Goal: Task Accomplishment & Management: Manage account settings

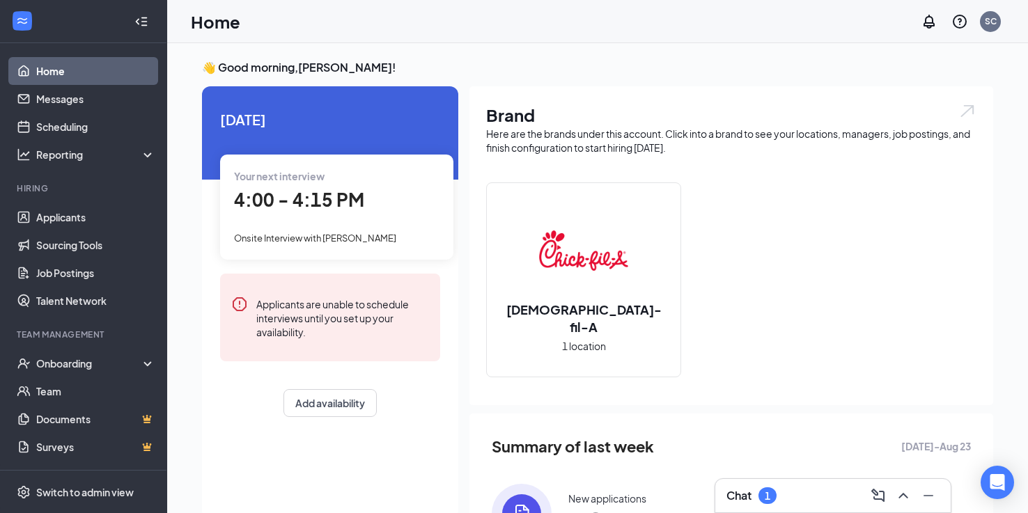
click at [784, 499] on div "Chat 1" at bounding box center [832, 496] width 213 height 22
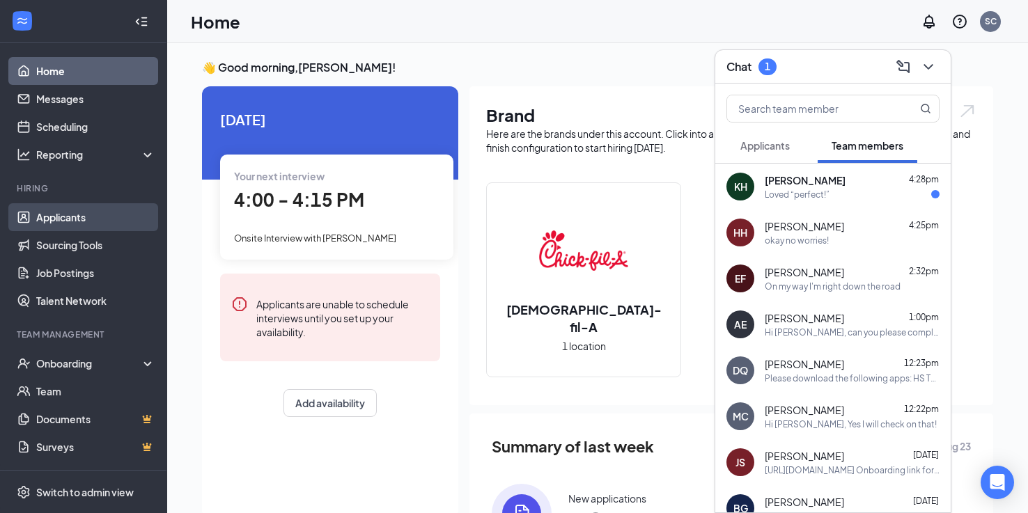
click at [45, 213] on link "Applicants" at bounding box center [95, 217] width 119 height 28
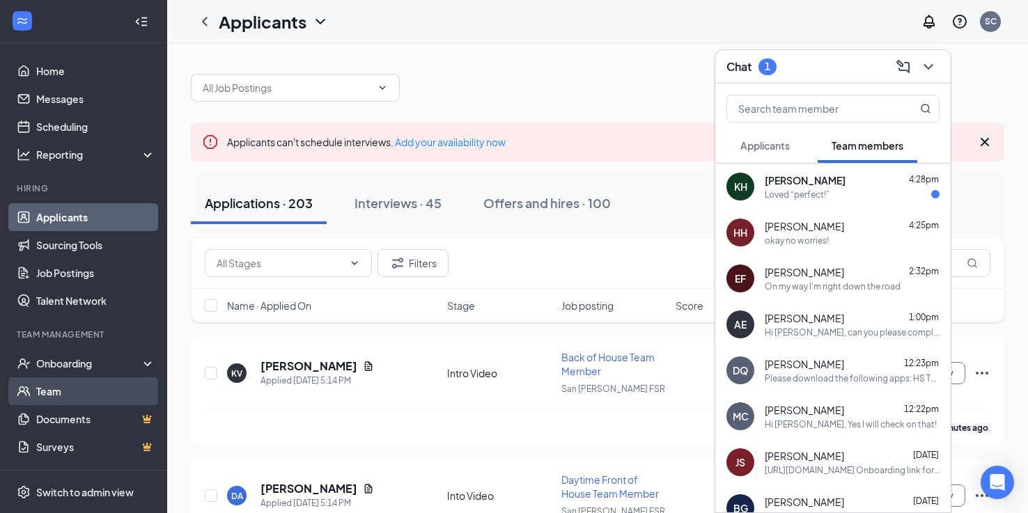
click at [65, 393] on link "Team" at bounding box center [95, 391] width 119 height 28
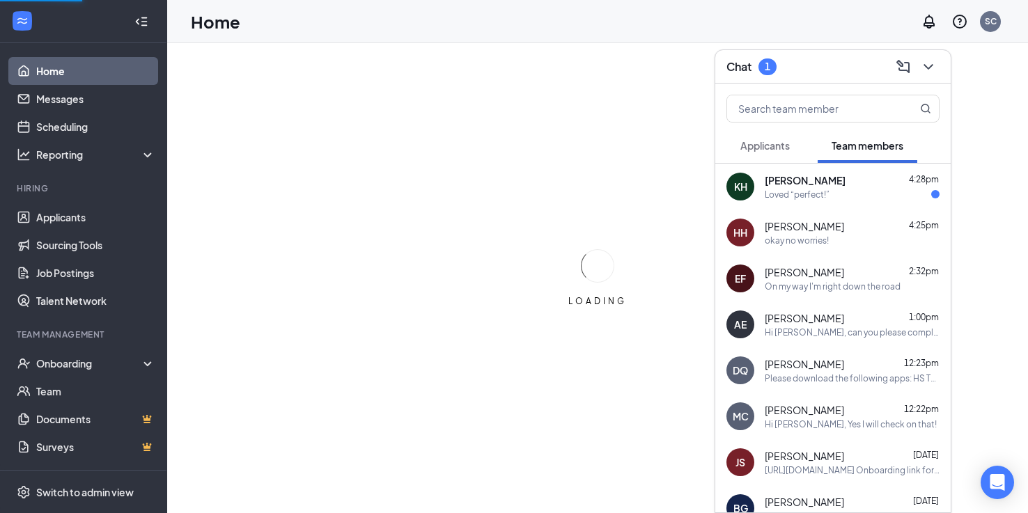
click at [923, 70] on icon "ChevronDown" at bounding box center [928, 66] width 17 height 17
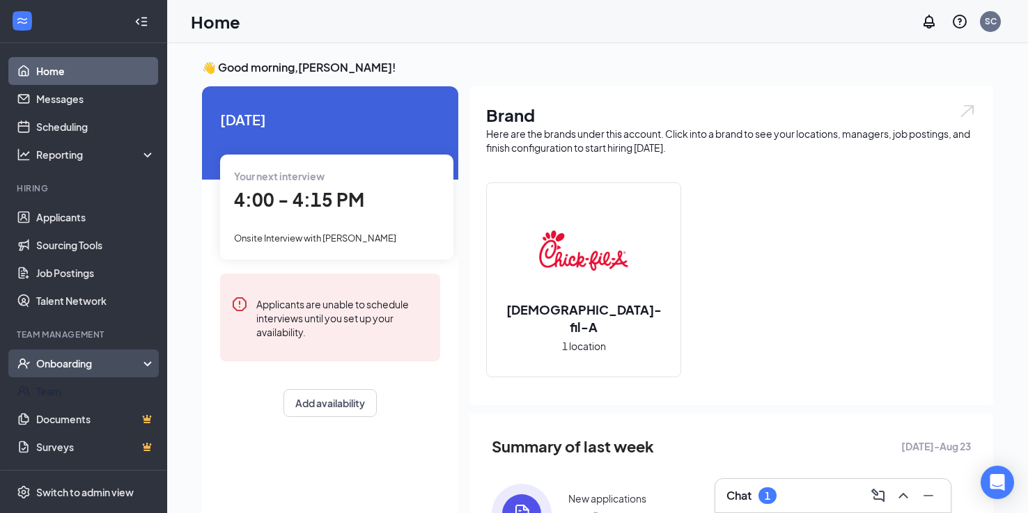
click at [56, 364] on div "Onboarding" at bounding box center [89, 363] width 107 height 14
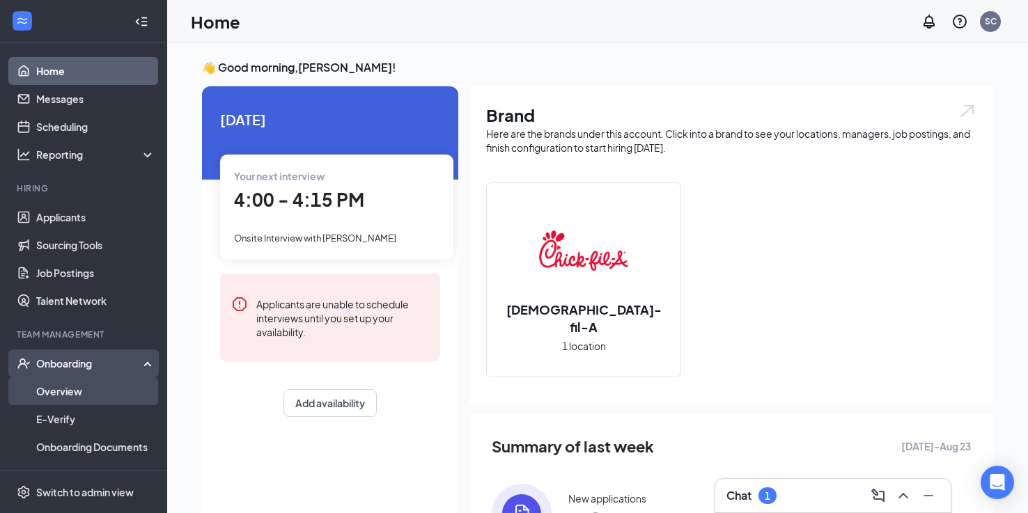
click at [57, 382] on link "Overview" at bounding box center [95, 391] width 119 height 28
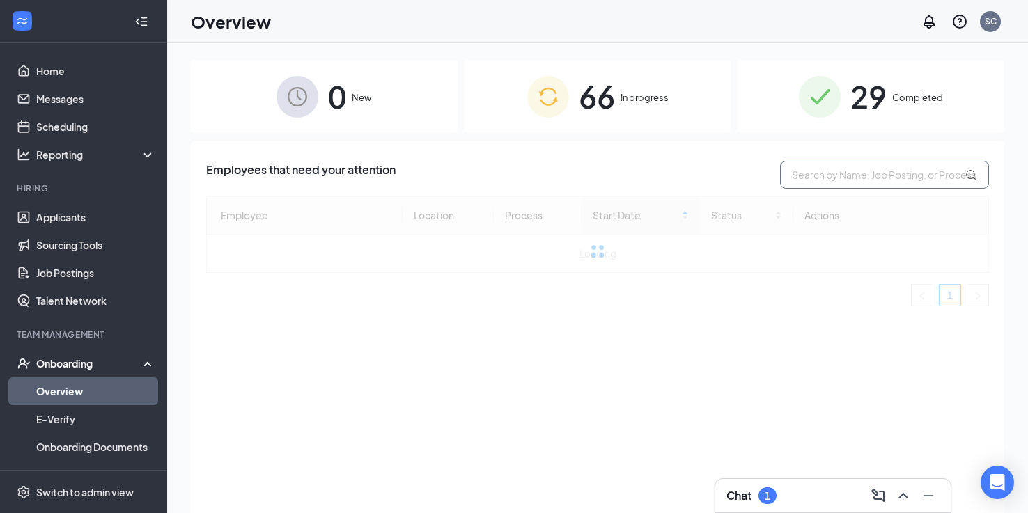
click at [794, 181] on input "text" at bounding box center [884, 175] width 209 height 28
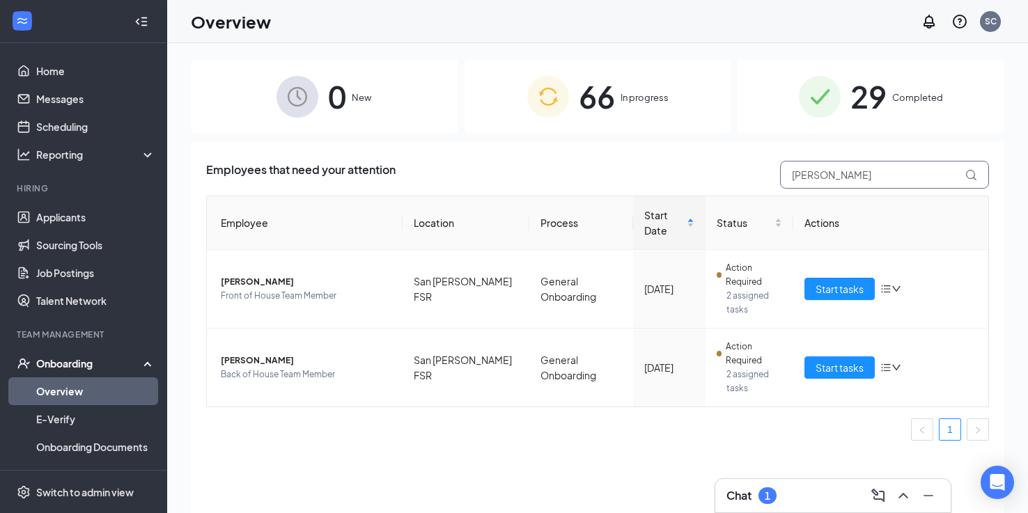
type input "Isaac"
drag, startPoint x: 773, startPoint y: 189, endPoint x: 826, endPoint y: 253, distance: 82.5
click at [826, 281] on span "Start tasks" at bounding box center [839, 288] width 48 height 15
click at [842, 278] on button "Start tasks" at bounding box center [839, 289] width 70 height 22
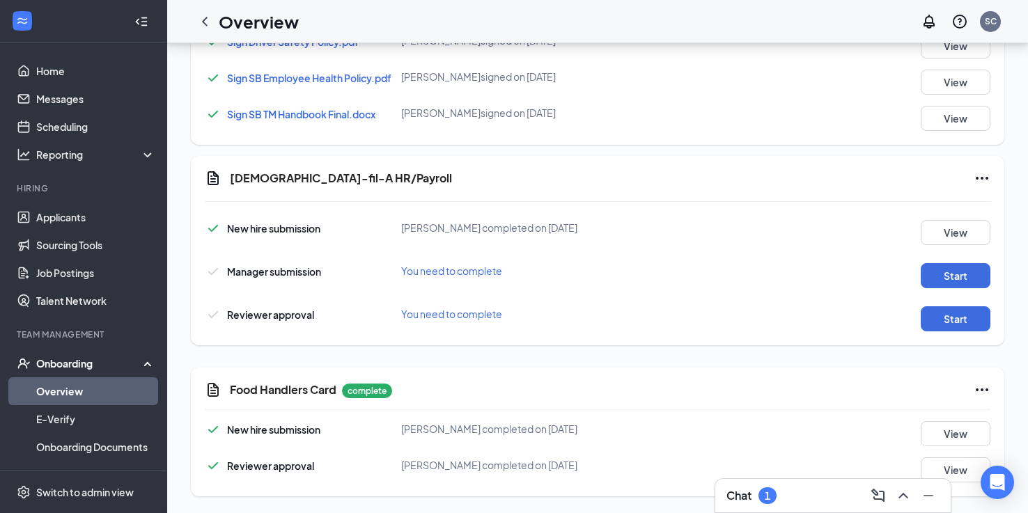
scroll to position [936, 0]
click at [982, 279] on button "Start" at bounding box center [955, 275] width 70 height 25
click at [960, 313] on button "Start" at bounding box center [955, 318] width 70 height 25
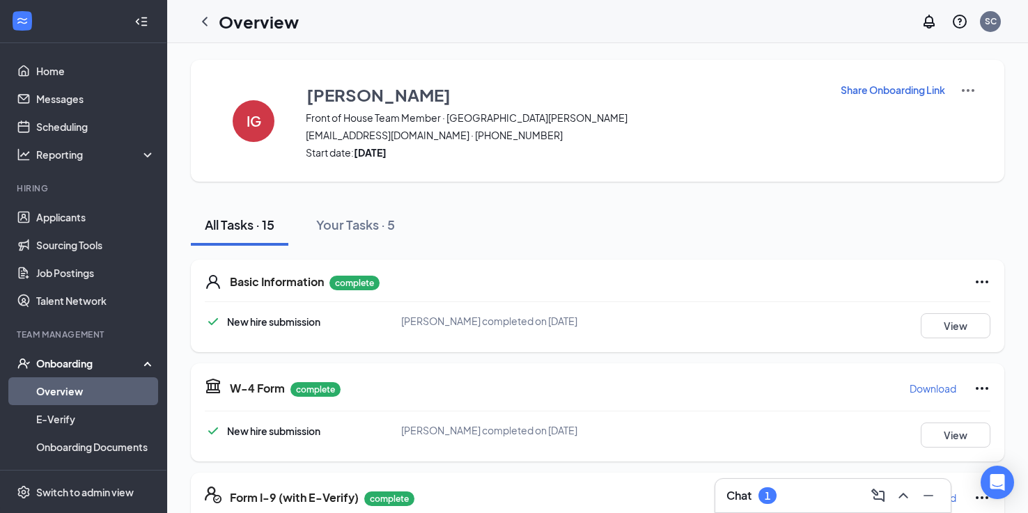
scroll to position [0, 0]
click at [210, 21] on icon "ChevronLeft" at bounding box center [204, 21] width 17 height 17
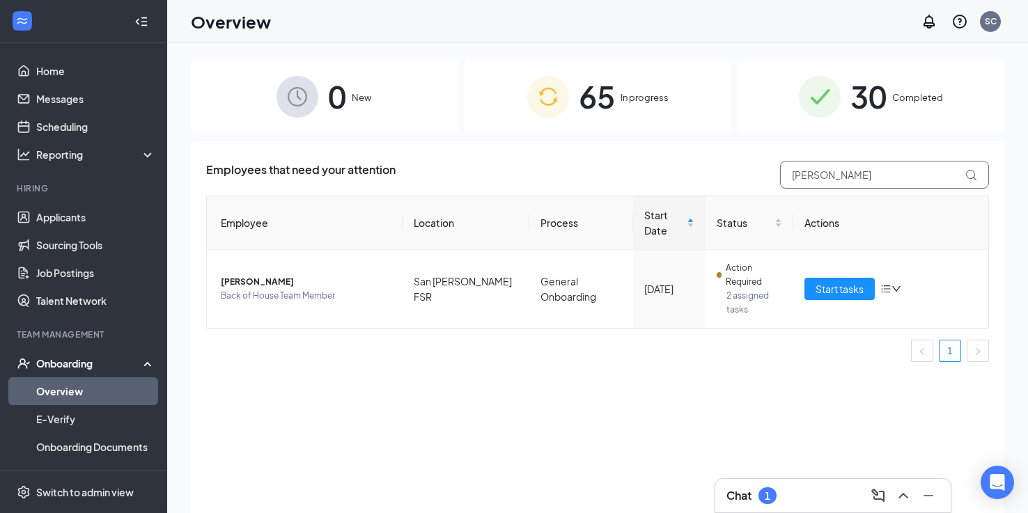
click at [826, 171] on input "Isaac" at bounding box center [884, 175] width 209 height 28
type input "Brandon"
drag, startPoint x: 826, startPoint y: 171, endPoint x: 844, endPoint y: 260, distance: 91.6
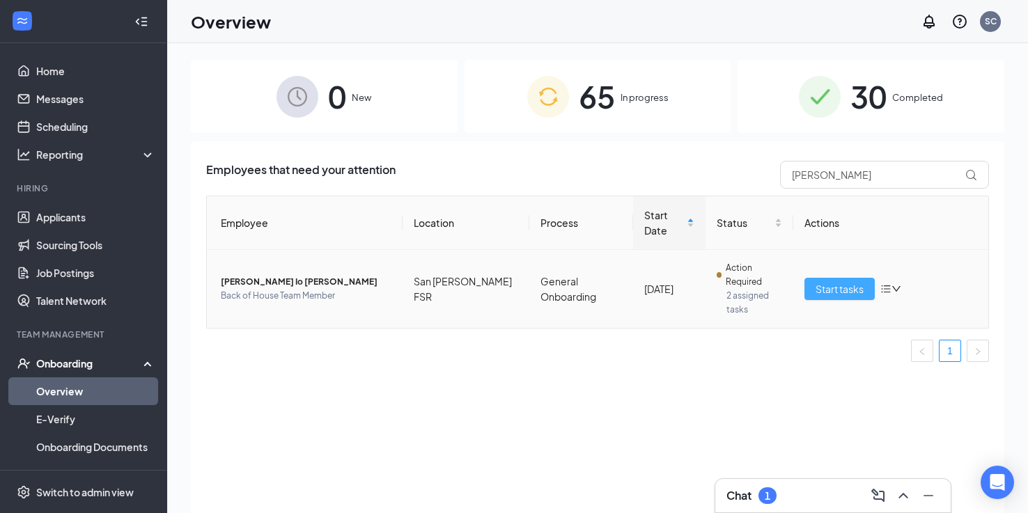
click at [844, 281] on span "Start tasks" at bounding box center [839, 288] width 48 height 15
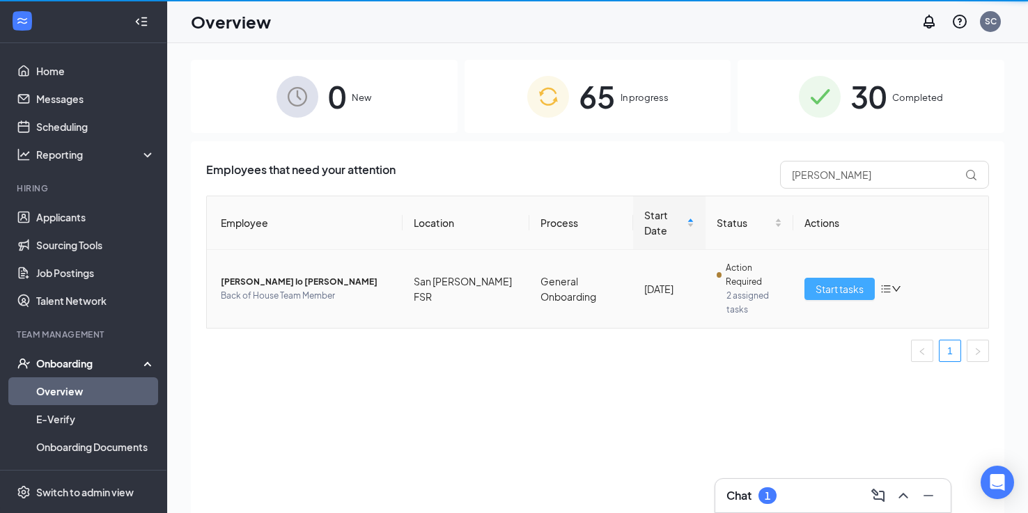
click at [833, 281] on span "Start tasks" at bounding box center [839, 288] width 48 height 15
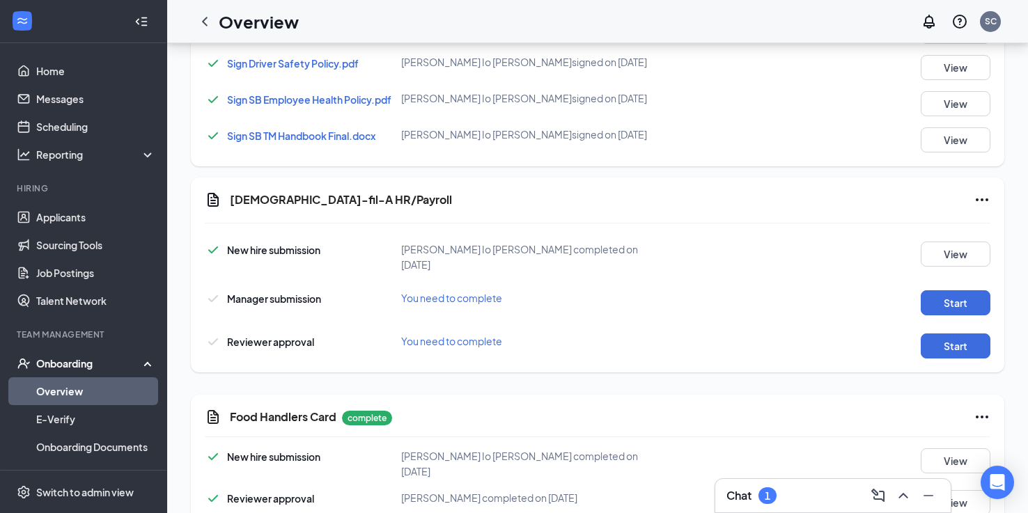
scroll to position [936, 0]
click at [941, 291] on button "Start" at bounding box center [955, 303] width 70 height 25
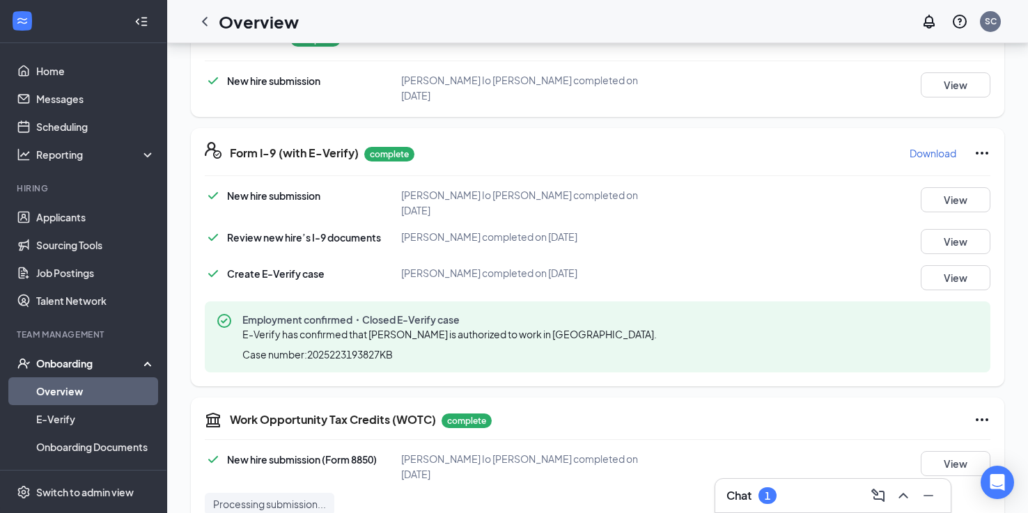
scroll to position [556, 0]
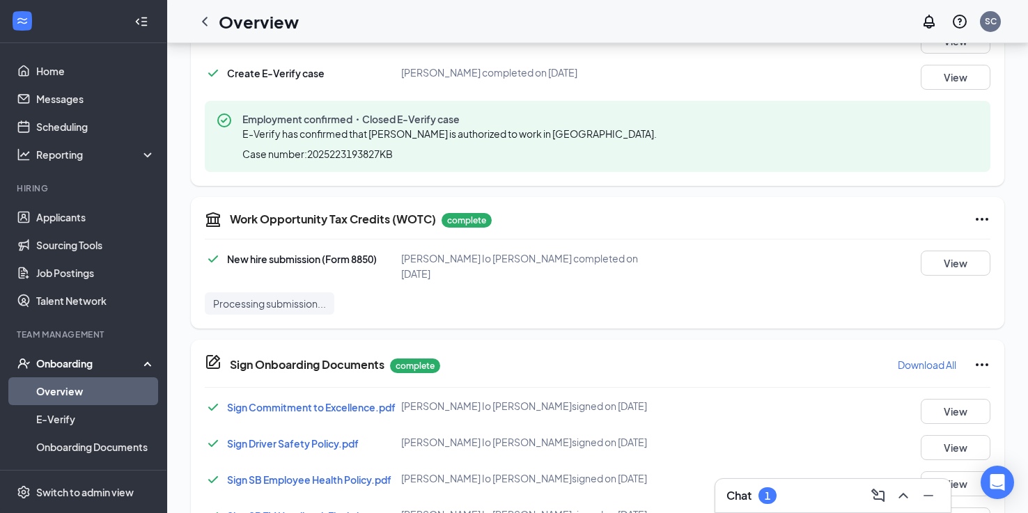
click at [769, 499] on div "1" at bounding box center [767, 496] width 6 height 12
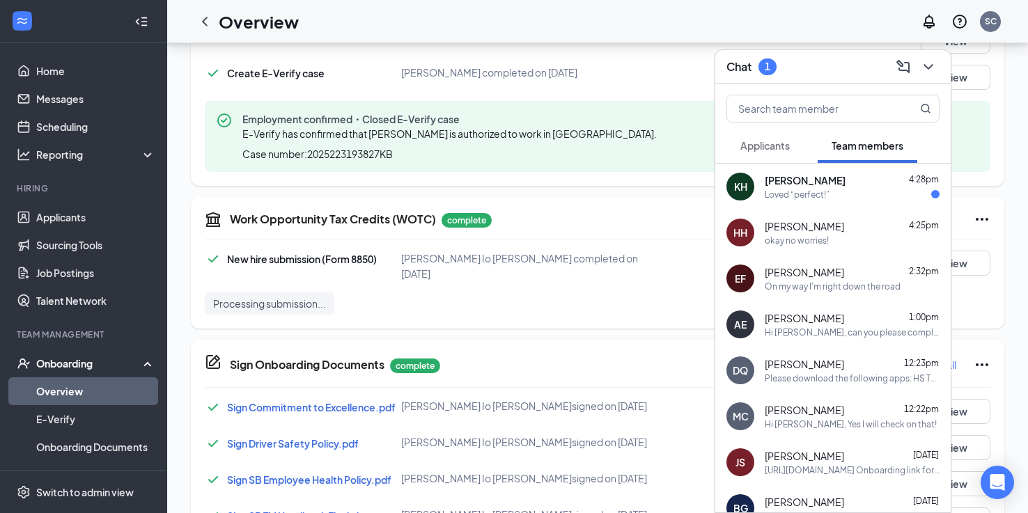
click at [863, 201] on div "KH KAYLYNN HERNANDEZ 4:28pm Loved “perfect!”" at bounding box center [832, 187] width 235 height 46
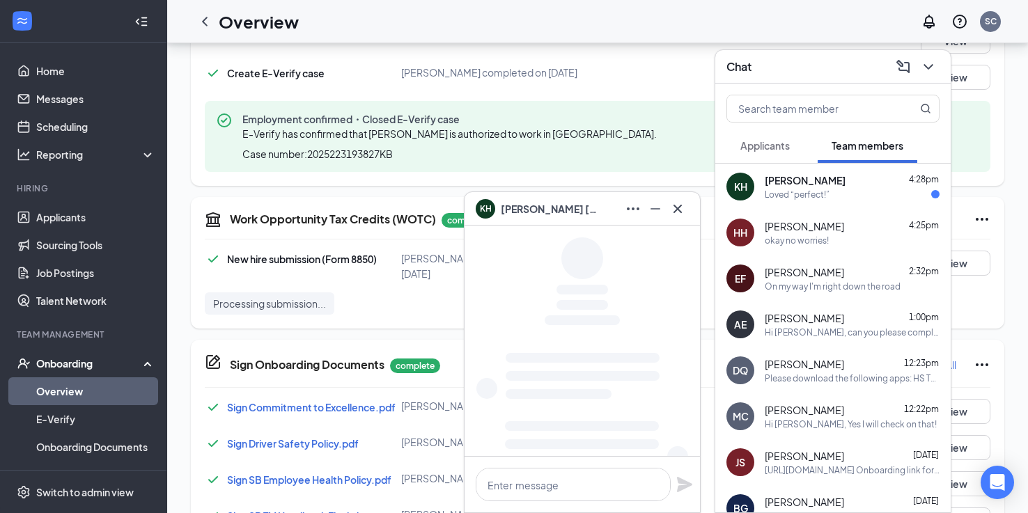
click at [793, 156] on button "Applicants" at bounding box center [764, 145] width 77 height 35
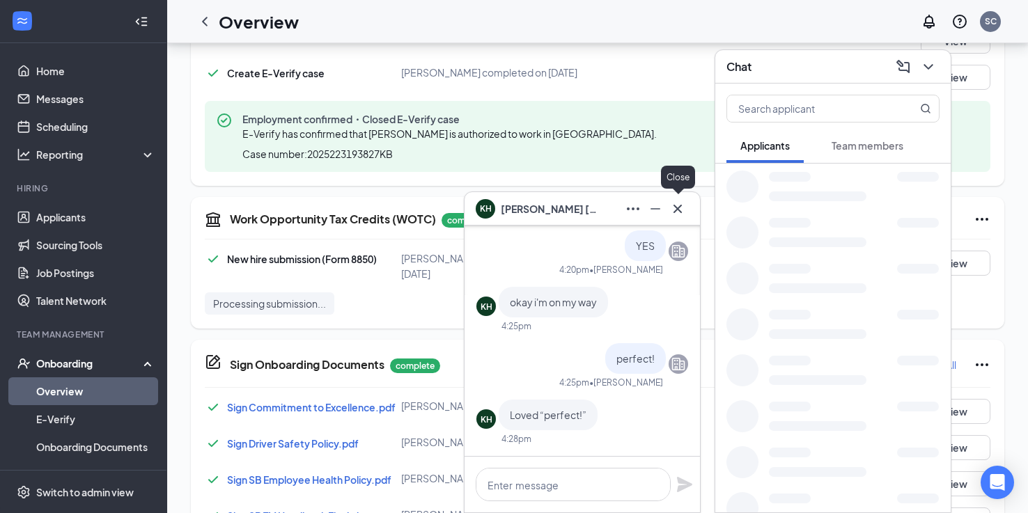
click at [683, 211] on icon "Cross" at bounding box center [677, 209] width 17 height 17
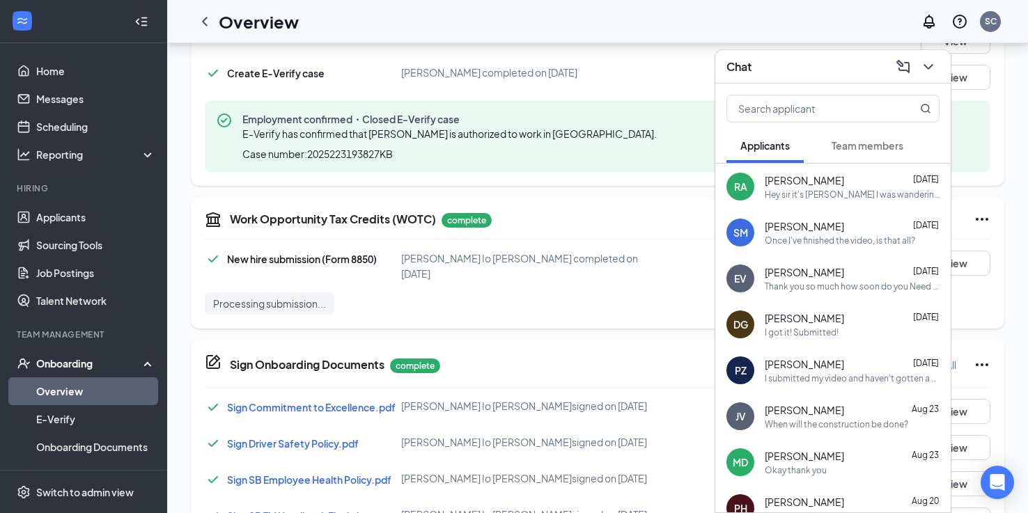
click at [925, 77] on div at bounding box center [926, 67] width 25 height 22
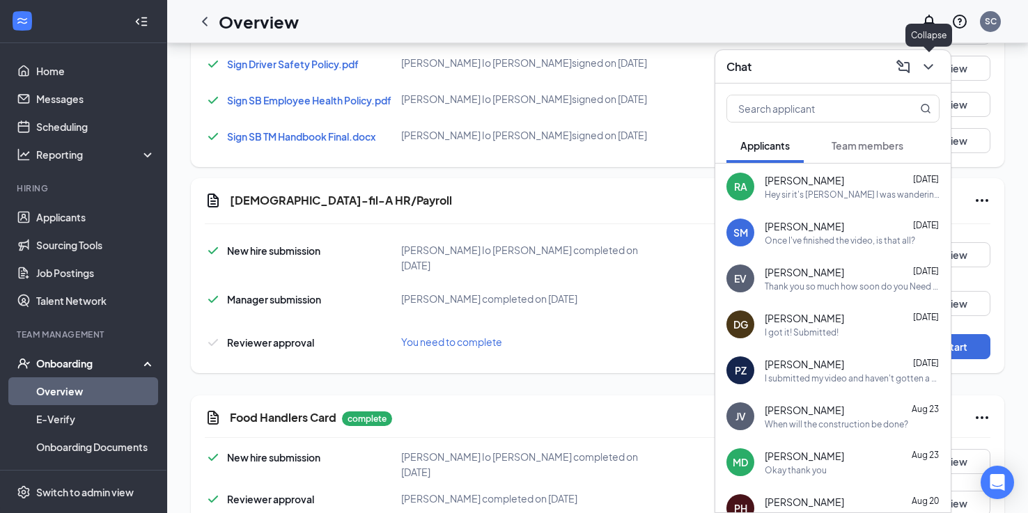
click at [932, 63] on icon "ChevronDown" at bounding box center [928, 66] width 17 height 17
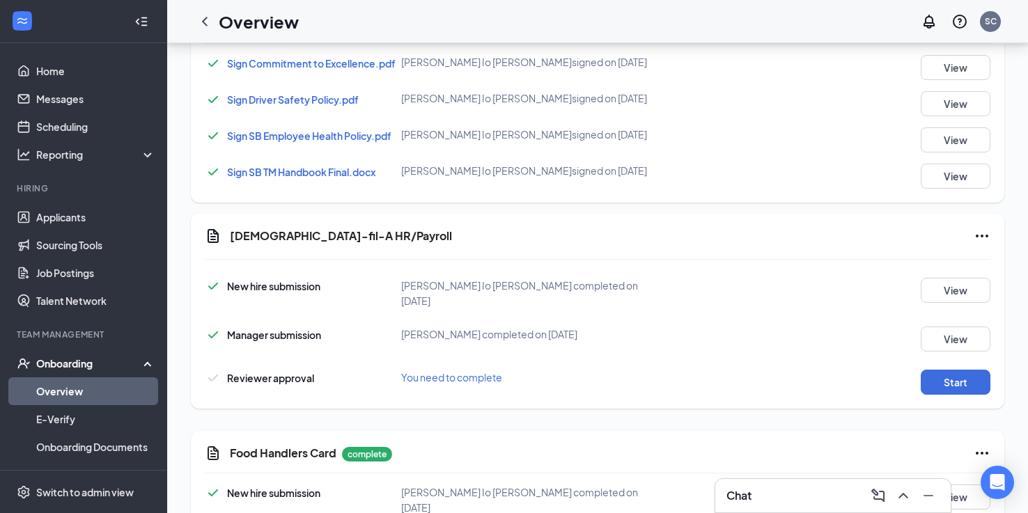
scroll to position [868, 0]
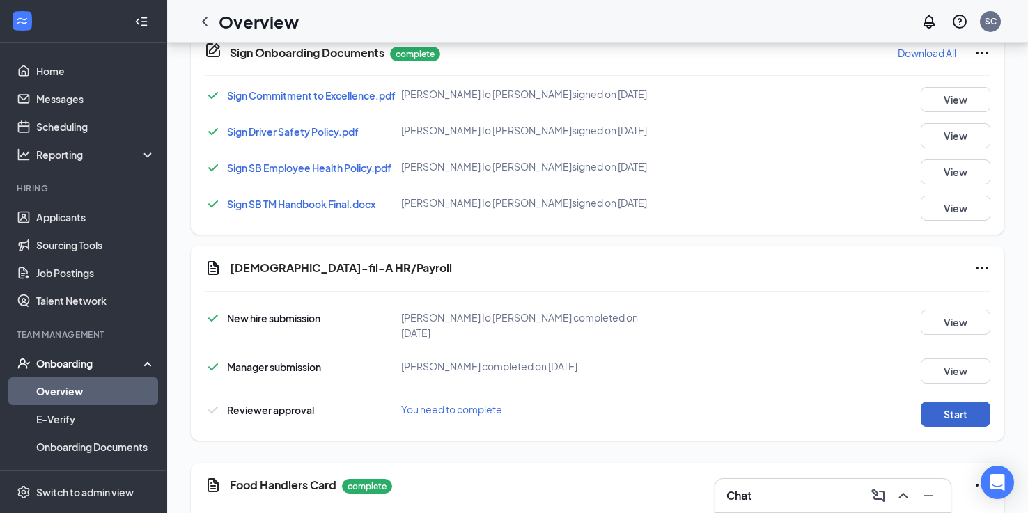
click at [935, 402] on button "Start" at bounding box center [955, 414] width 70 height 25
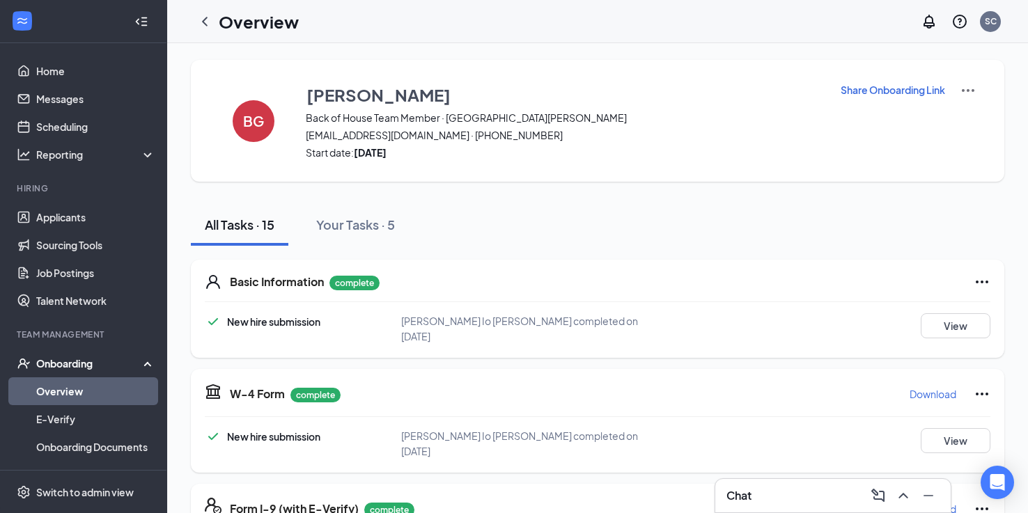
scroll to position [0, 0]
click at [208, 24] on icon "ChevronLeft" at bounding box center [204, 21] width 17 height 17
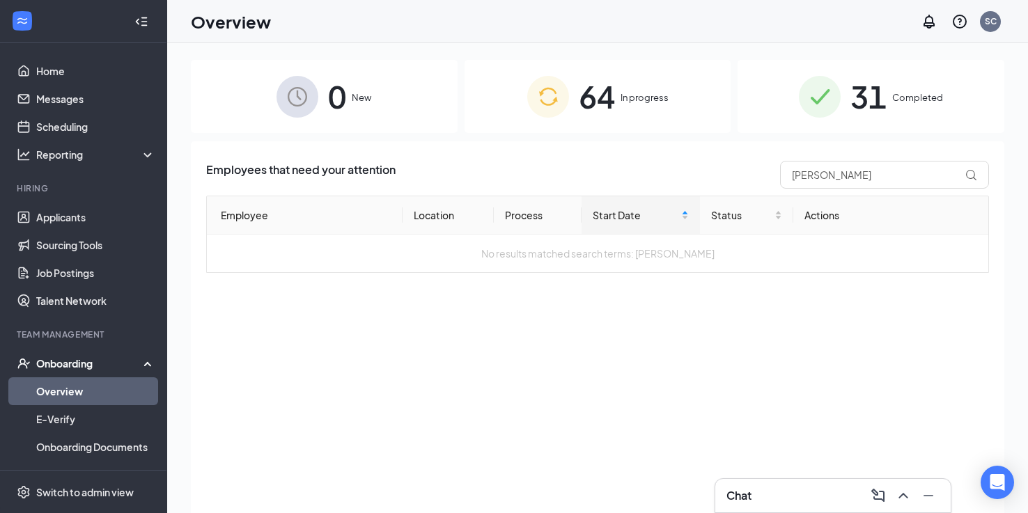
click at [840, 108] on img at bounding box center [820, 97] width 42 height 42
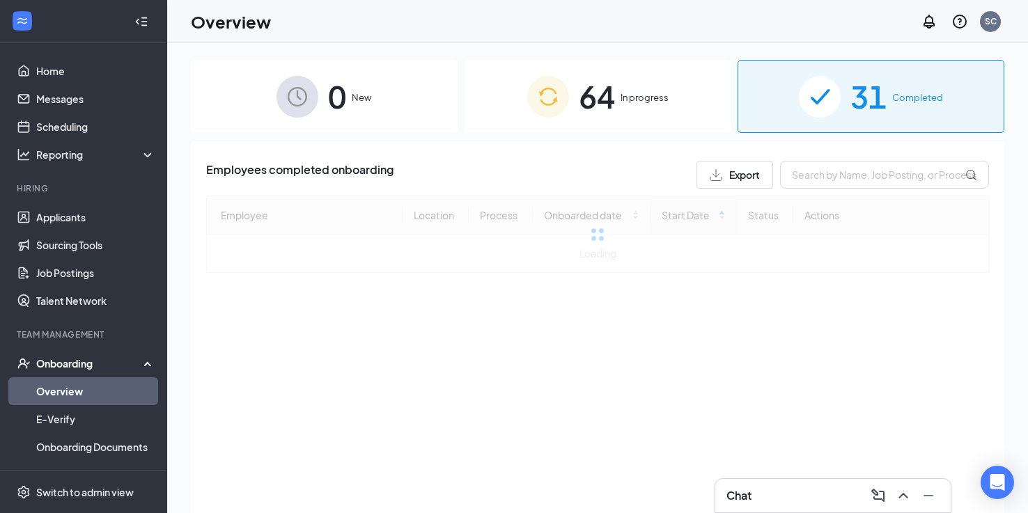
click at [681, 109] on div "64 In progress" at bounding box center [597, 96] width 267 height 73
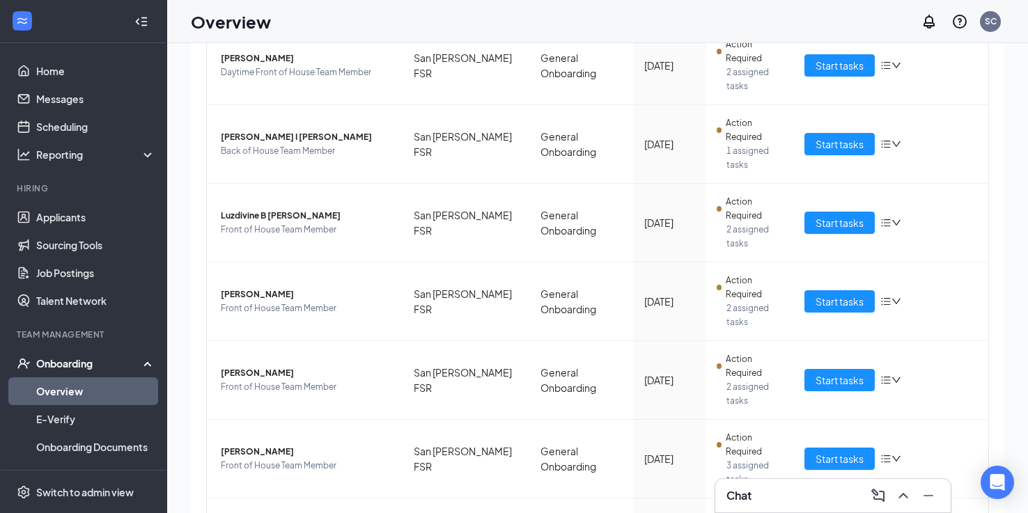
scroll to position [50, 0]
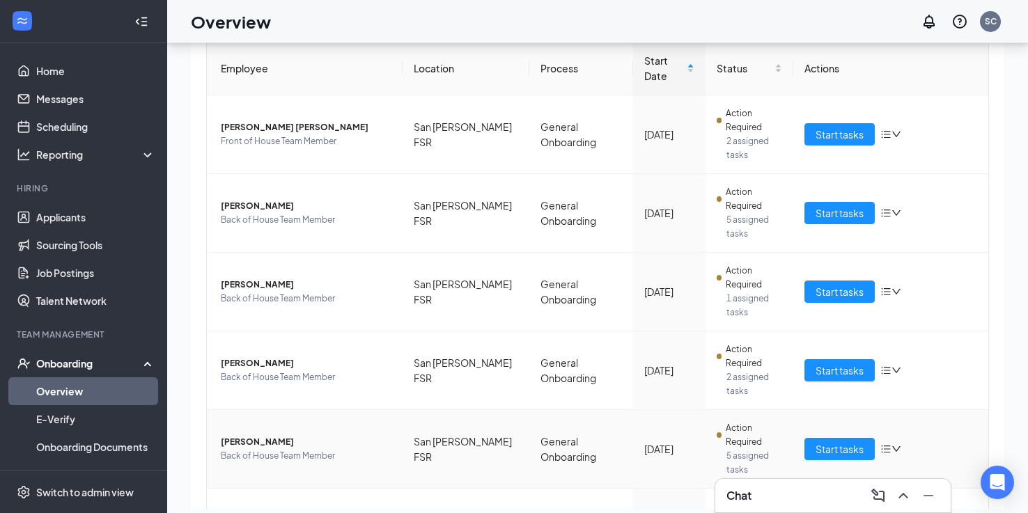
scroll to position [114, 0]
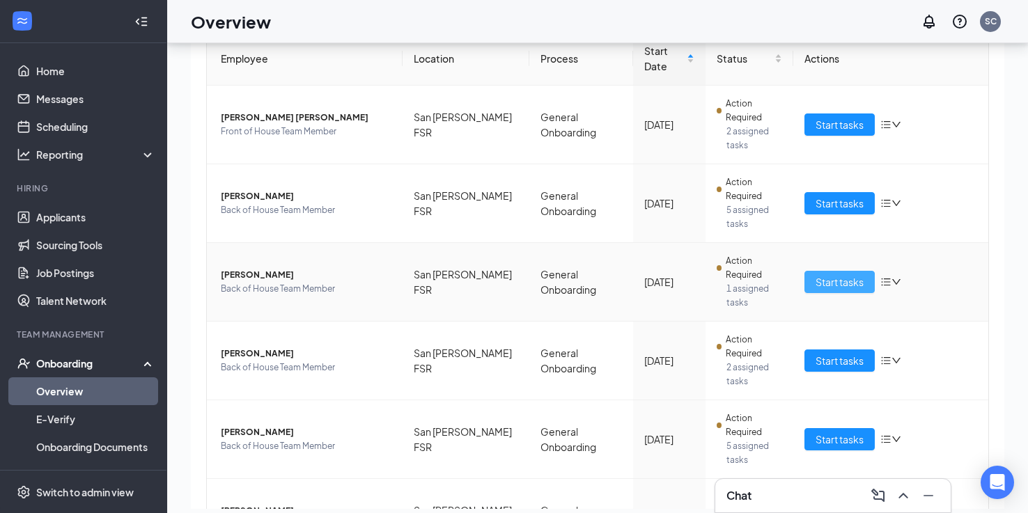
click at [814, 271] on button "Start tasks" at bounding box center [839, 282] width 70 height 22
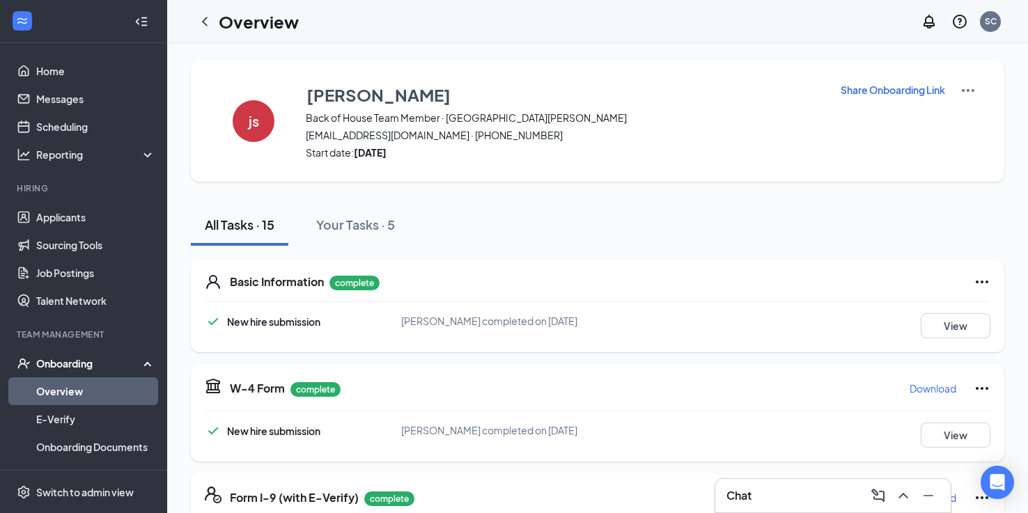
click at [885, 95] on p "Share Onboarding Link" at bounding box center [892, 90] width 104 height 14
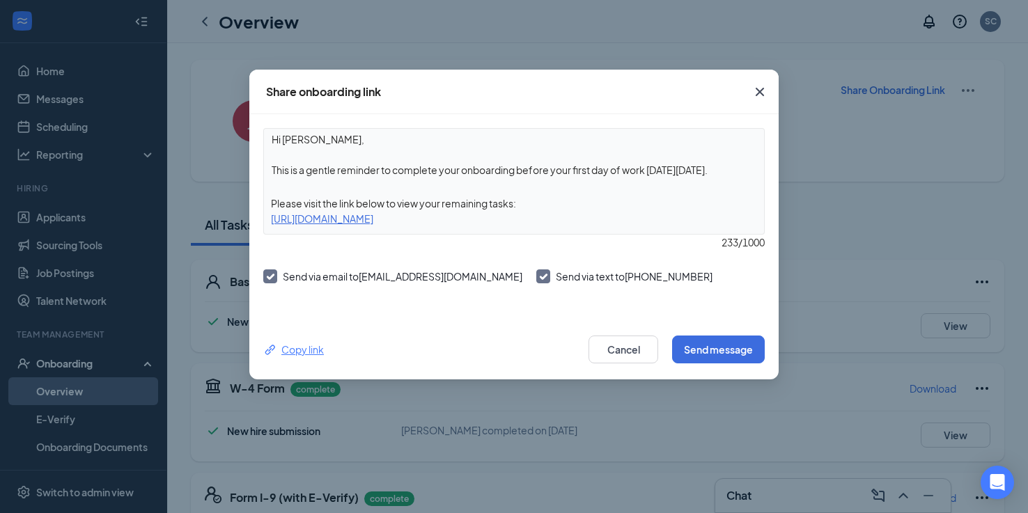
click at [321, 351] on div "Copy link" at bounding box center [293, 349] width 61 height 15
click at [767, 90] on icon "Cross" at bounding box center [759, 92] width 17 height 17
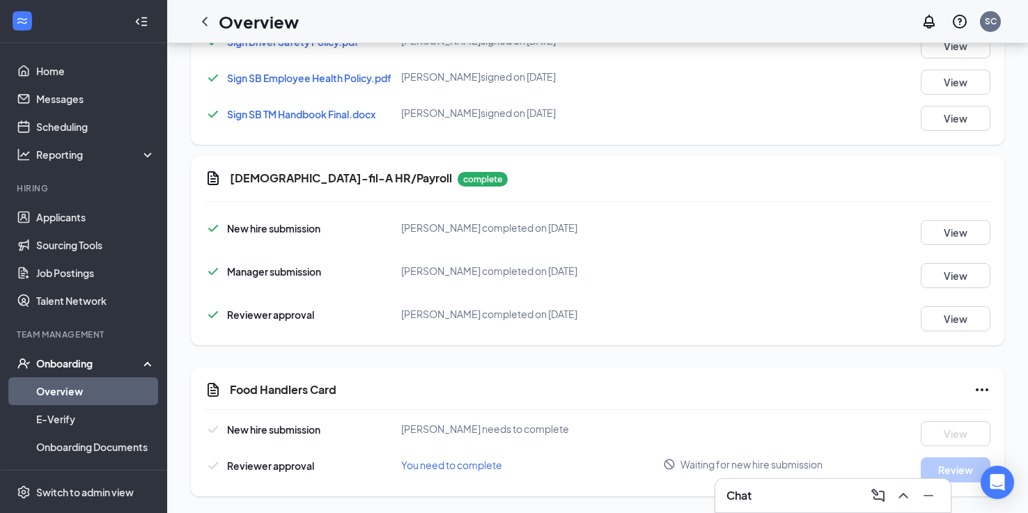
scroll to position [936, 0]
click at [954, 469] on button "Review" at bounding box center [955, 469] width 70 height 25
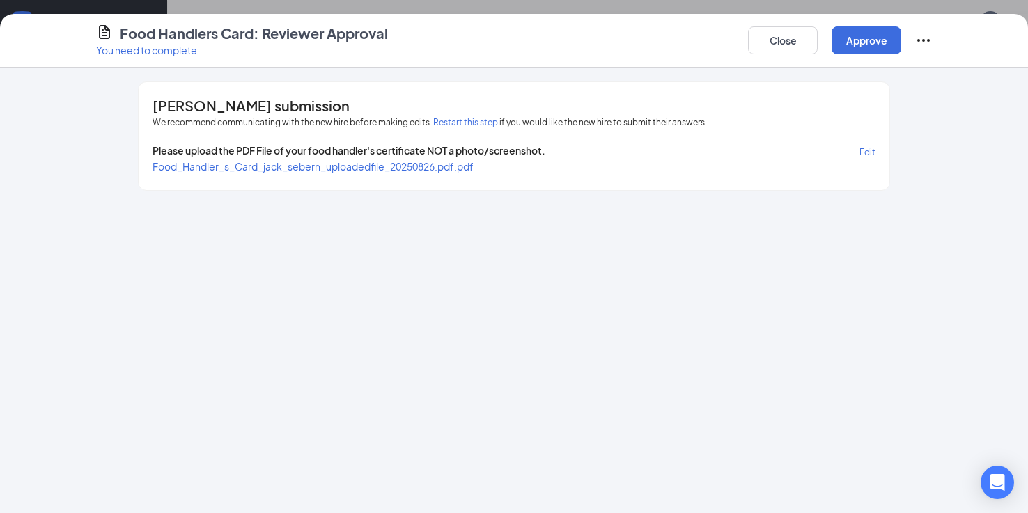
click at [463, 168] on span "Food_Handler_s_Card_jack_sebern_uploadedfile_20250826.pdf.pdf" at bounding box center [312, 166] width 321 height 13
click at [875, 49] on button "Approve" at bounding box center [866, 40] width 70 height 28
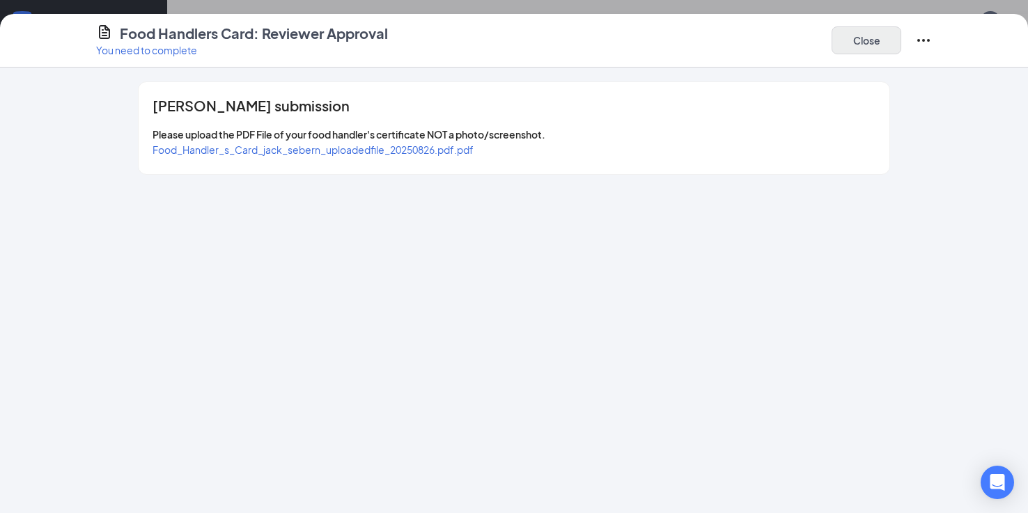
click at [849, 47] on button "Close" at bounding box center [866, 40] width 70 height 28
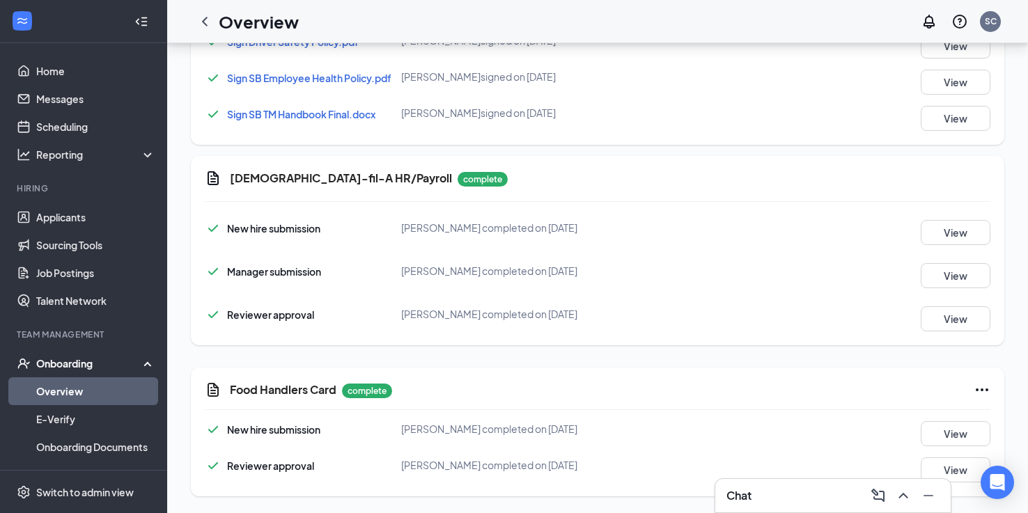
click at [982, 393] on icon "Ellipses" at bounding box center [981, 390] width 17 height 17
click at [914, 391] on div "Food Handlers Card complete" at bounding box center [610, 390] width 760 height 17
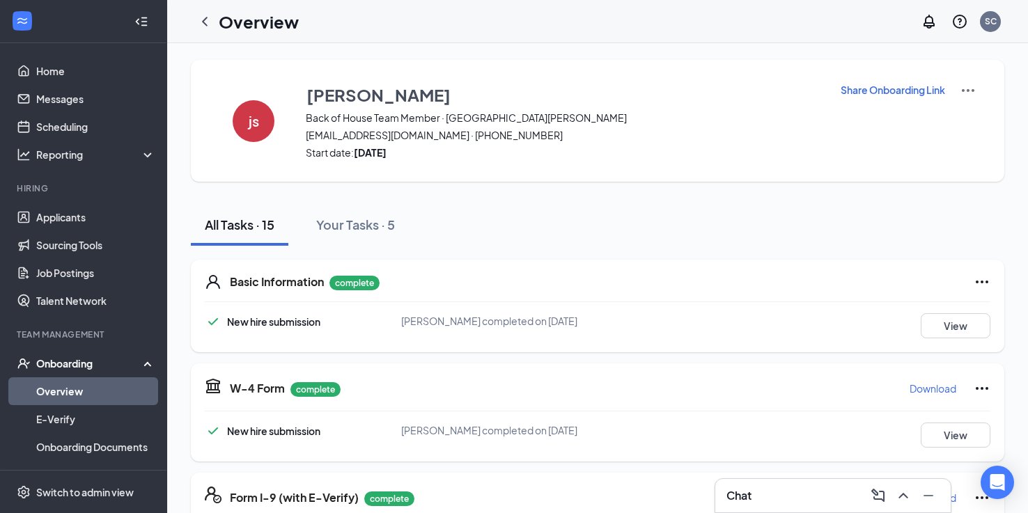
scroll to position [0, 0]
click at [203, 24] on icon "ChevronLeft" at bounding box center [204, 21] width 17 height 17
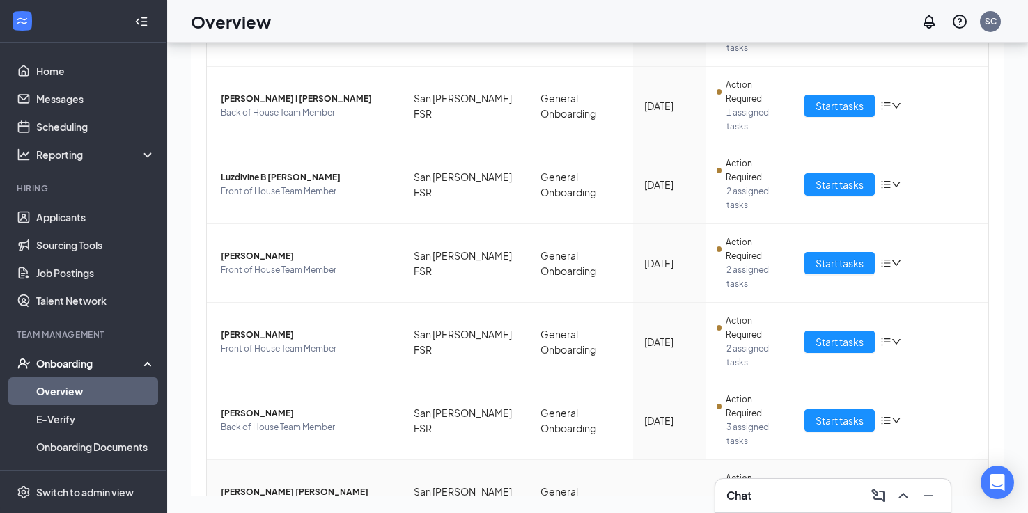
scroll to position [63, 0]
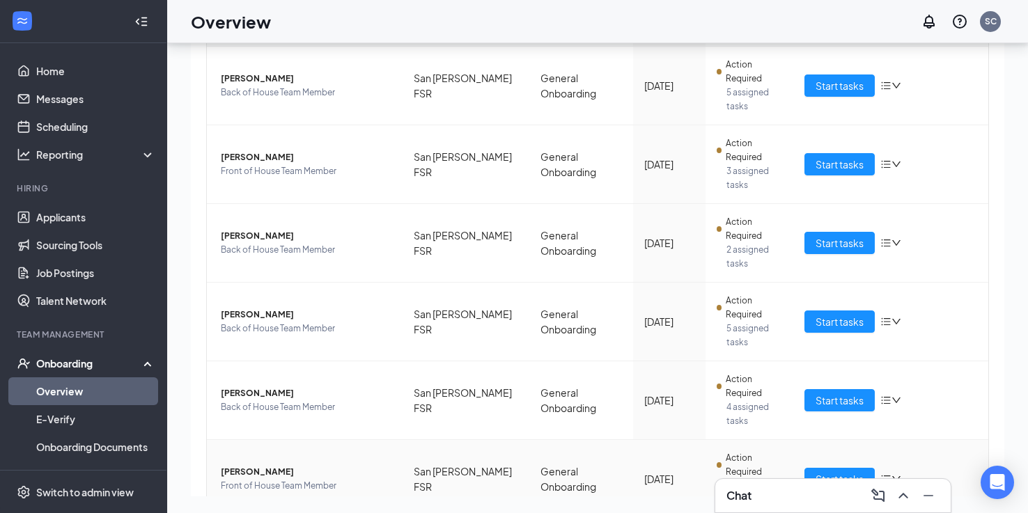
scroll to position [127, 0]
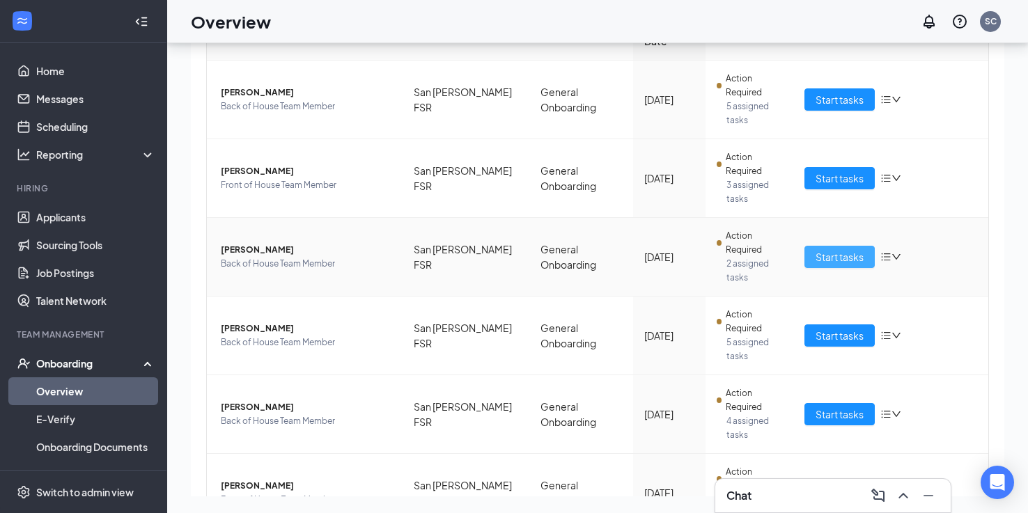
click at [824, 249] on span "Start tasks" at bounding box center [839, 256] width 48 height 15
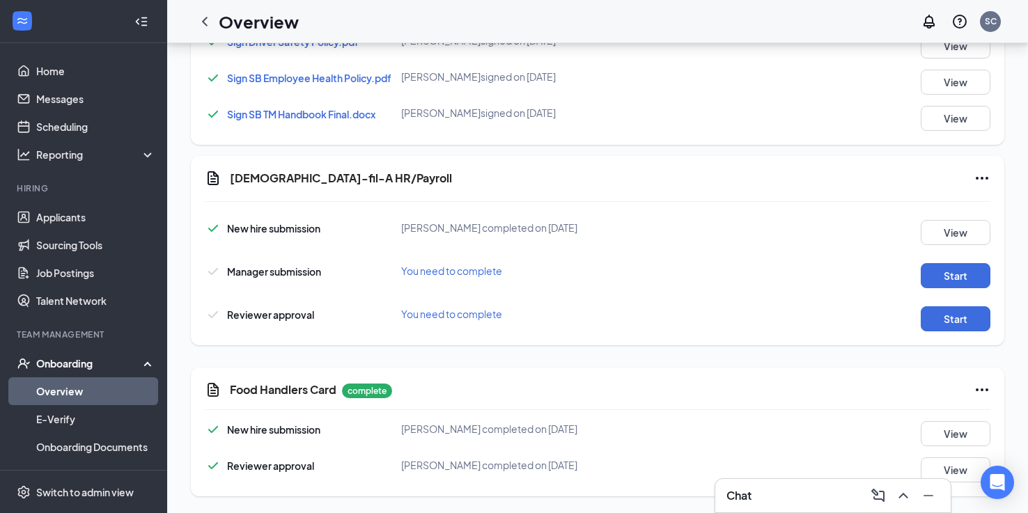
scroll to position [936, 0]
click at [938, 280] on button "Start" at bounding box center [955, 275] width 70 height 25
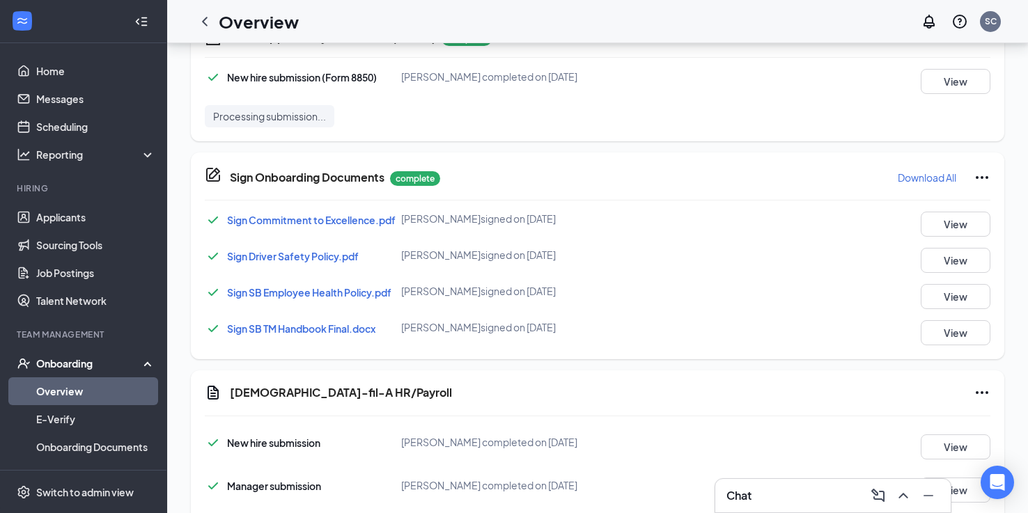
scroll to position [804, 0]
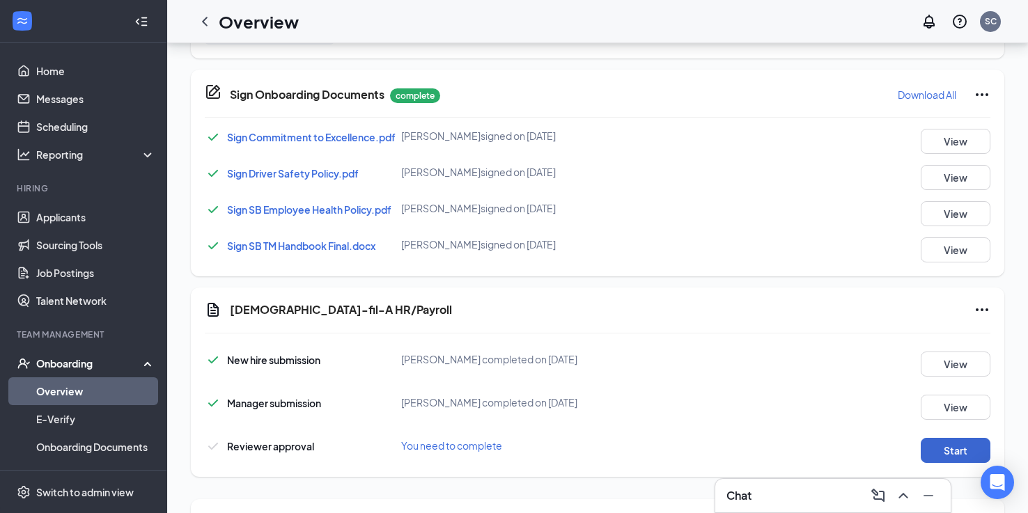
click at [940, 450] on button "Start" at bounding box center [955, 450] width 70 height 25
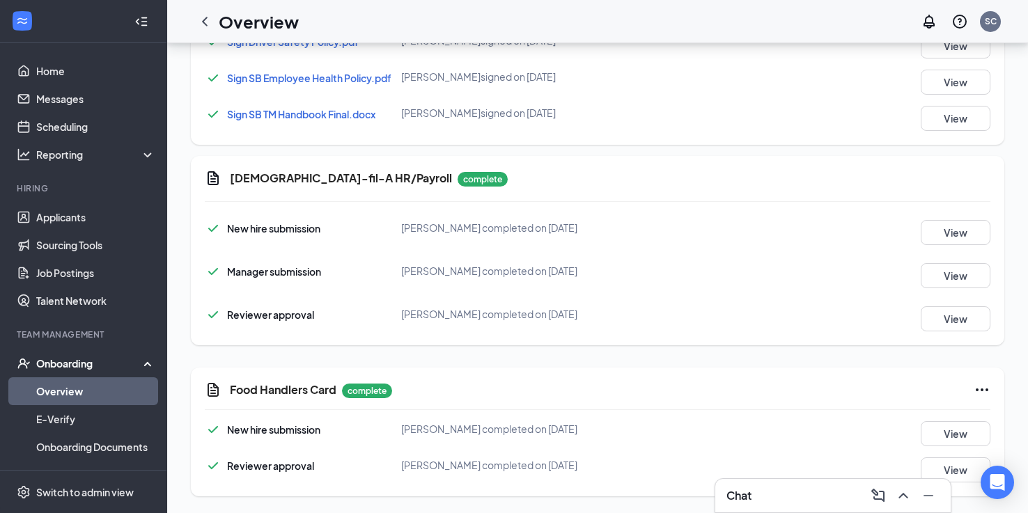
scroll to position [936, 0]
click at [205, 17] on icon "ChevronLeft" at bounding box center [204, 21] width 17 height 17
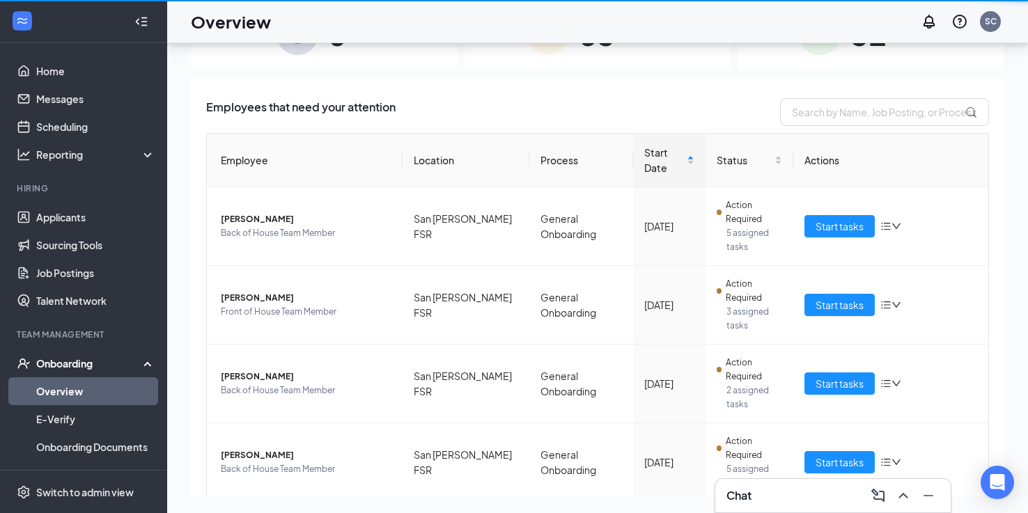
scroll to position [63, 0]
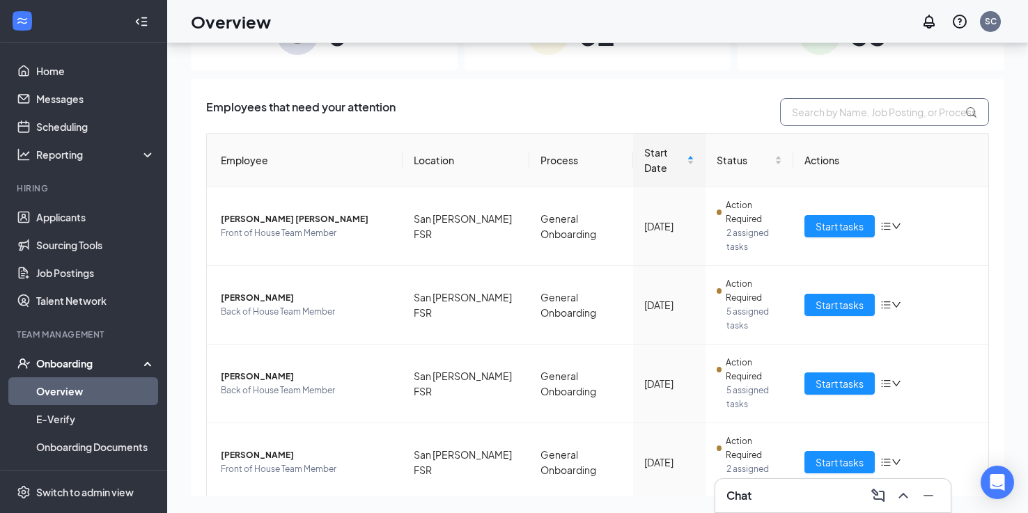
click at [848, 104] on input "text" at bounding box center [884, 112] width 209 height 28
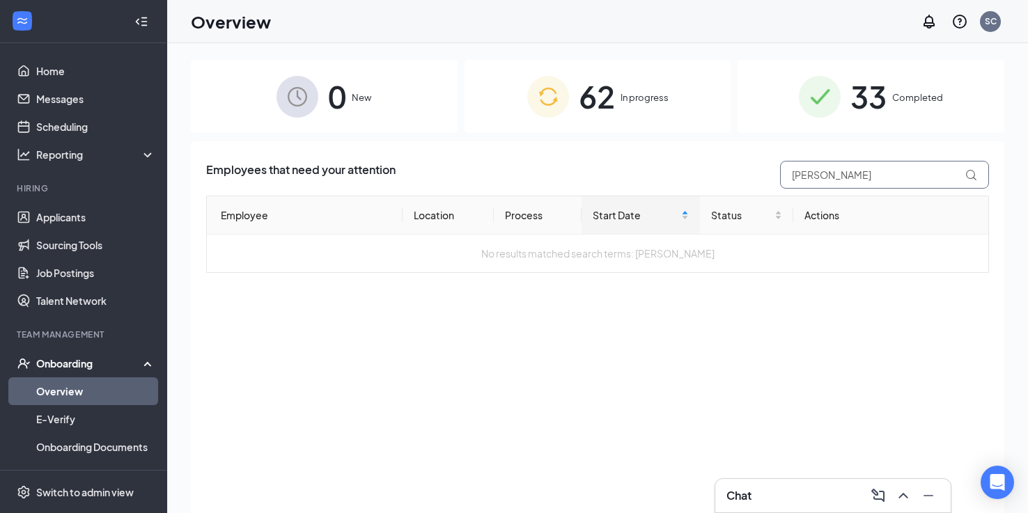
type input "[PERSON_NAME]"
click at [673, 104] on div "62 In progress" at bounding box center [597, 96] width 267 height 73
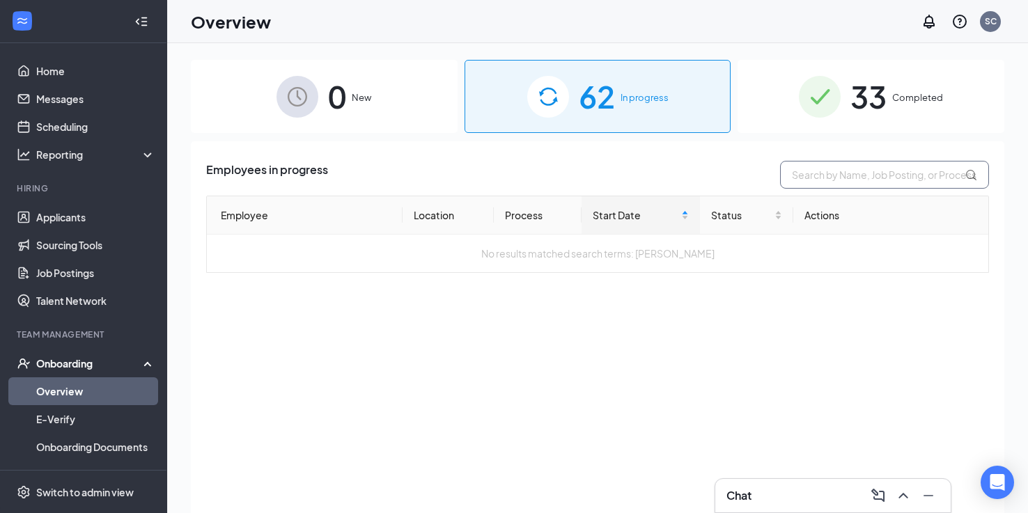
click at [837, 177] on input "text" at bounding box center [884, 175] width 209 height 28
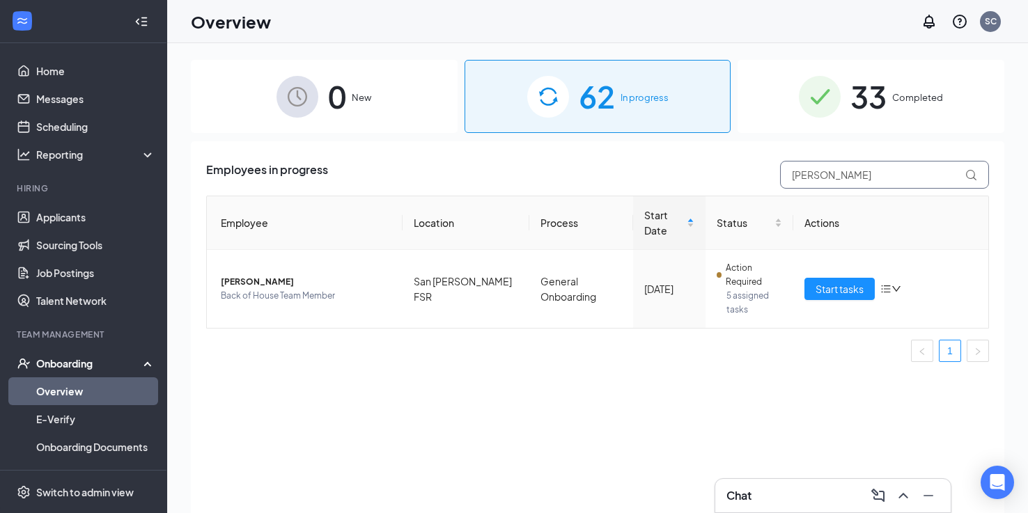
type input "[PERSON_NAME]"
drag, startPoint x: 823, startPoint y: 199, endPoint x: 241, endPoint y: 254, distance: 584.6
click at [241, 275] on span "[PERSON_NAME]" at bounding box center [306, 282] width 171 height 14
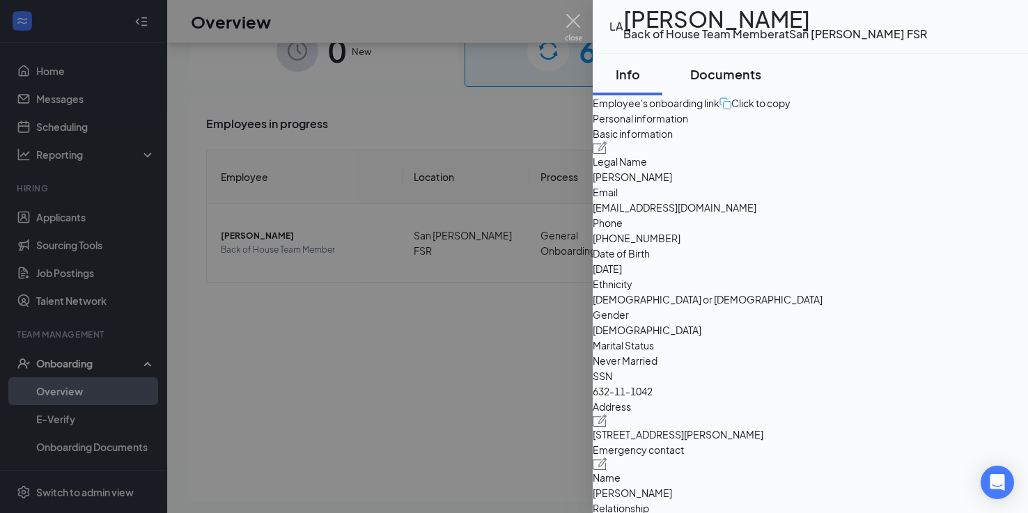
click at [749, 83] on div "Documents" at bounding box center [725, 73] width 71 height 17
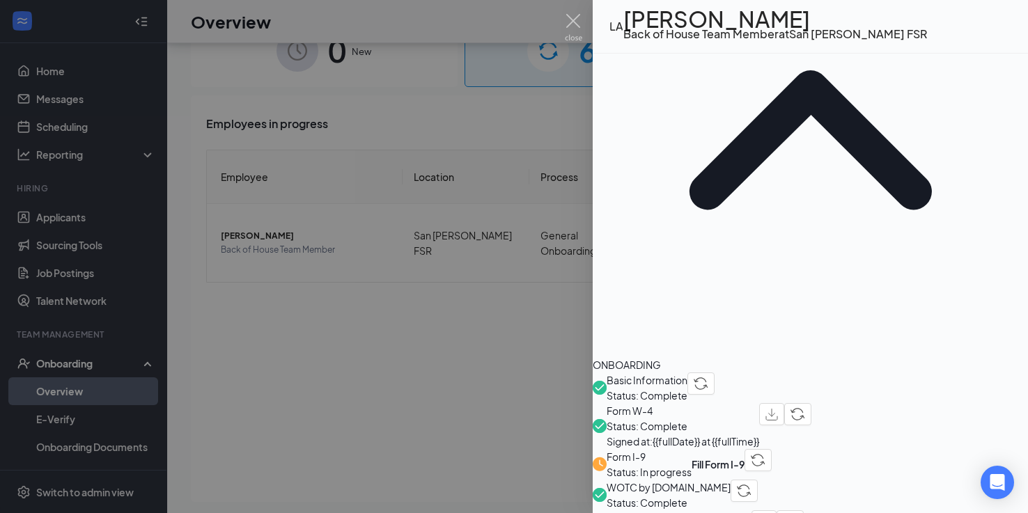
scroll to position [237, 0]
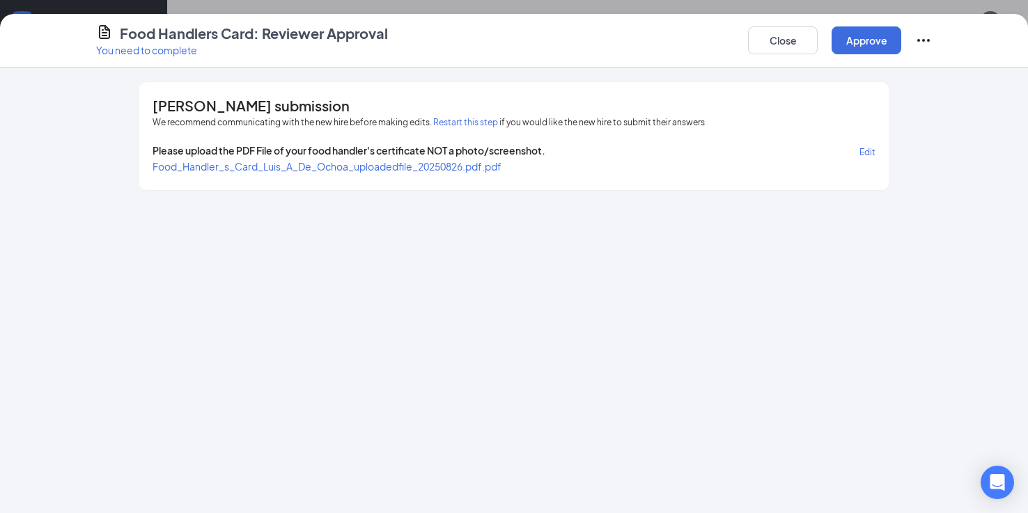
click at [465, 164] on span "Food_Handler_s_Card_Luis_A_De_Ochoa_uploadedfile_20250826.pdf.pdf" at bounding box center [326, 166] width 349 height 13
click at [885, 40] on button "Approve" at bounding box center [866, 40] width 70 height 28
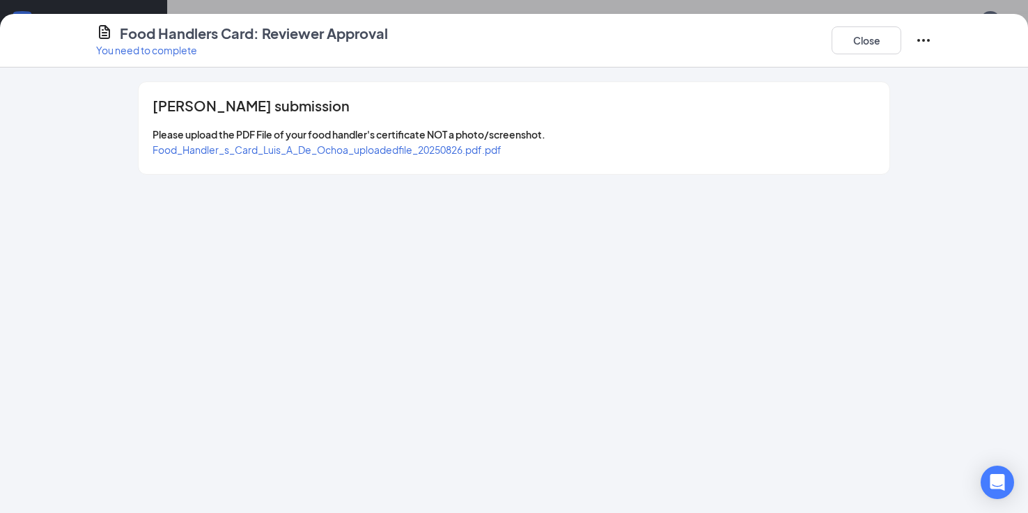
click at [873, 19] on div "Food Handlers Card: Reviewer Approval You need to complete Close" at bounding box center [514, 41] width 1028 height 54
click at [870, 34] on button "Close" at bounding box center [866, 40] width 70 height 28
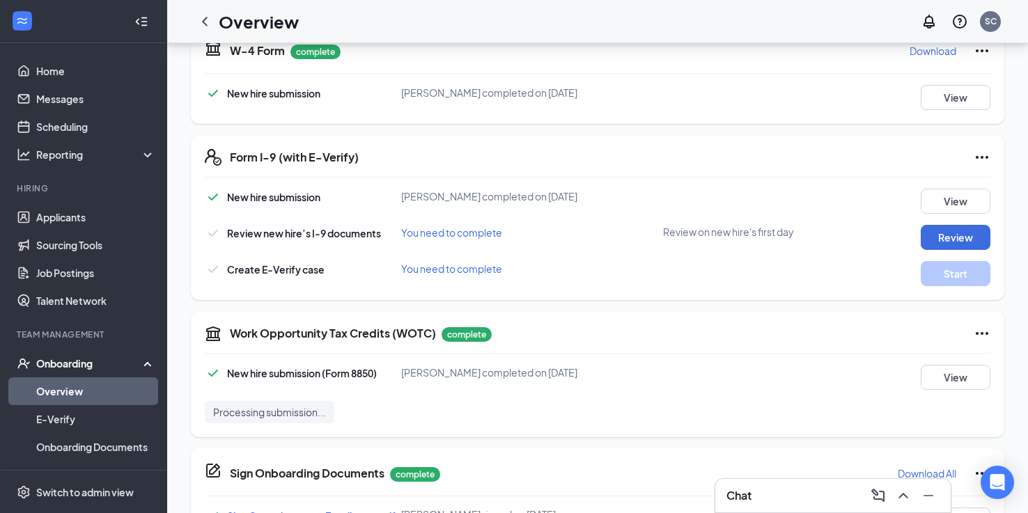
scroll to position [500, 0]
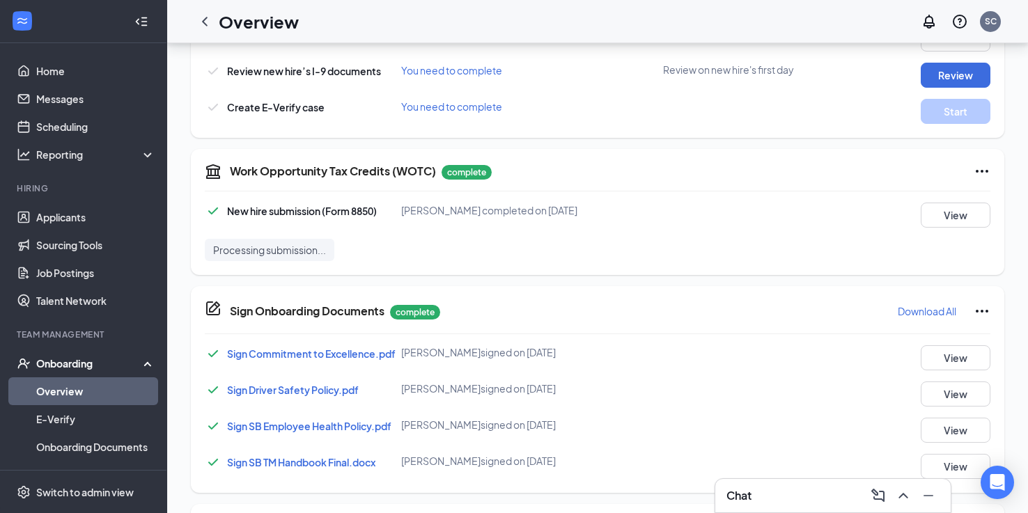
click at [769, 487] on div "Chat" at bounding box center [832, 496] width 213 height 22
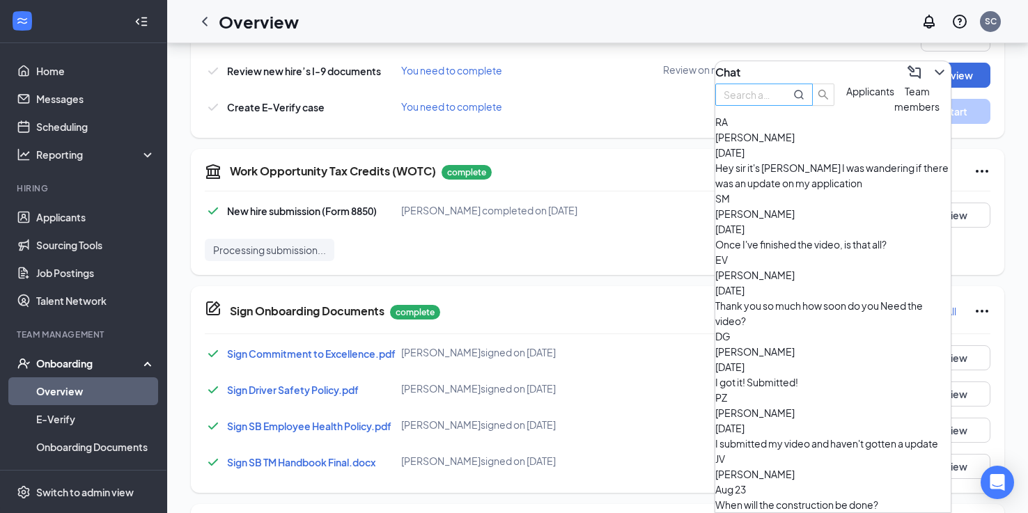
click at [773, 102] on input "text" at bounding box center [748, 94] width 50 height 15
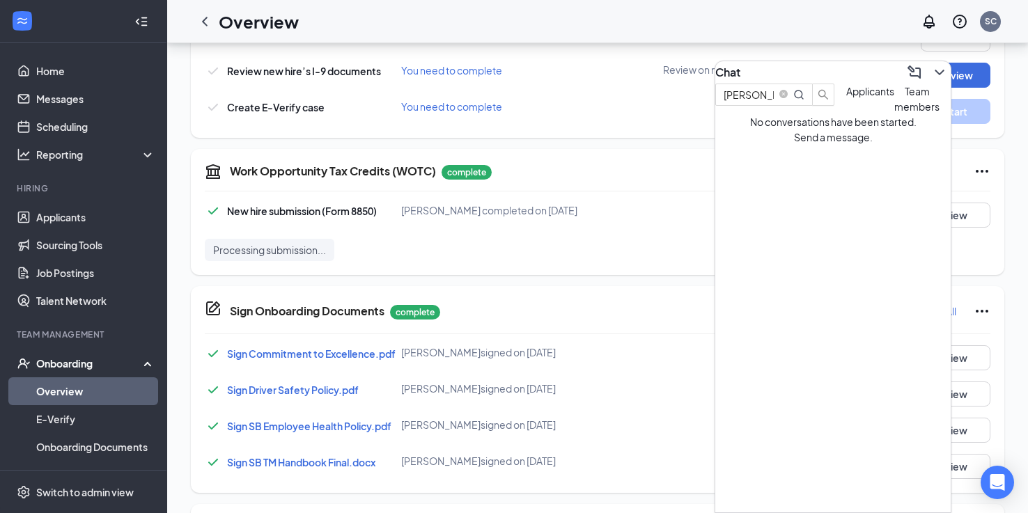
click at [894, 114] on button "Team members" at bounding box center [916, 99] width 45 height 31
click at [773, 102] on input "[PERSON_NAME] och" at bounding box center [748, 94] width 50 height 15
type input "[PERSON_NAME]"
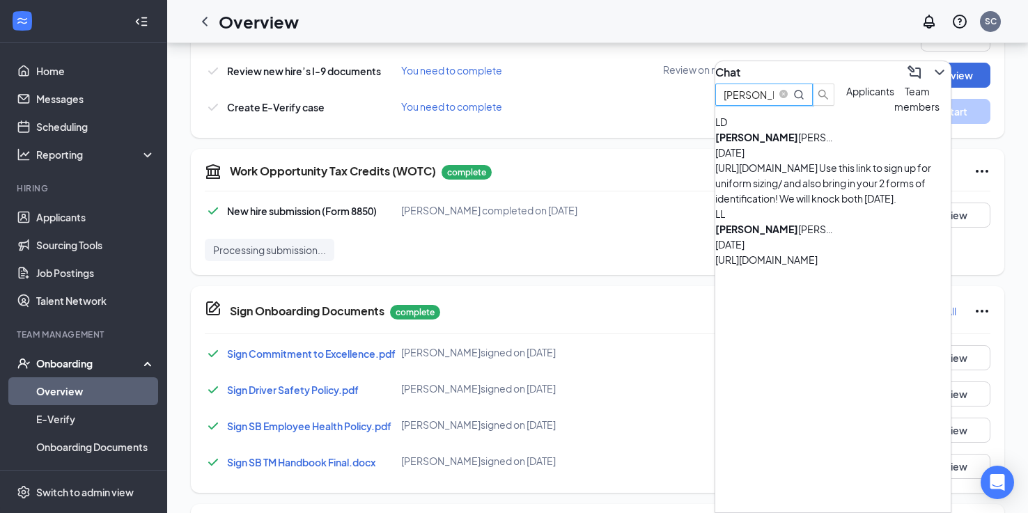
click at [834, 187] on div "[PERSON_NAME] [DATE] [URL][DOMAIN_NAME] Use this link to sign up for uniform si…" at bounding box center [832, 167] width 235 height 77
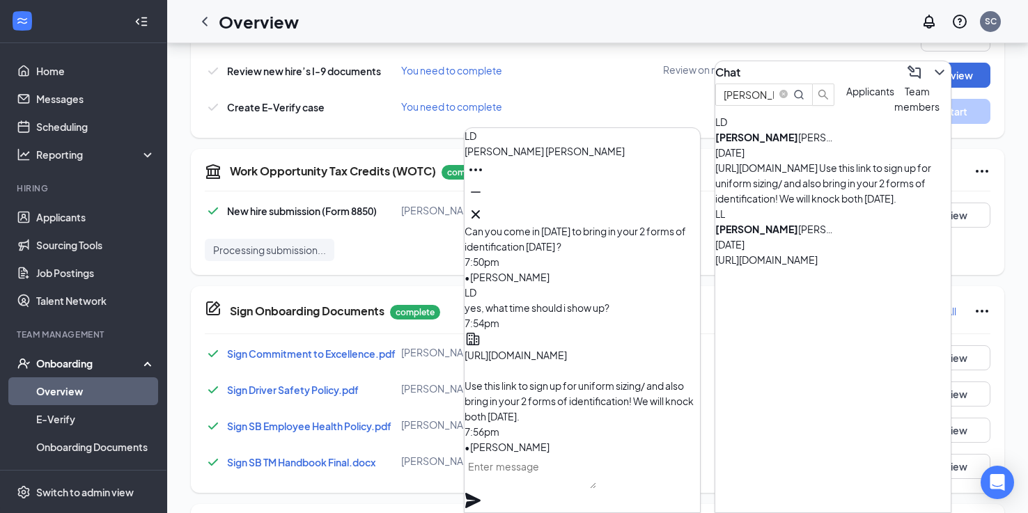
scroll to position [1, 0]
click at [579, 481] on textarea at bounding box center [530, 471] width 132 height 33
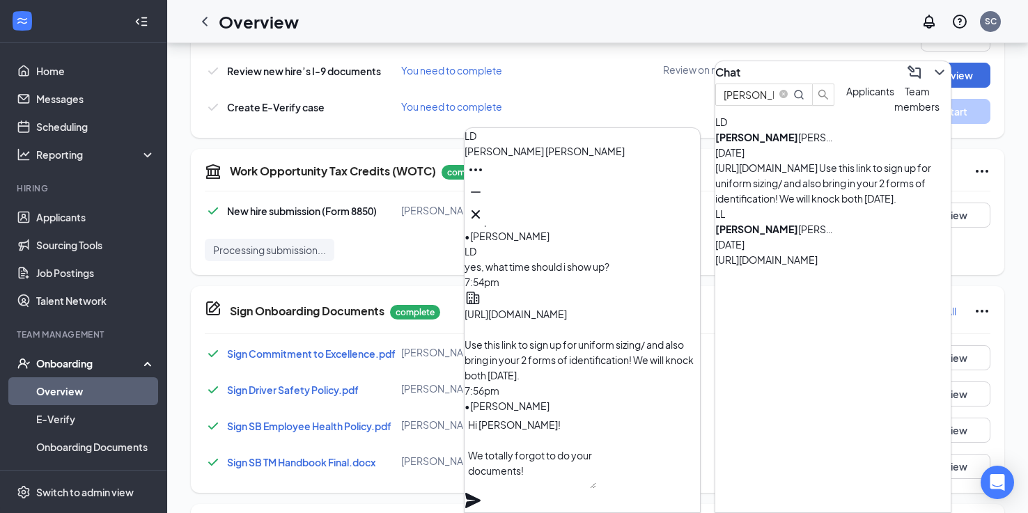
type textarea "Hi [PERSON_NAME]! We totally forgot to do your documents!"
click at [481, 492] on icon "Plane" at bounding box center [472, 500] width 17 height 17
click at [593, 482] on textarea "Hi [PERSON_NAME]! We totally forgot to do your documents!" at bounding box center [530, 451] width 132 height 75
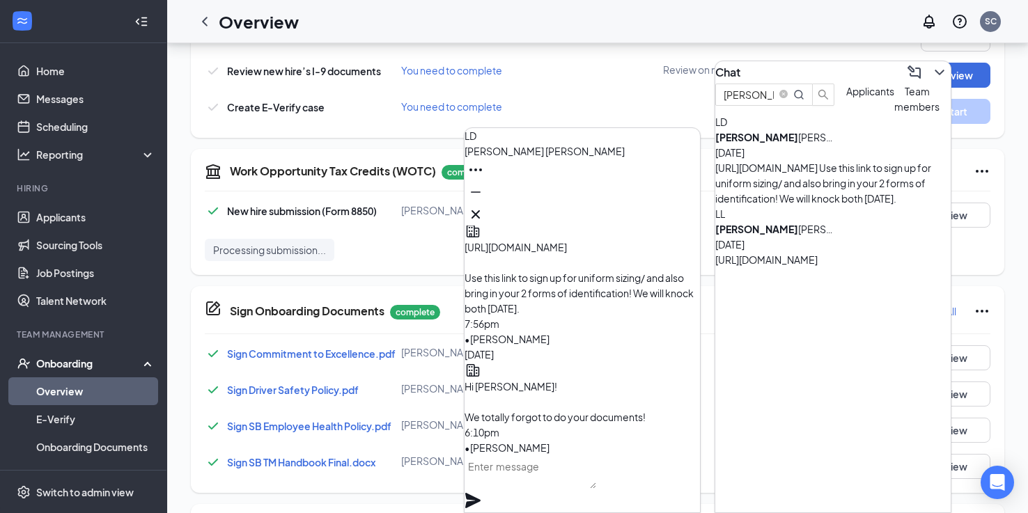
type textarea "C"
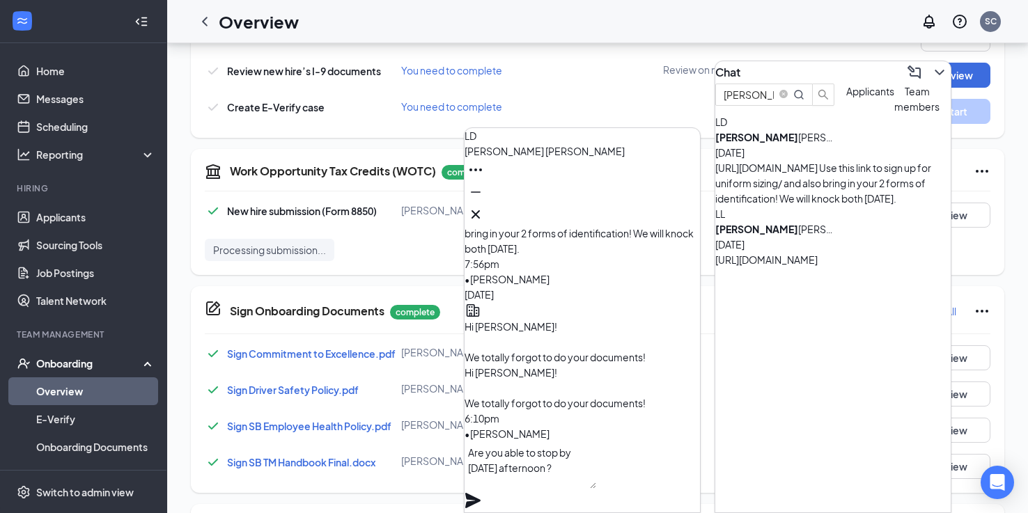
type textarea "Are you able to stop by [DATE] afternoon ?"
click at [480, 493] on icon "Plane" at bounding box center [472, 500] width 15 height 15
click at [484, 210] on icon "Cross" at bounding box center [475, 214] width 17 height 17
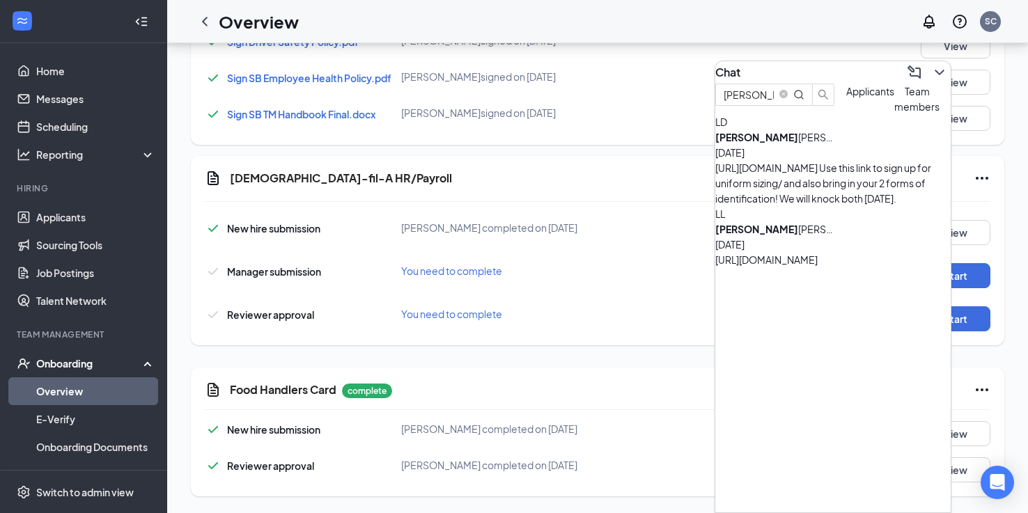
scroll to position [848, 0]
click at [207, 29] on icon "ChevronLeft" at bounding box center [204, 21] width 17 height 17
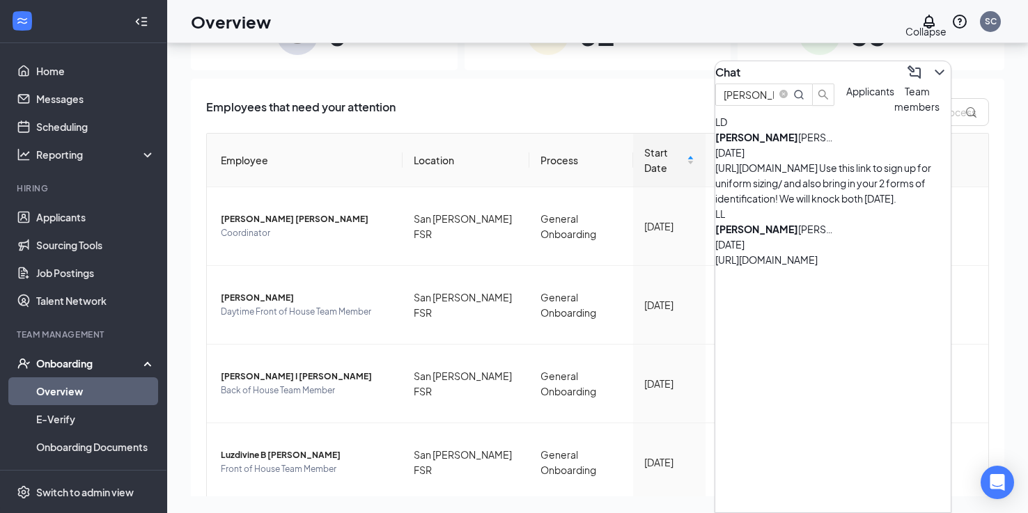
click at [931, 70] on icon "ChevronDown" at bounding box center [939, 72] width 17 height 17
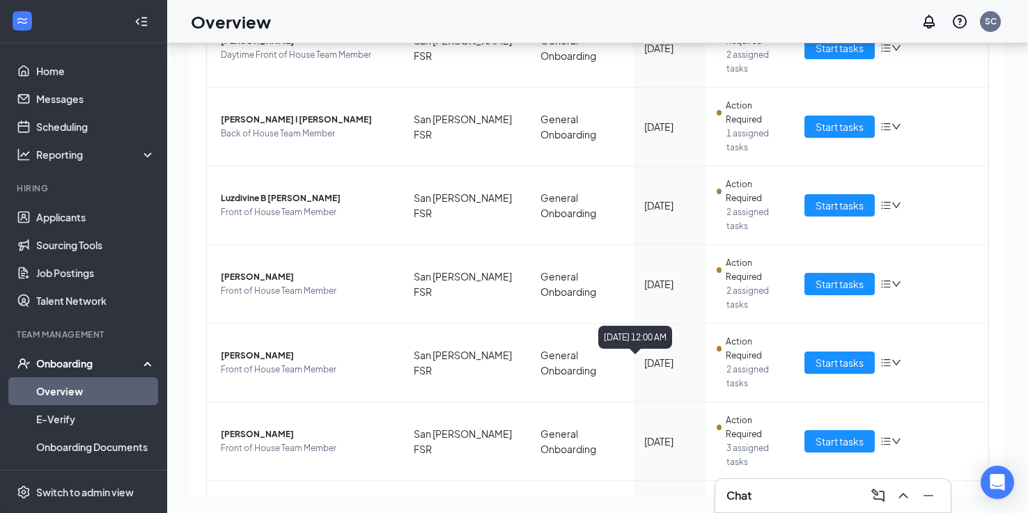
scroll to position [269, 0]
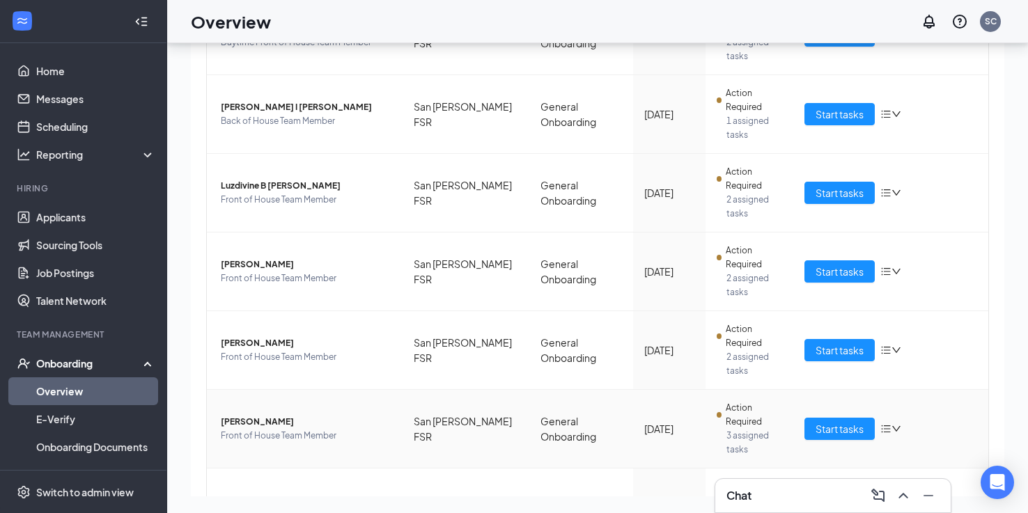
click at [306, 415] on span "[PERSON_NAME]" at bounding box center [306, 422] width 171 height 14
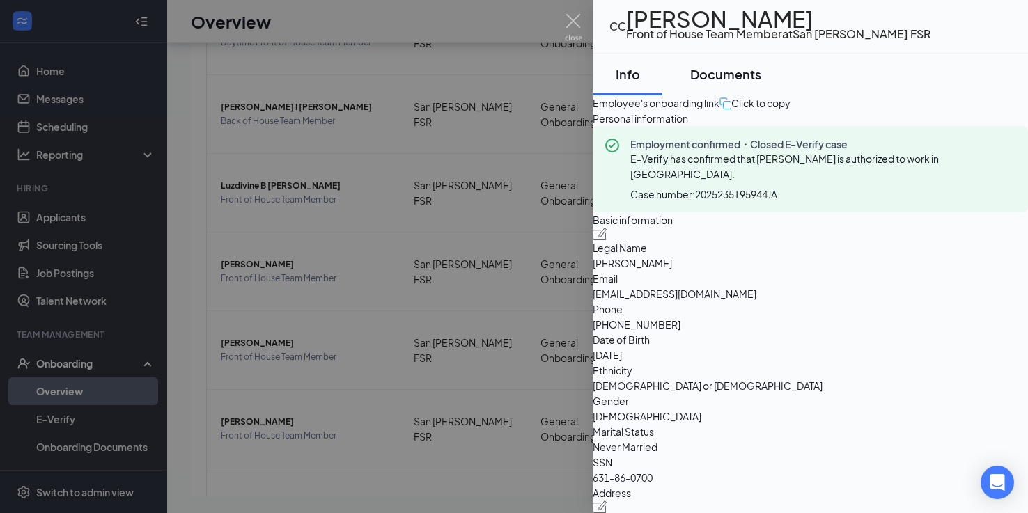
click at [729, 83] on div "Documents" at bounding box center [725, 73] width 71 height 17
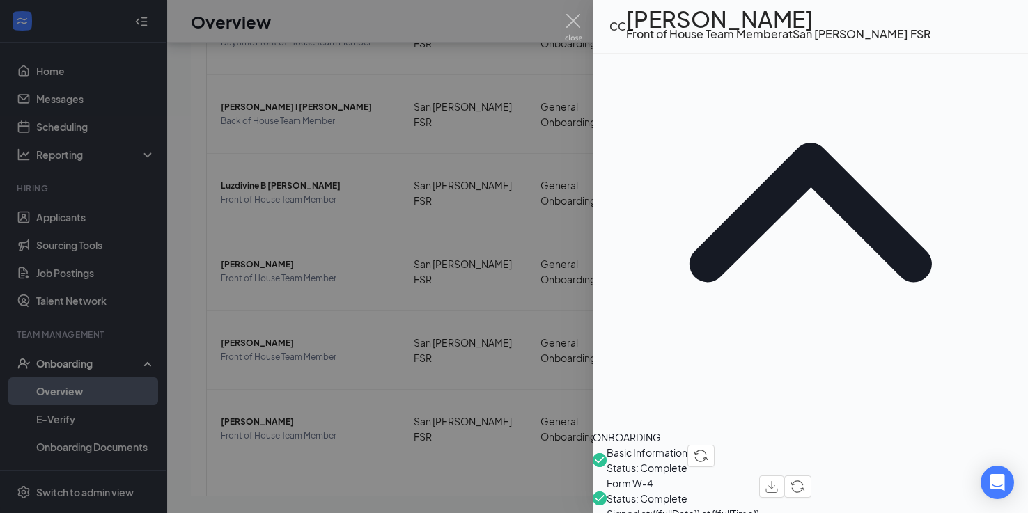
scroll to position [221, 0]
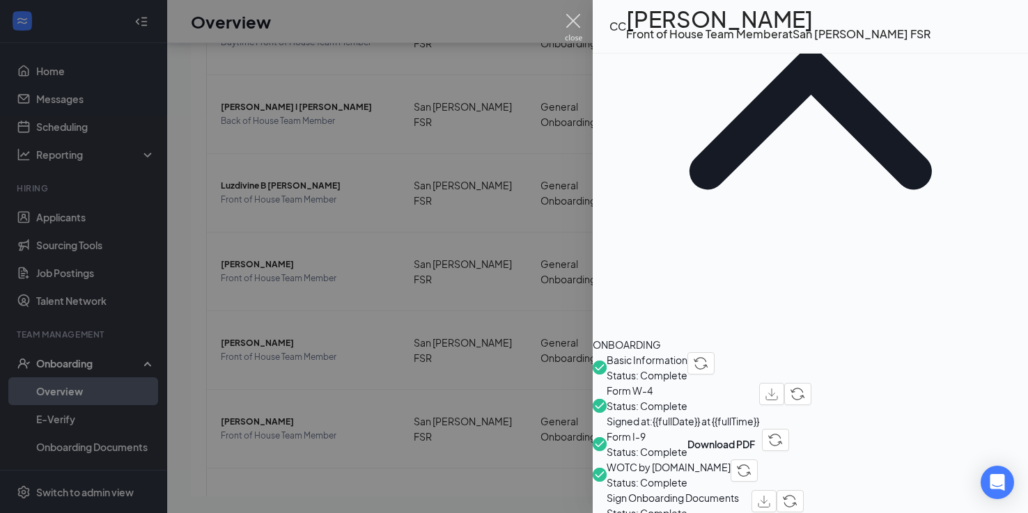
click at [577, 29] on img at bounding box center [573, 27] width 17 height 27
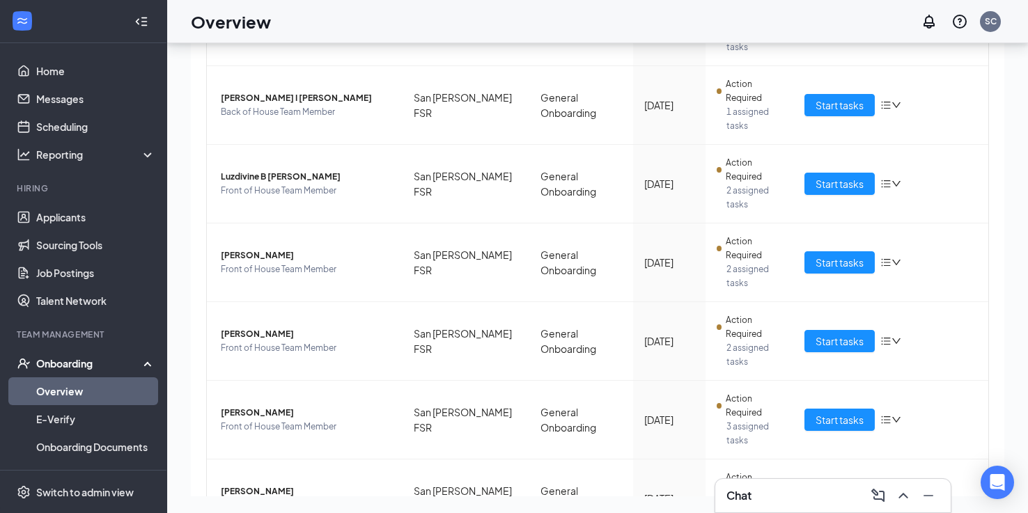
scroll to position [278, 0]
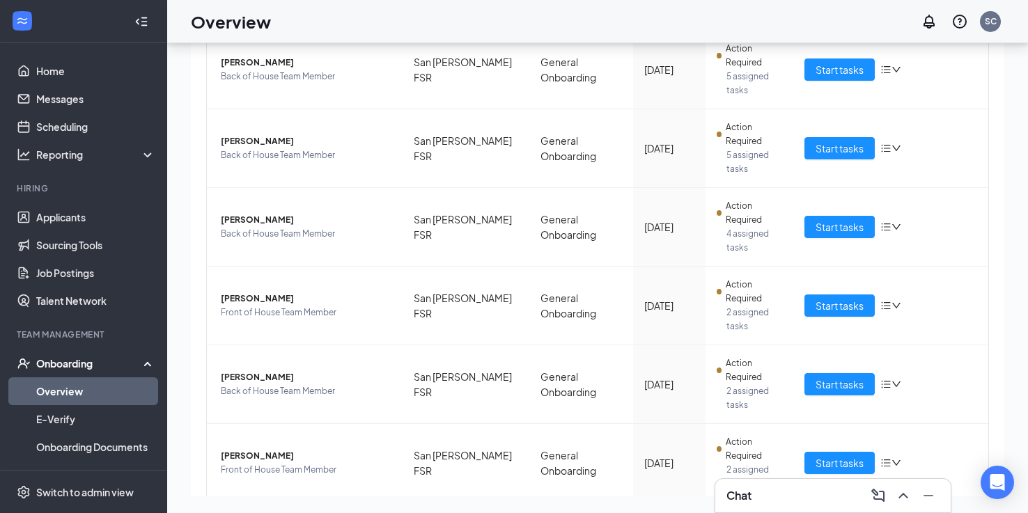
scroll to position [206, 0]
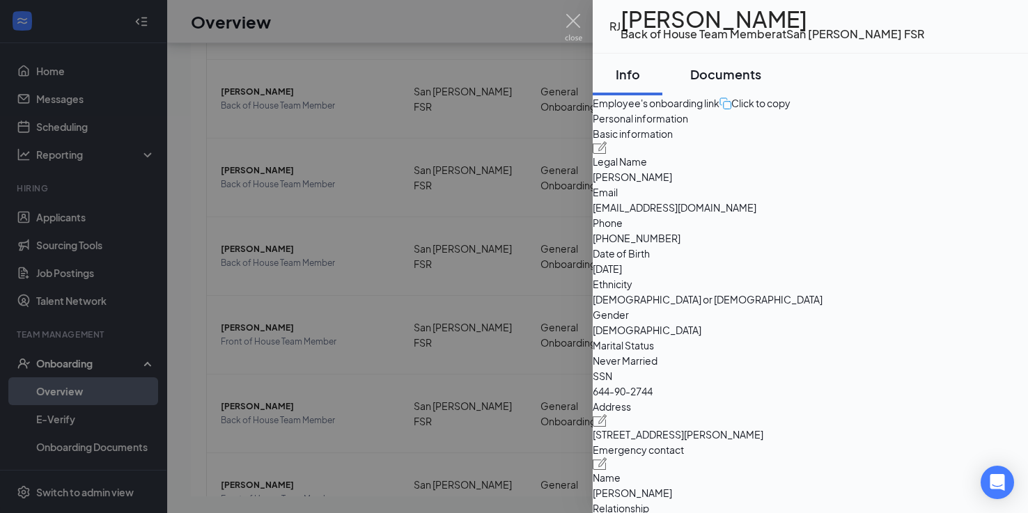
click at [730, 82] on div "Documents" at bounding box center [725, 73] width 71 height 17
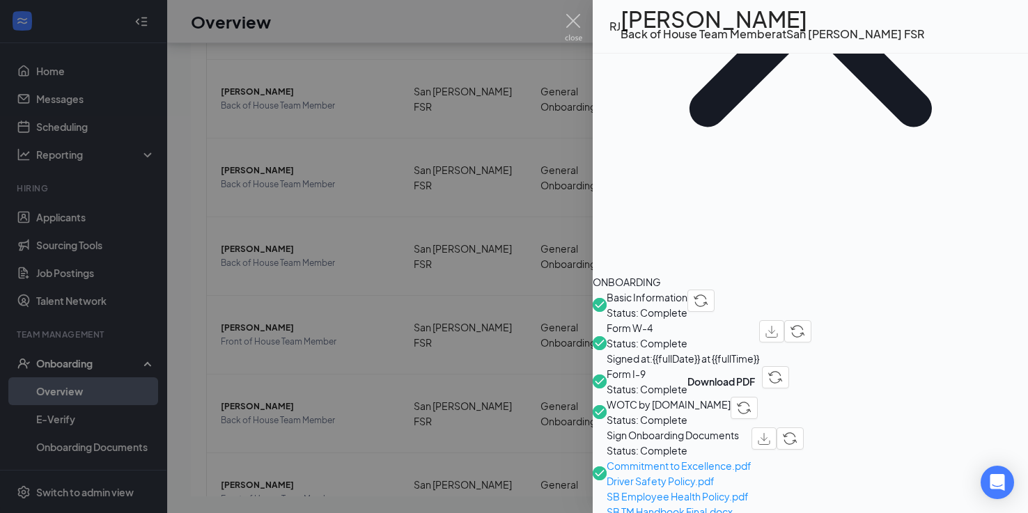
scroll to position [233, 0]
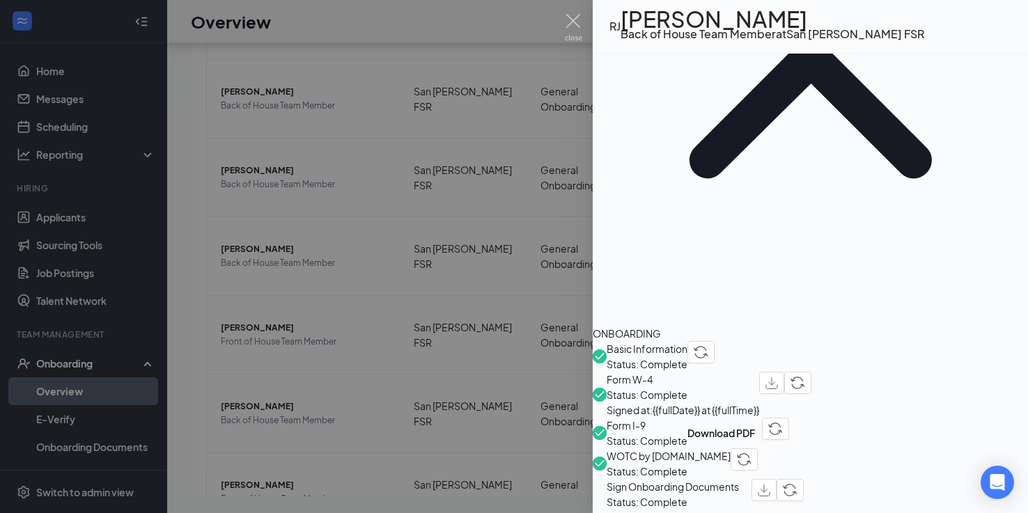
click at [499, 285] on div at bounding box center [514, 256] width 1028 height 513
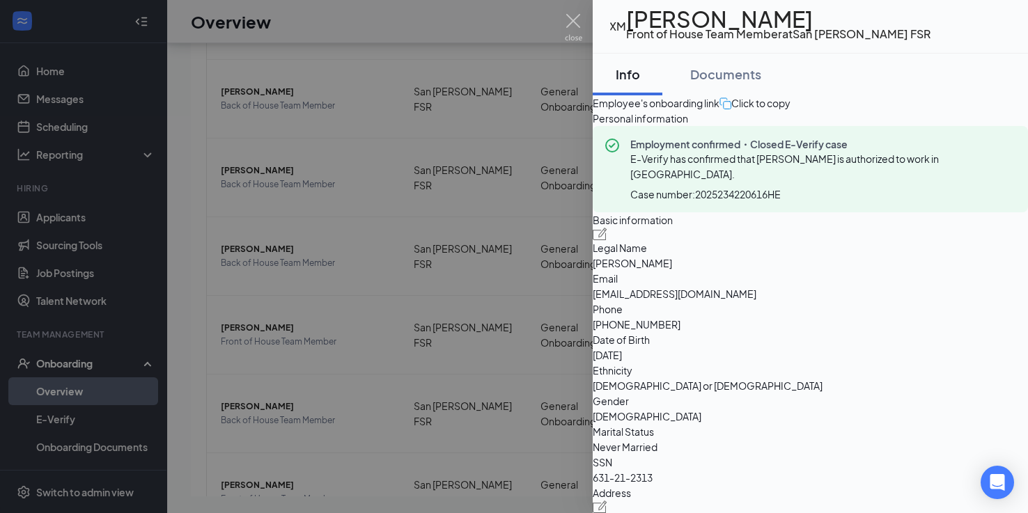
click at [528, 247] on div at bounding box center [514, 256] width 1028 height 513
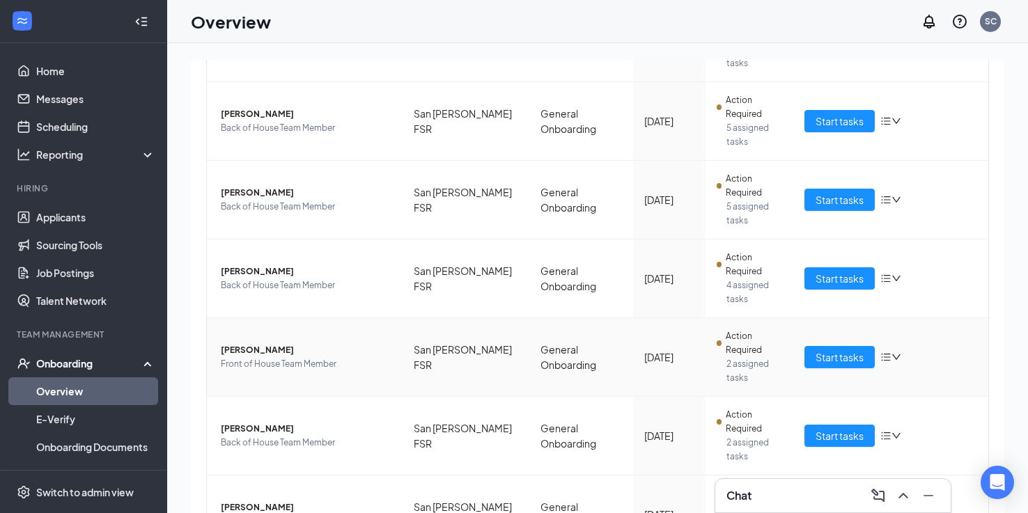
scroll to position [272, 0]
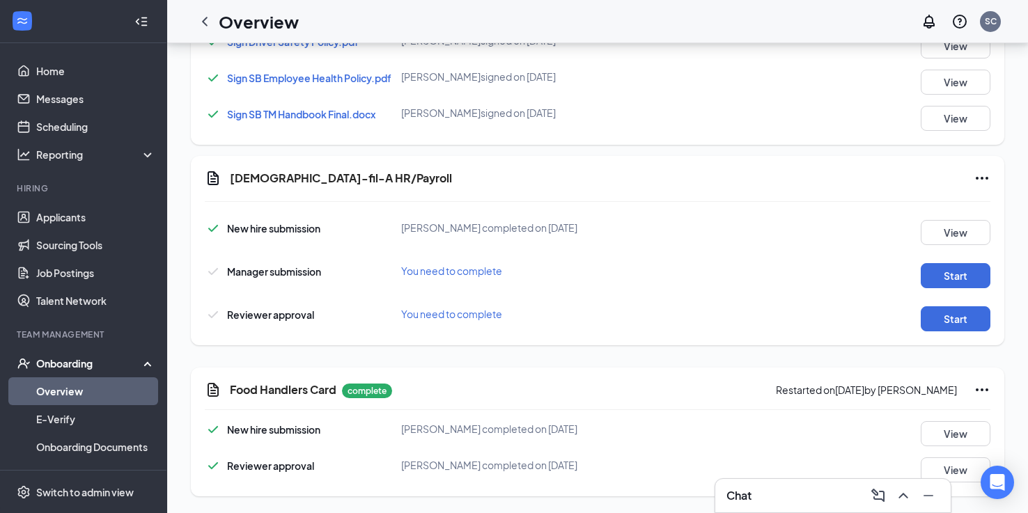
scroll to position [936, 0]
click at [948, 278] on button "Start" at bounding box center [955, 275] width 70 height 25
click at [932, 313] on button "Start" at bounding box center [955, 318] width 70 height 25
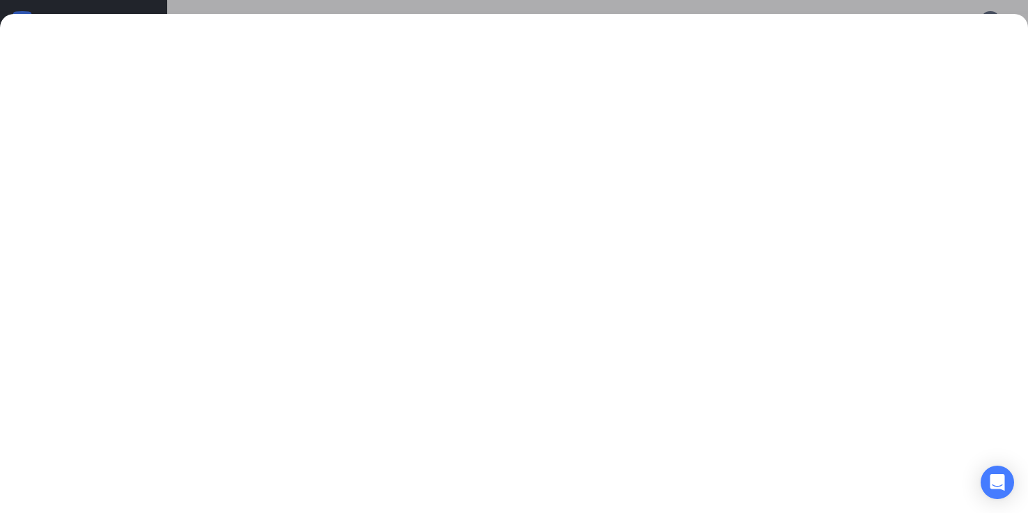
scroll to position [185, 0]
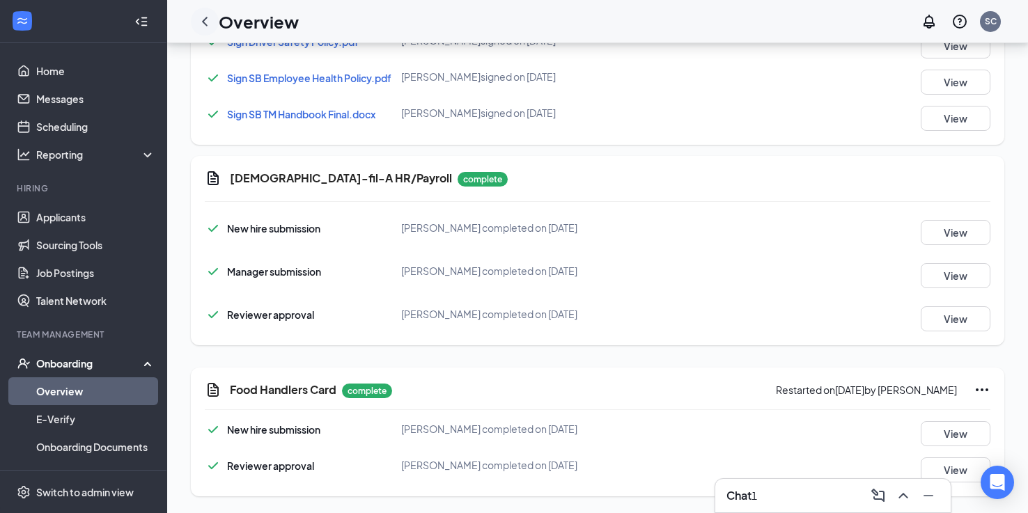
click at [198, 17] on icon "ChevronLeft" at bounding box center [204, 21] width 17 height 17
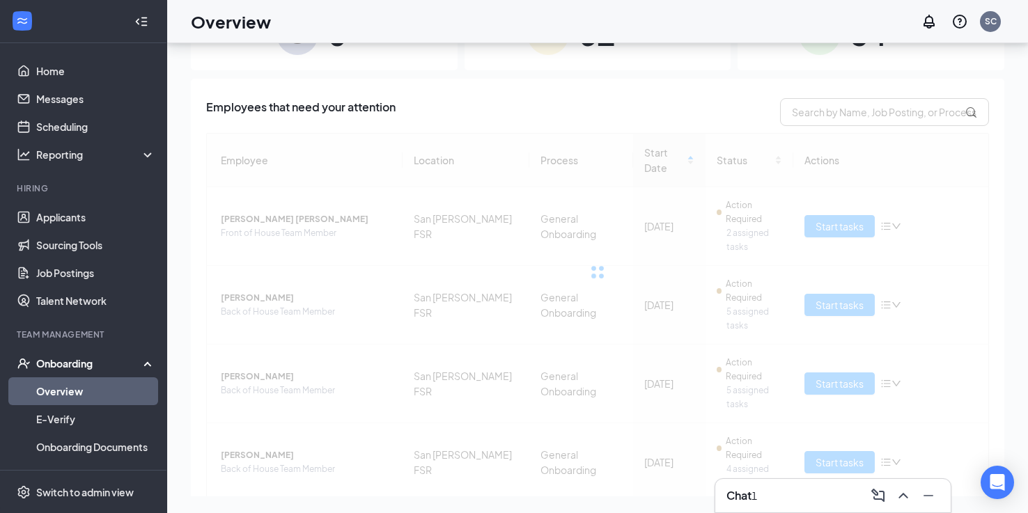
click at [745, 493] on h3 "Chat" at bounding box center [738, 495] width 25 height 15
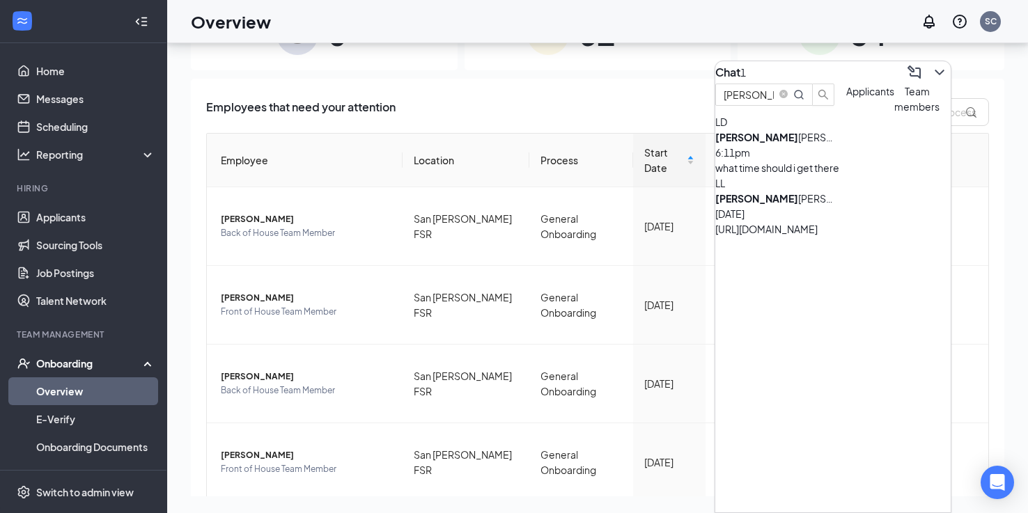
click at [819, 175] on div "what time should i get there" at bounding box center [832, 167] width 235 height 15
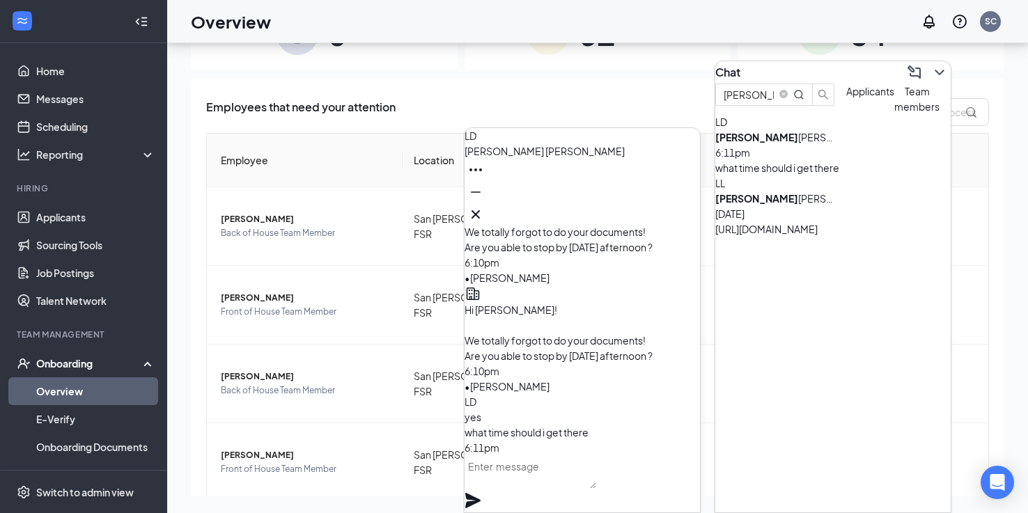
click at [580, 469] on textarea at bounding box center [530, 471] width 132 height 33
type textarea "A"
click at [491, 489] on textarea "2-6pm" at bounding box center [530, 471] width 132 height 33
click at [488, 489] on textarea "2-6pm" at bounding box center [530, 471] width 132 height 33
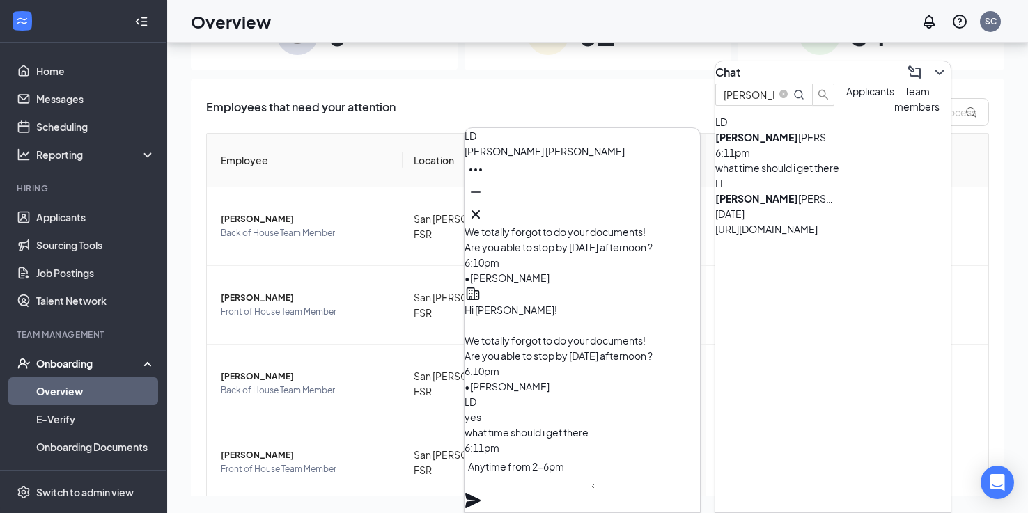
type textarea "Anytime from 2-6pm"
click at [481, 492] on icon "Plane" at bounding box center [472, 500] width 17 height 17
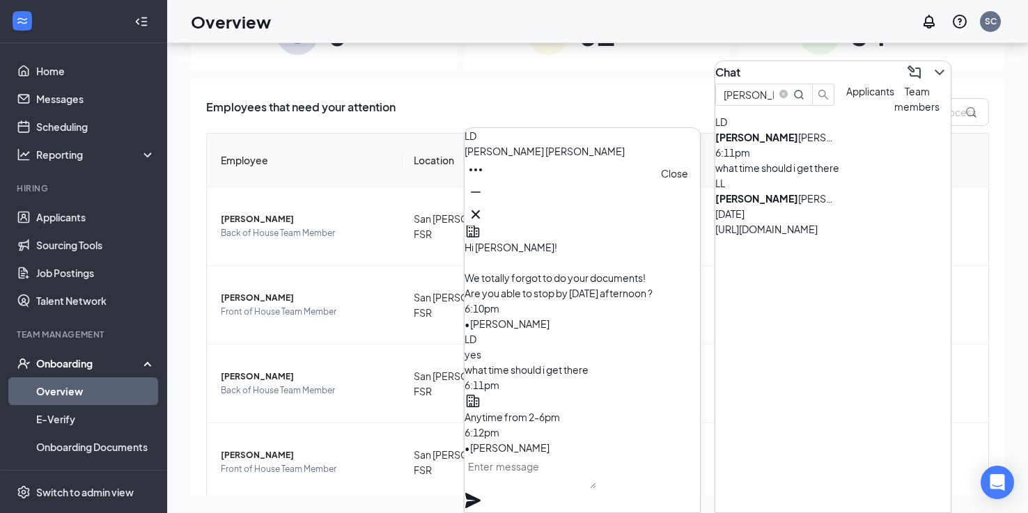
click at [484, 215] on icon "Cross" at bounding box center [475, 214] width 17 height 17
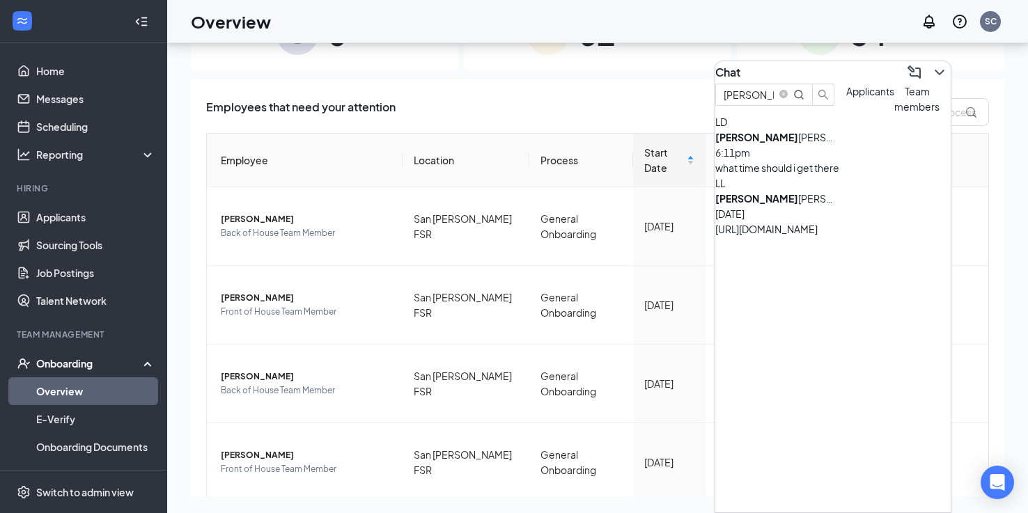
click at [929, 80] on div "Chat" at bounding box center [832, 72] width 235 height 22
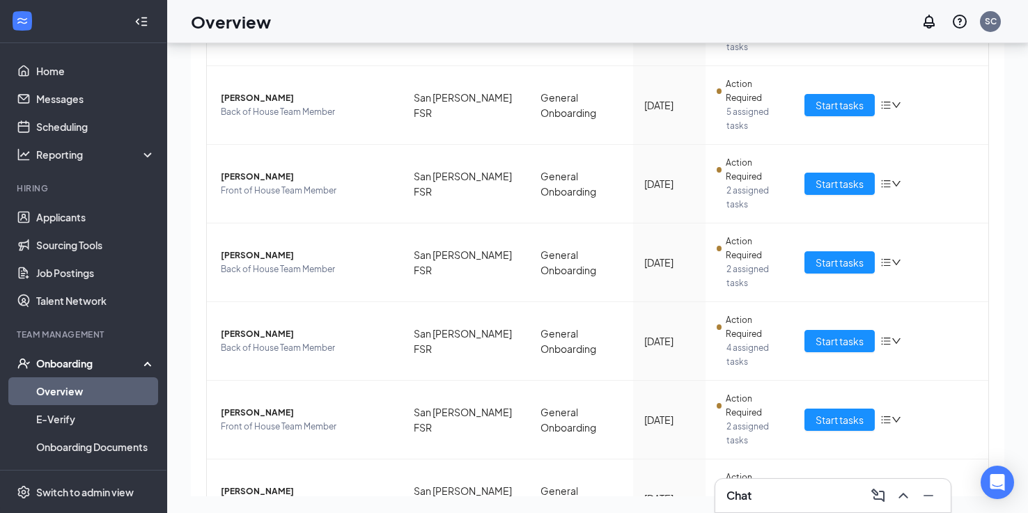
scroll to position [278, 0]
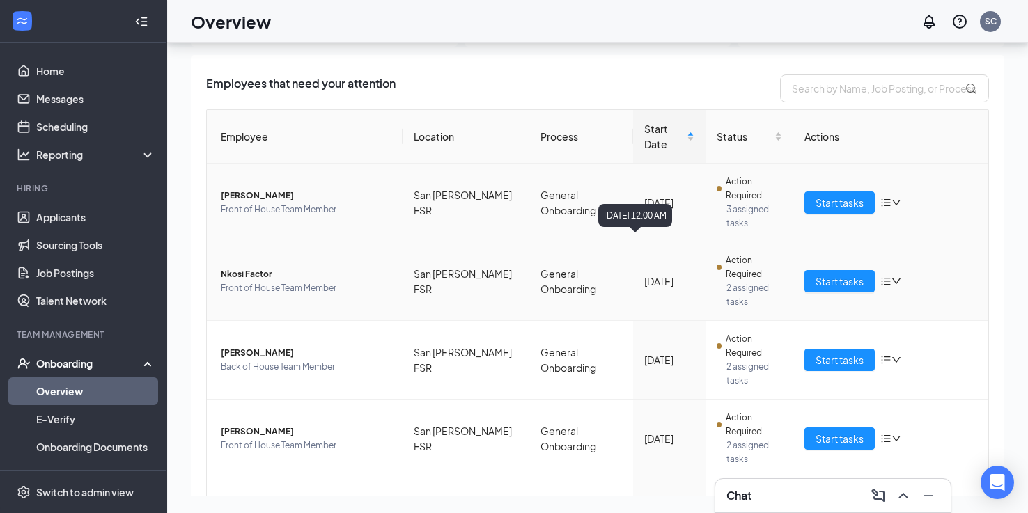
scroll to position [11, 0]
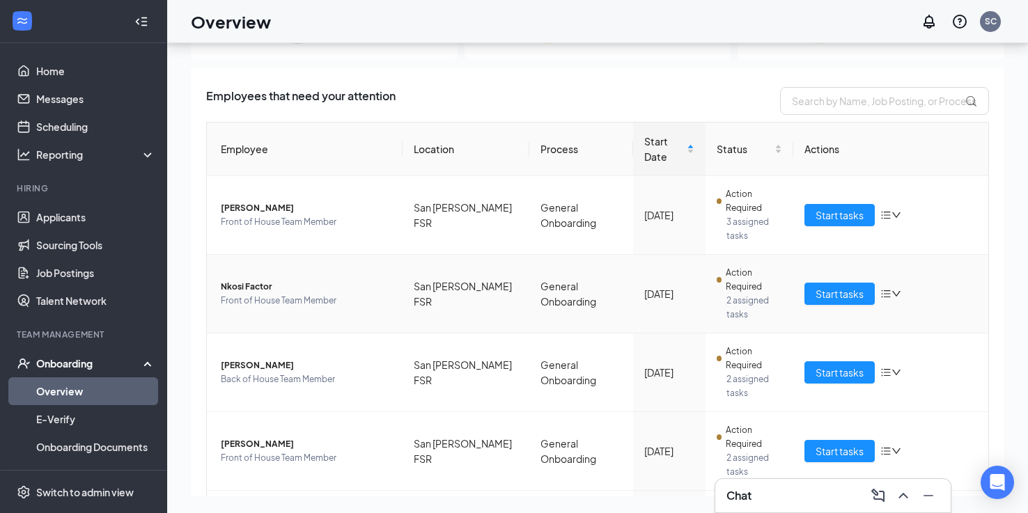
click at [315, 280] on span "Nkosi Factor" at bounding box center [306, 287] width 171 height 14
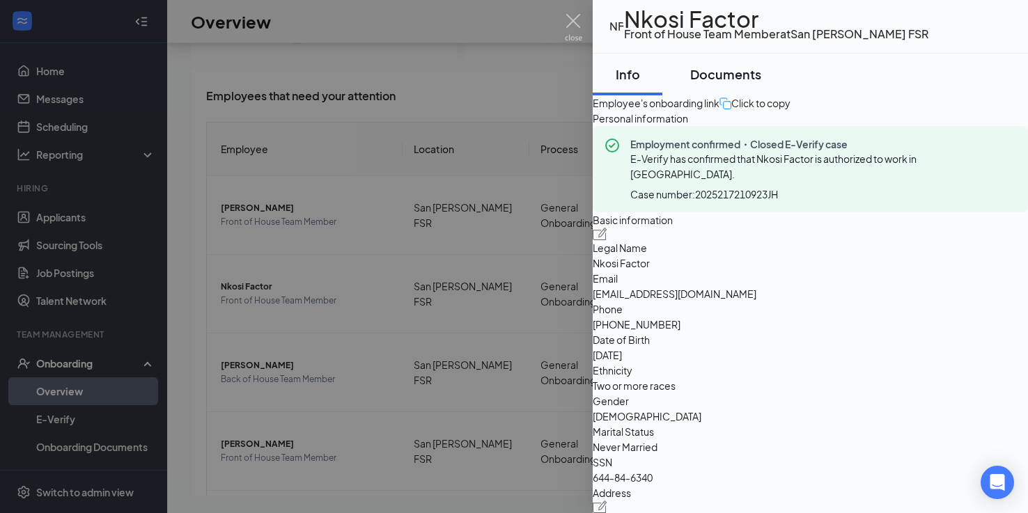
click at [737, 83] on div "Documents" at bounding box center [725, 73] width 71 height 17
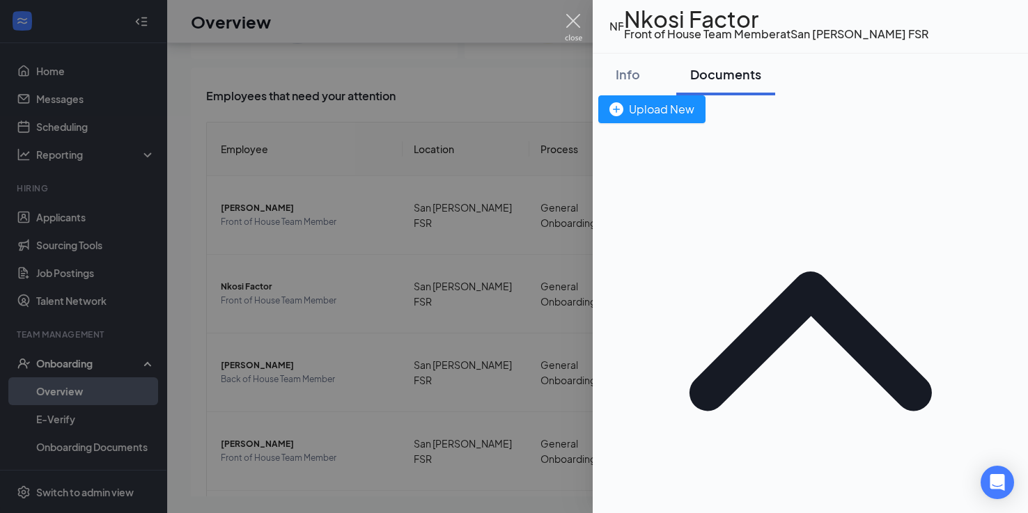
click at [569, 24] on img at bounding box center [573, 27] width 17 height 27
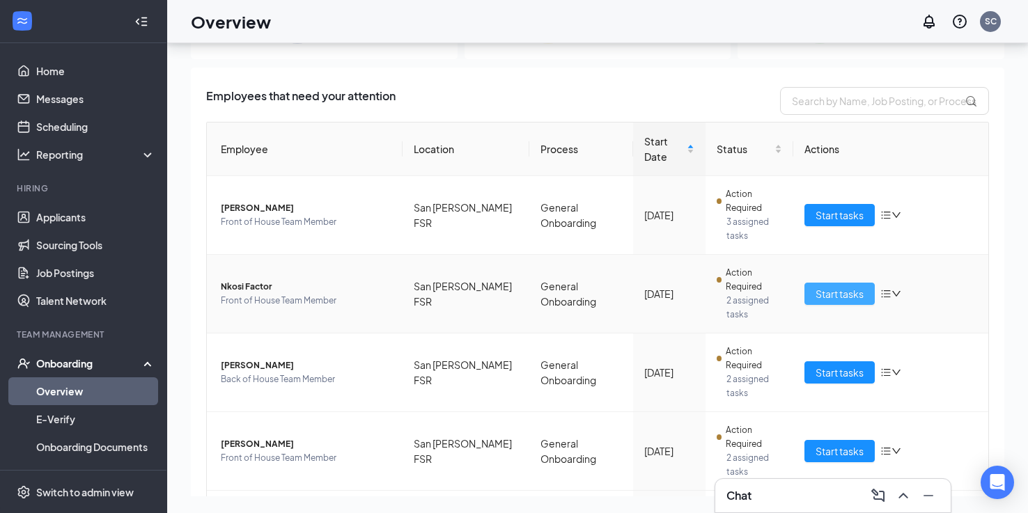
click at [843, 286] on span "Start tasks" at bounding box center [839, 293] width 48 height 15
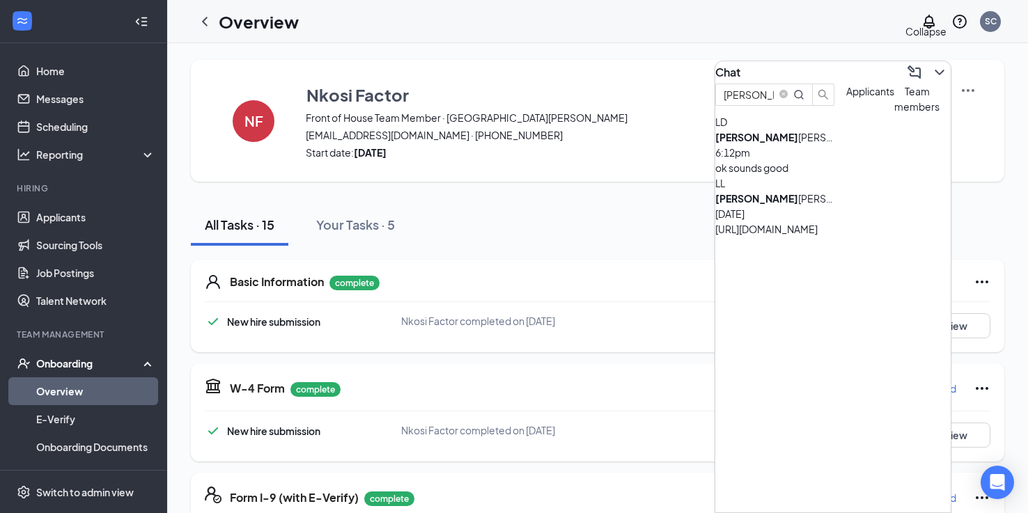
click at [931, 74] on icon "ChevronDown" at bounding box center [939, 72] width 17 height 17
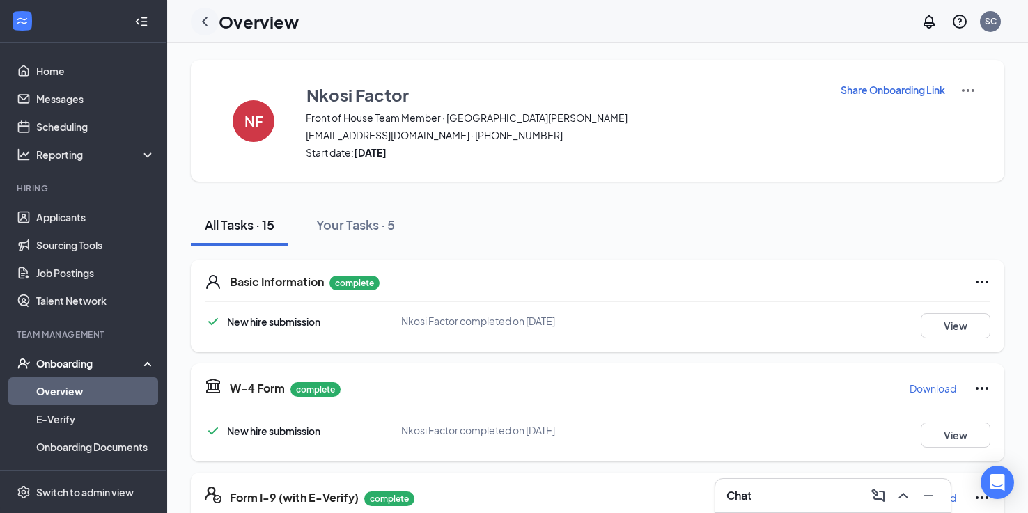
click at [208, 21] on icon "ChevronLeft" at bounding box center [204, 21] width 17 height 17
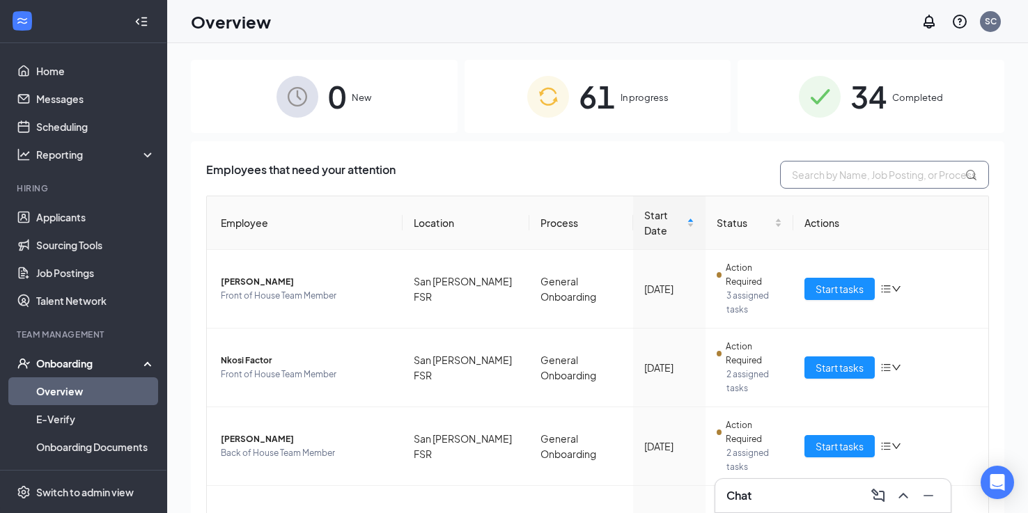
click at [886, 182] on input "text" at bounding box center [884, 175] width 209 height 28
click at [842, 485] on div "Chat" at bounding box center [832, 496] width 213 height 22
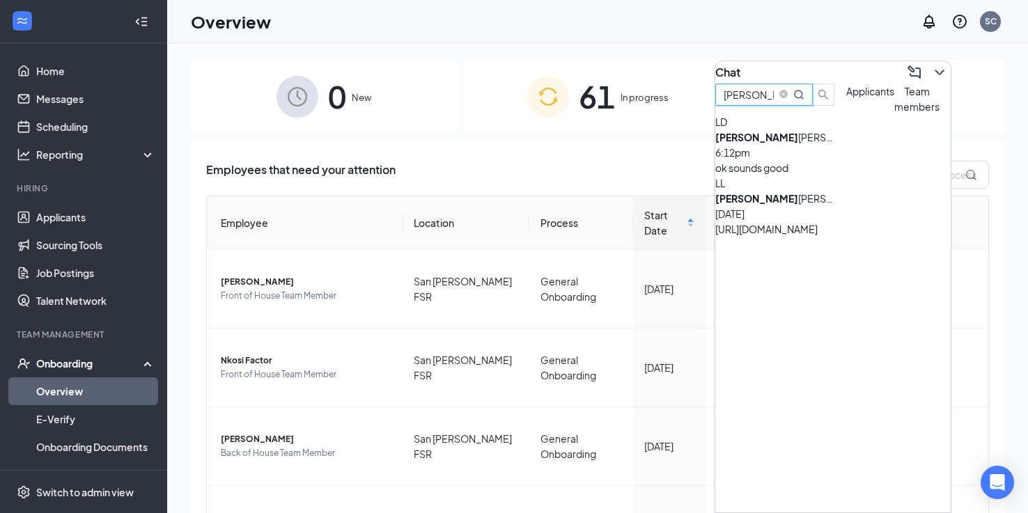
click at [773, 102] on input "[PERSON_NAME]" at bounding box center [748, 94] width 50 height 15
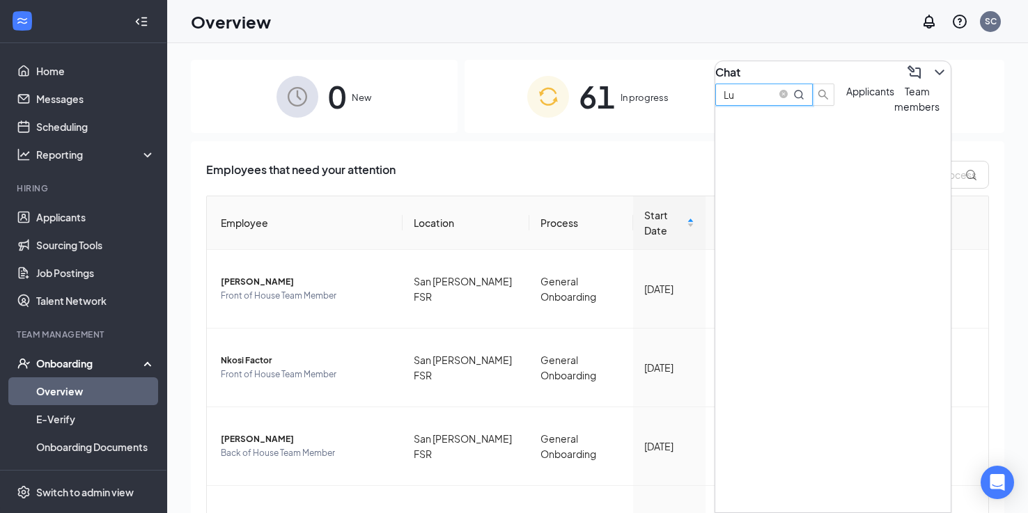
type input "L"
type input "mark"
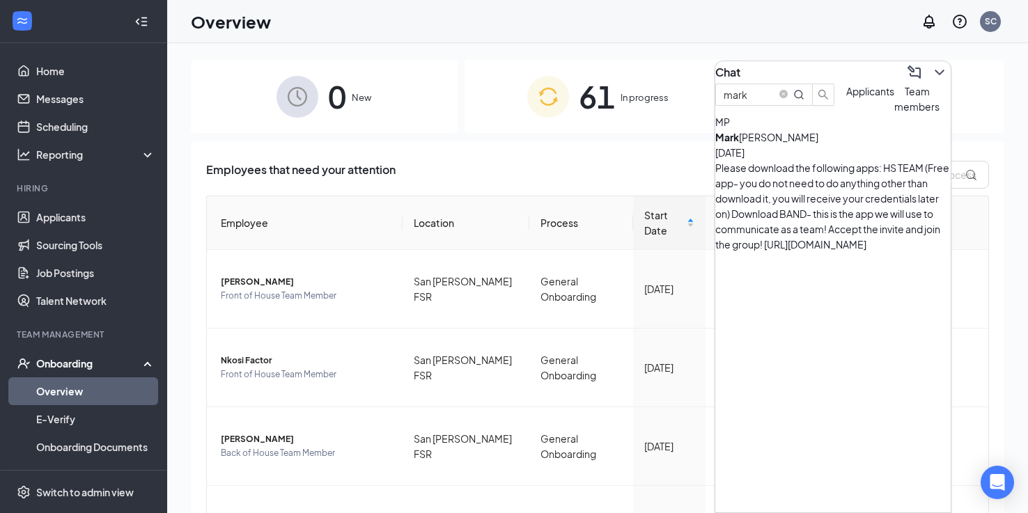
click at [739, 143] on b "Mark" at bounding box center [727, 137] width 24 height 13
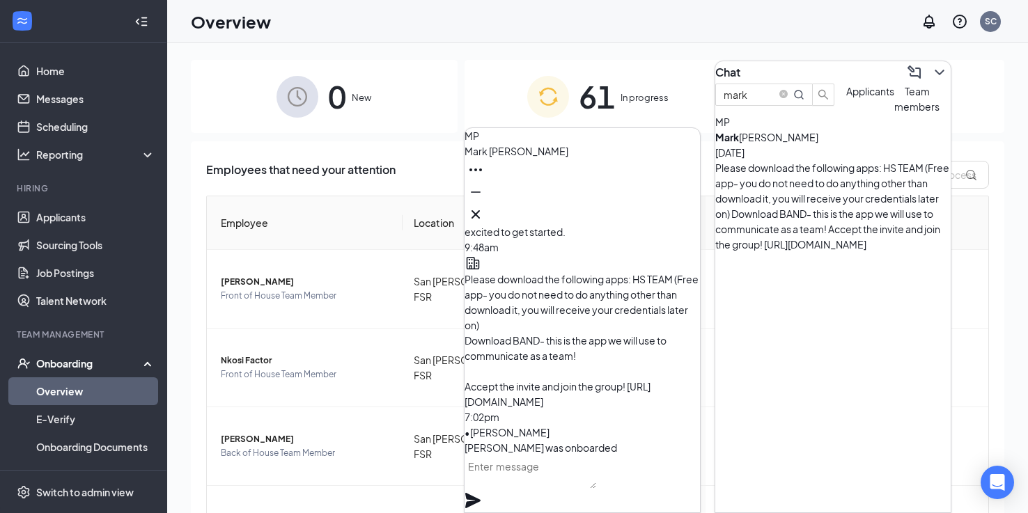
click at [514, 476] on textarea at bounding box center [530, 471] width 132 height 33
paste textarea "Please use the link to sign up to come in to try the uniform, and get your corr…"
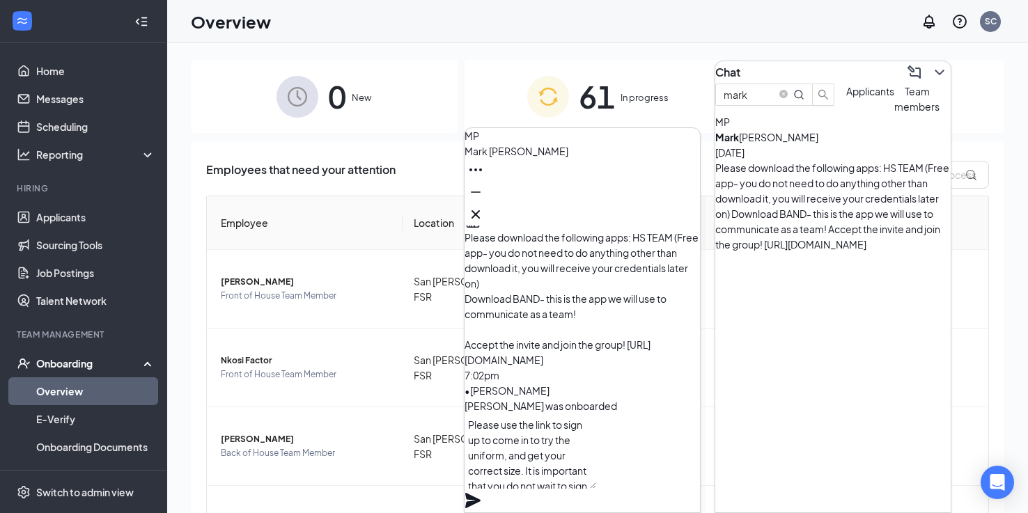
scroll to position [57, 0]
click at [575, 459] on textarea "Please use the link to sign up to come in to try the uniform, and get your corr…" at bounding box center [530, 451] width 132 height 75
type textarea "Please use the link to sign up to come in to try the uniform, and get your corr…"
click at [480, 493] on icon "Plane" at bounding box center [472, 500] width 15 height 15
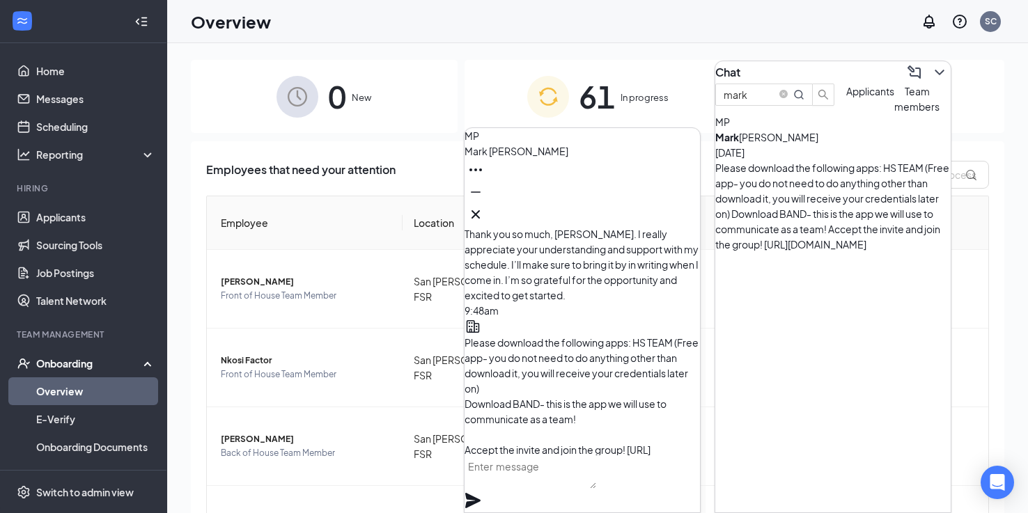
scroll to position [-223, 0]
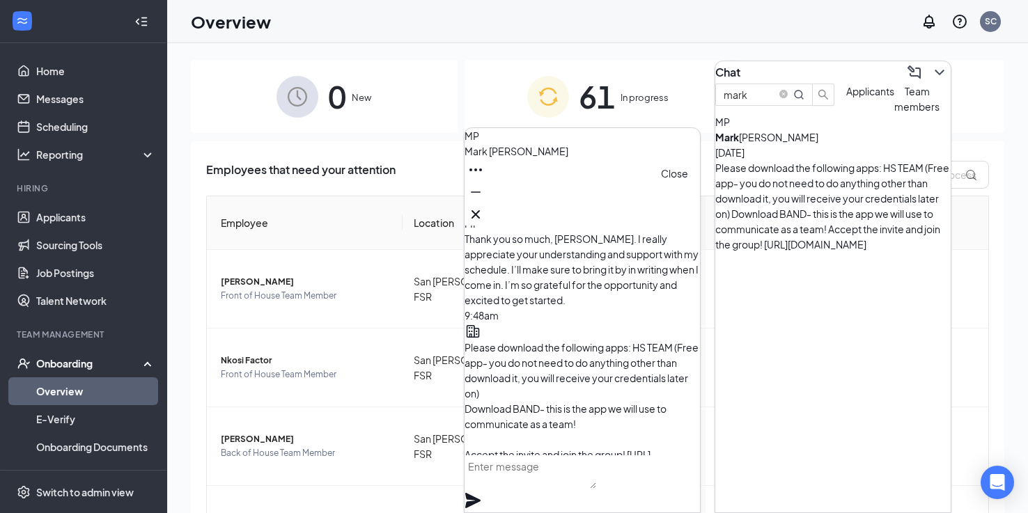
click at [484, 214] on icon "Cross" at bounding box center [475, 214] width 17 height 17
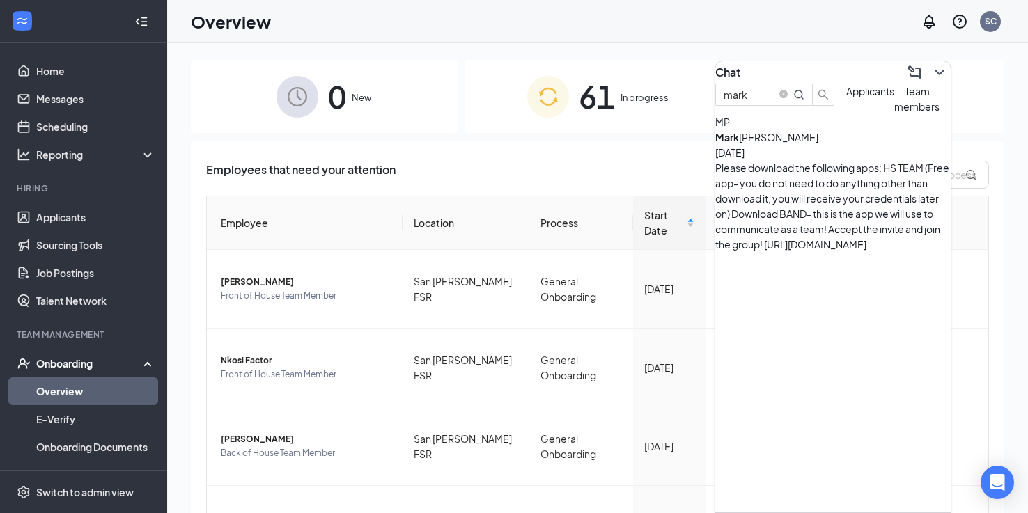
click at [858, 160] on div "[PERSON_NAME] [DATE]" at bounding box center [832, 144] width 235 height 31
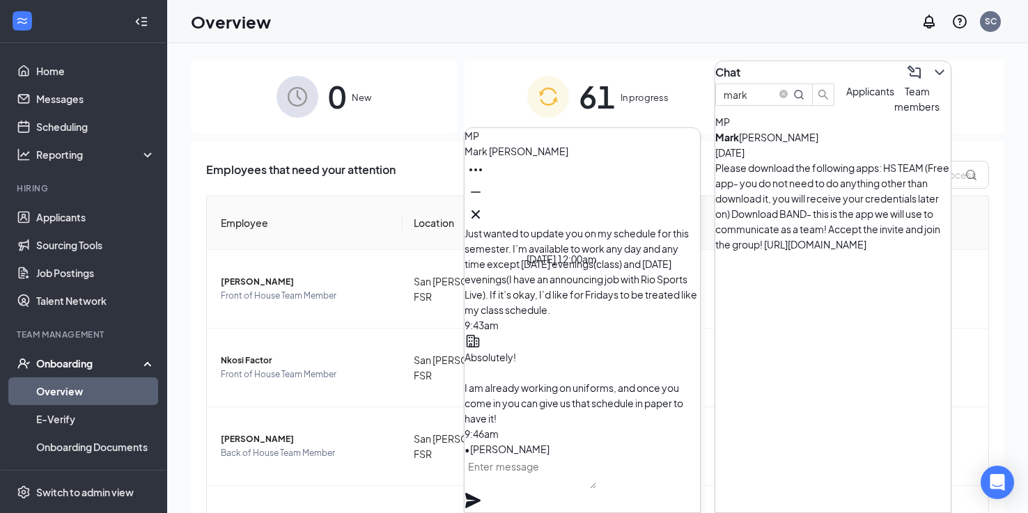
scroll to position [-664, 0]
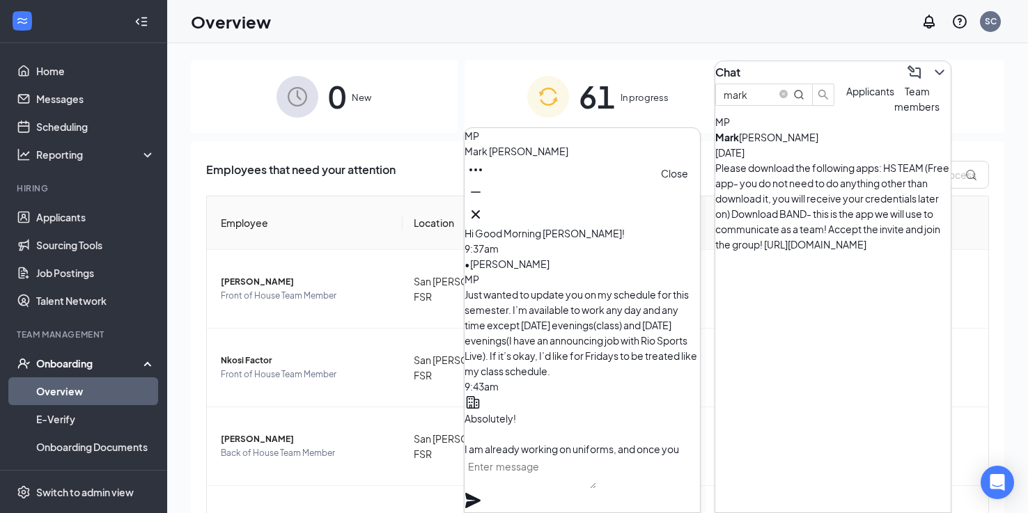
click at [484, 211] on icon "Cross" at bounding box center [475, 214] width 17 height 17
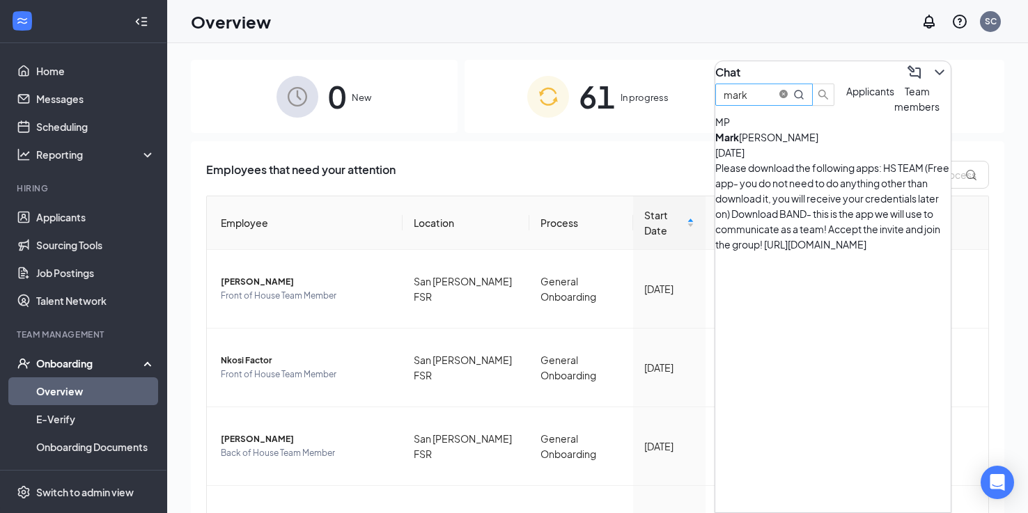
click at [787, 98] on icon "close-circle" at bounding box center [783, 94] width 8 height 8
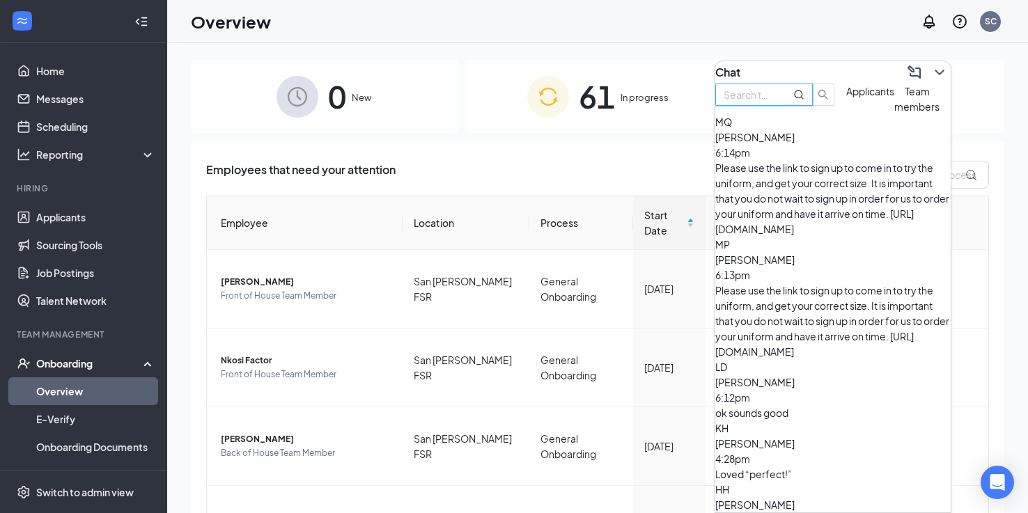
click at [822, 205] on div "MQ [PERSON_NAME] 6:14pm Please use the link to sign up to come in to try the un…" at bounding box center [832, 175] width 235 height 123
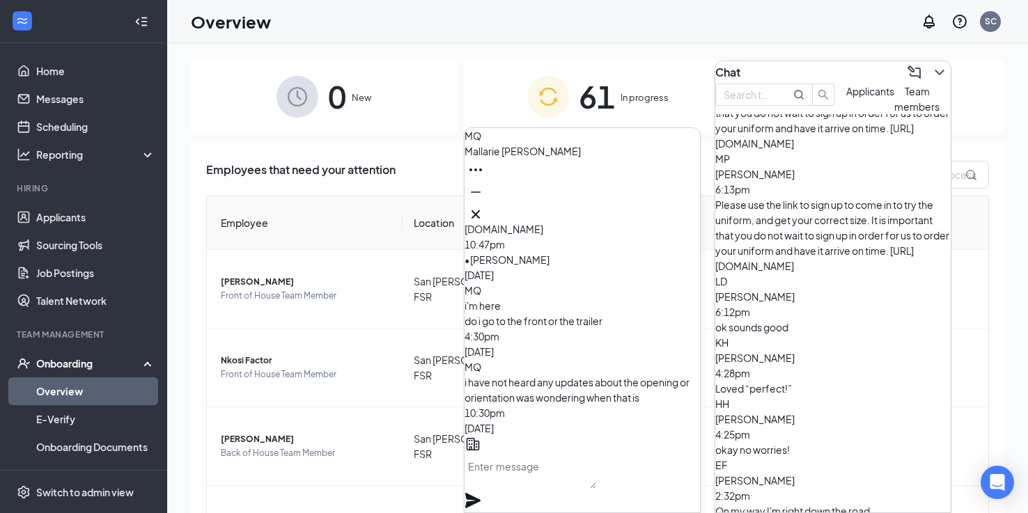
scroll to position [104, 0]
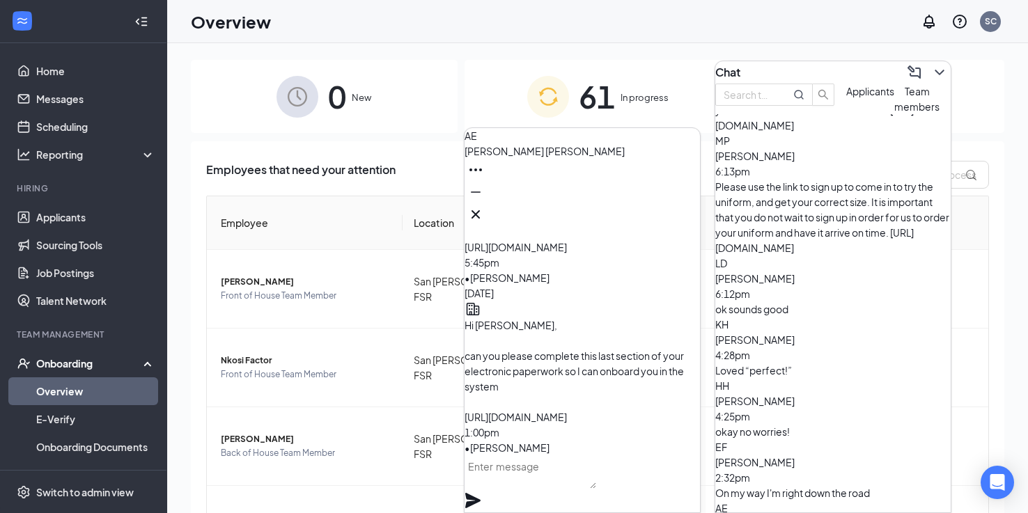
scroll to position [0, 0]
click at [480, 210] on icon "Cross" at bounding box center [475, 214] width 8 height 8
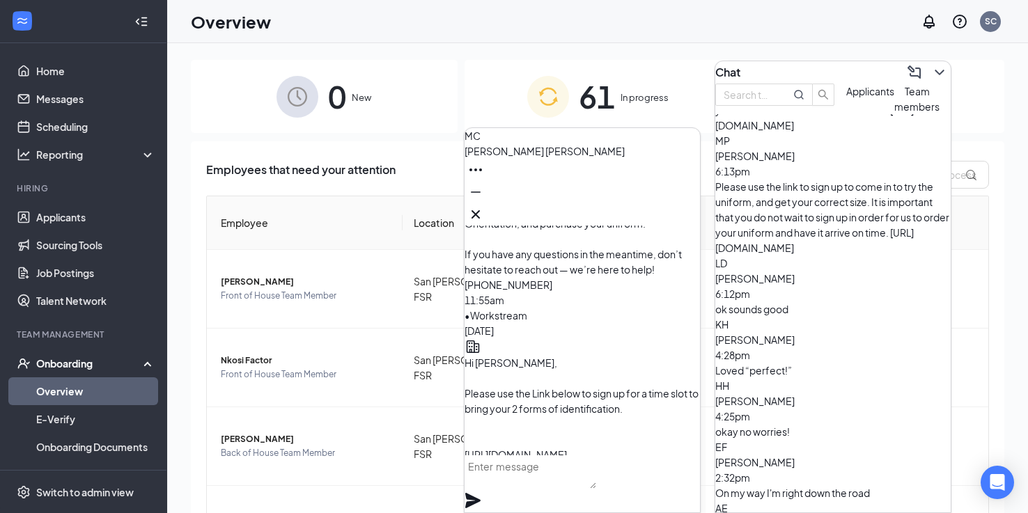
scroll to position [-306, 0]
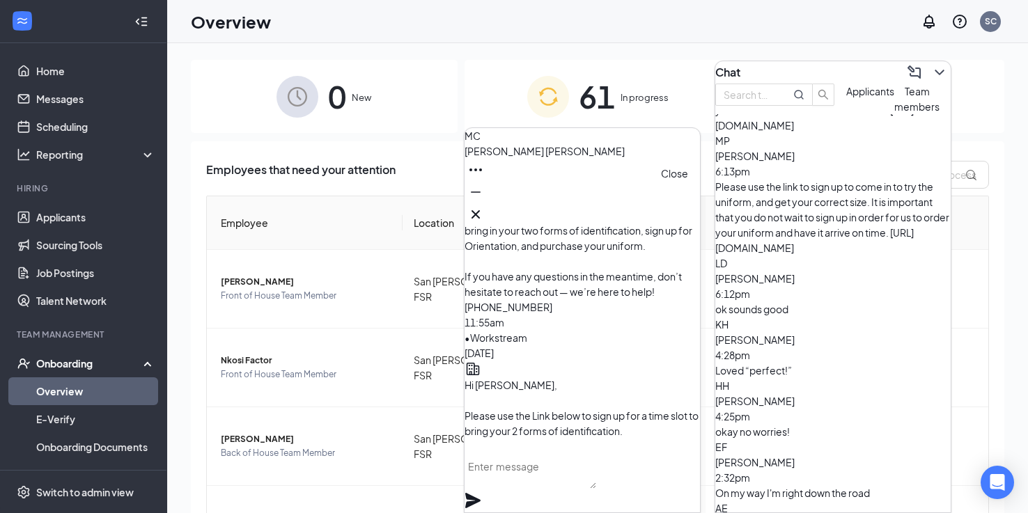
click at [487, 217] on button at bounding box center [475, 214] width 22 height 22
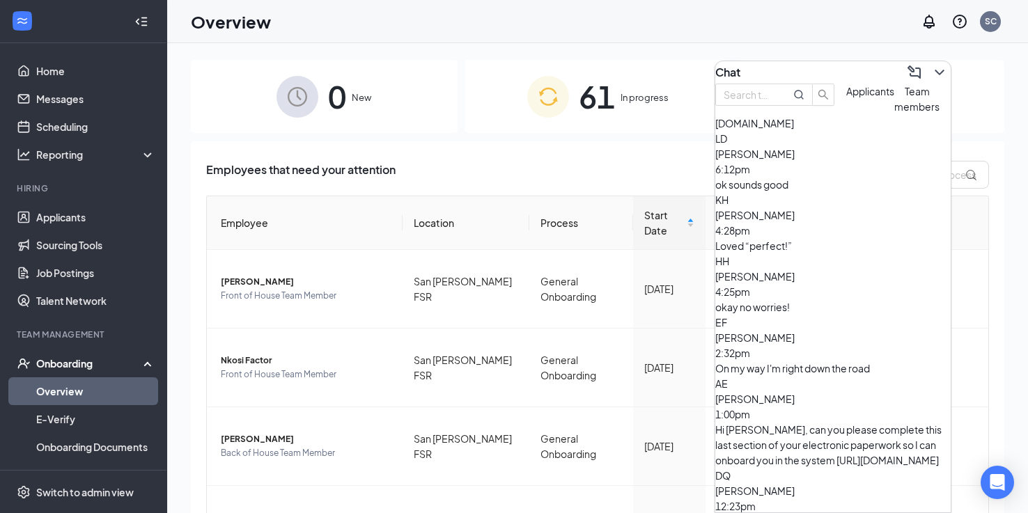
scroll to position [233, 0]
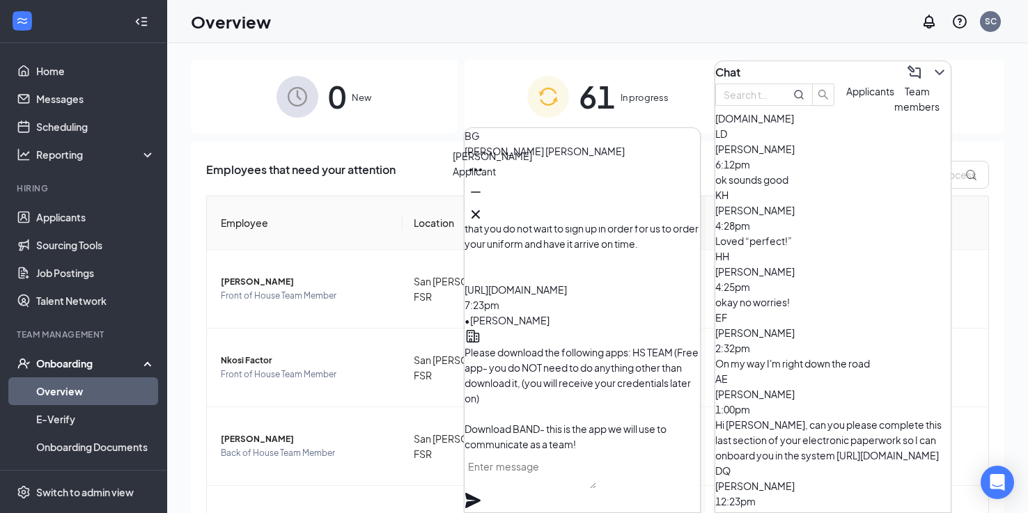
scroll to position [-166, 0]
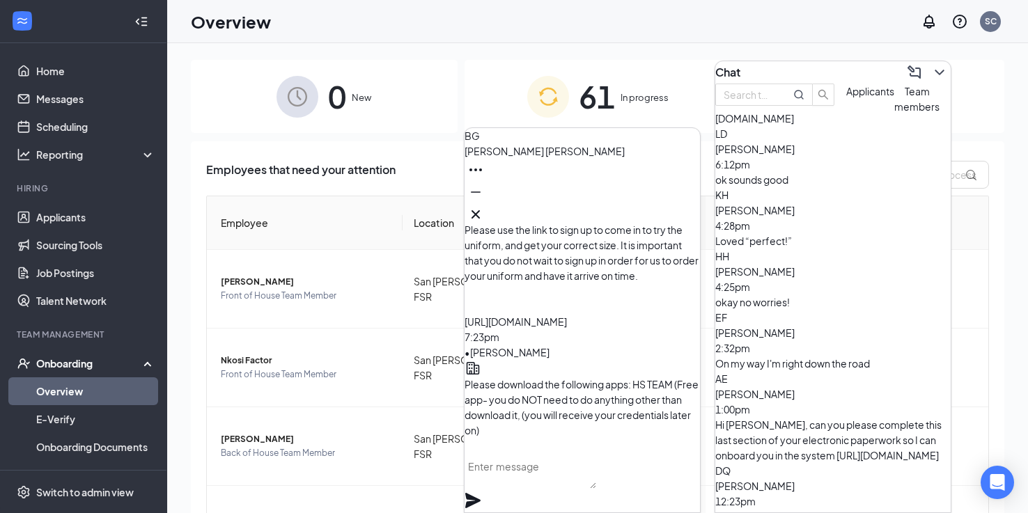
drag, startPoint x: 563, startPoint y: 338, endPoint x: 512, endPoint y: 306, distance: 59.7
click at [512, 377] on p "Please download the following apps: HS TEAM (Free app- you do NOT need to do an…" at bounding box center [581, 453] width 235 height 153
copy span "Please download the following apps: HS TEAM (Free app- you do NOT need to do an…"
click at [487, 218] on button at bounding box center [475, 214] width 22 height 22
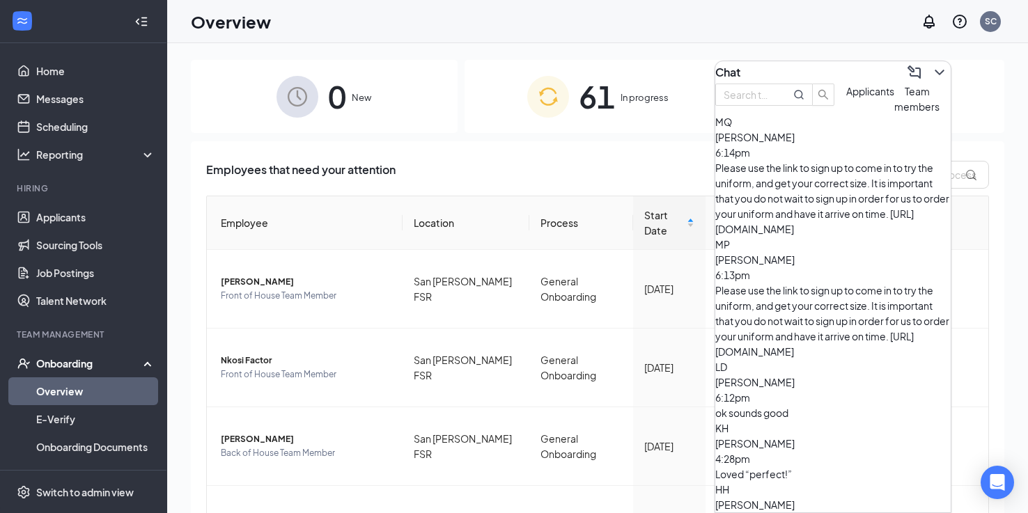
scroll to position [-1, 0]
click at [807, 197] on div "Please use the link to sign up to come in to try the uniform, and get your corr…" at bounding box center [832, 198] width 235 height 77
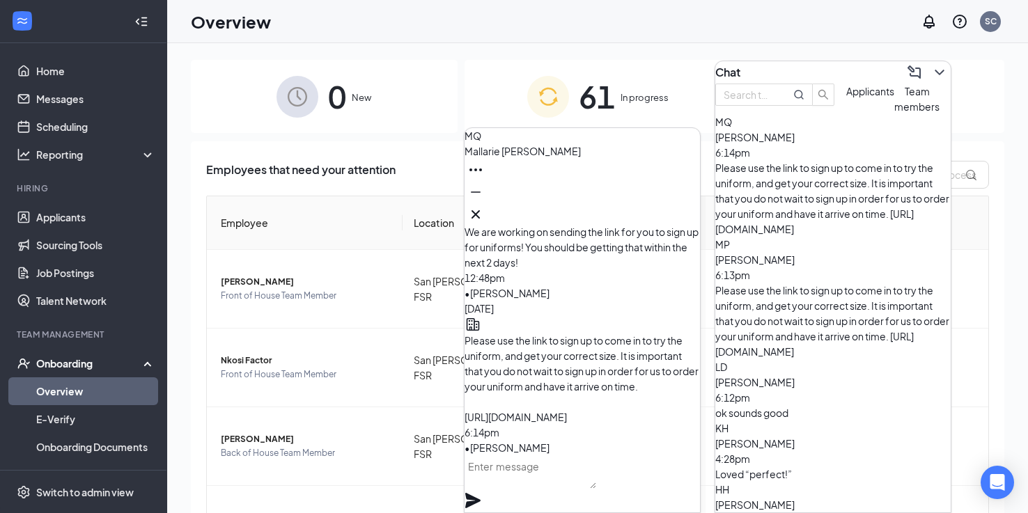
click at [537, 478] on textarea at bounding box center [530, 471] width 132 height 33
paste textarea "Please download the following apps: HS TEAM (Free app- you do NOT need to do an…"
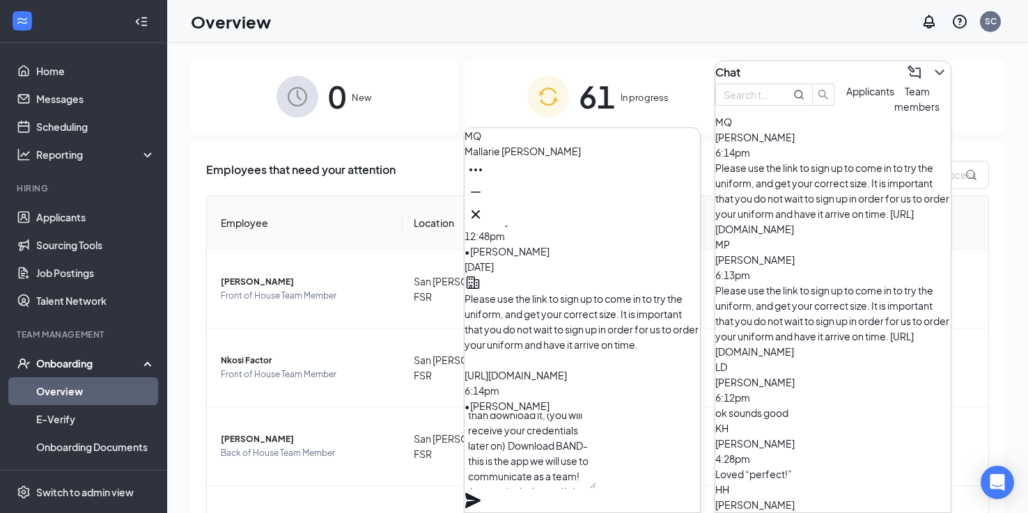
click at [596, 472] on textarea "Please download the following apps: HS TEAM (Free app- you do NOT need to do an…" at bounding box center [530, 451] width 132 height 75
type textarea "Please download the following apps: HS TEAM (Free app- you do NOT need to do an…"
click at [481, 492] on icon "Plane" at bounding box center [472, 500] width 17 height 17
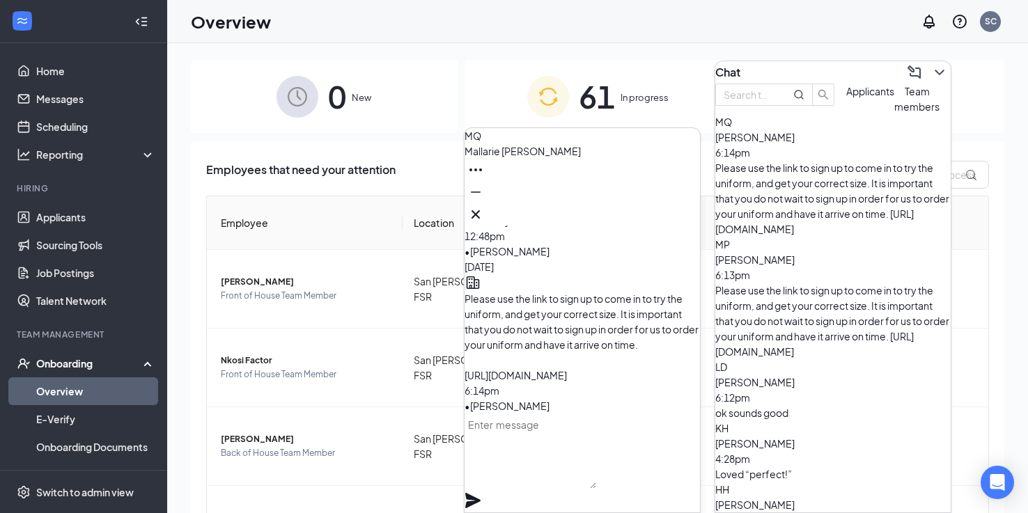
scroll to position [0, 0]
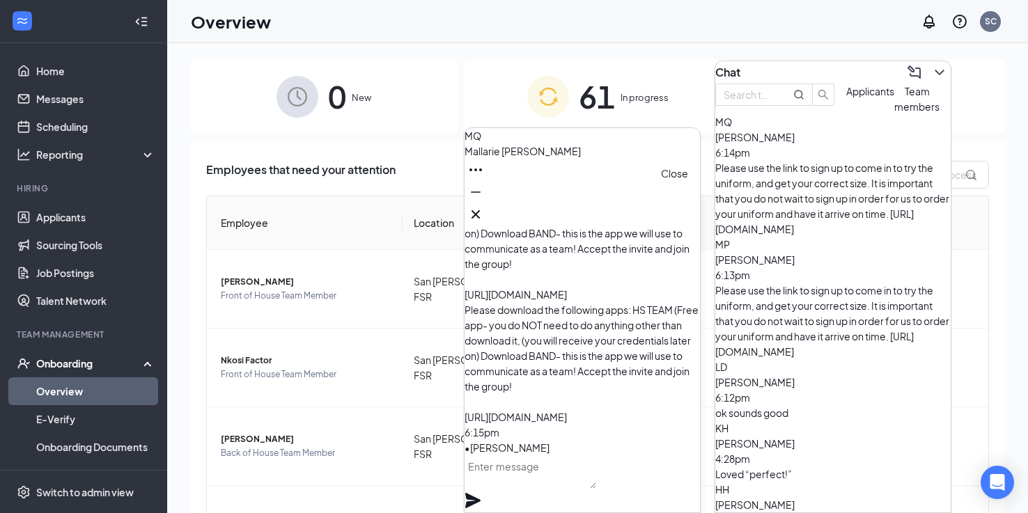
click at [484, 213] on icon "Cross" at bounding box center [475, 214] width 17 height 17
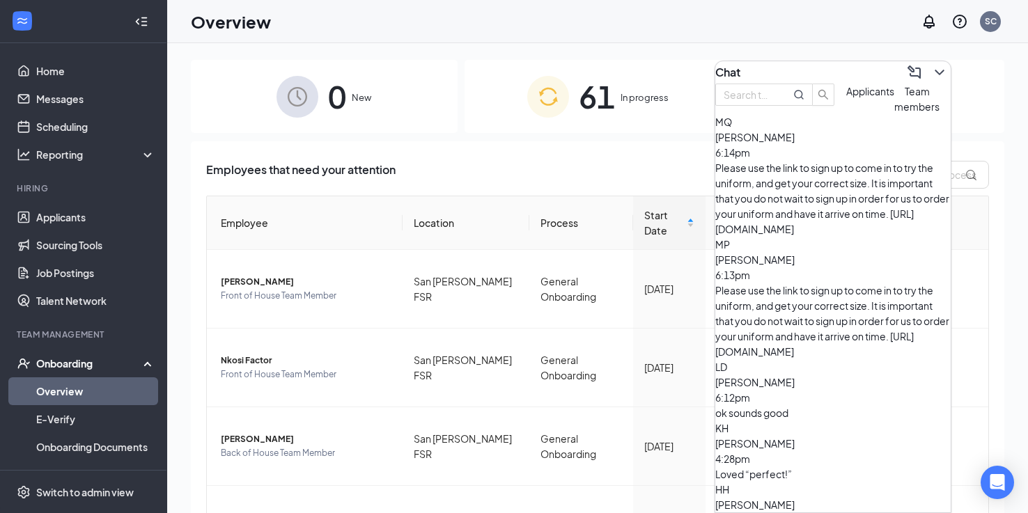
click at [657, 128] on div "61 In progress" at bounding box center [597, 96] width 267 height 73
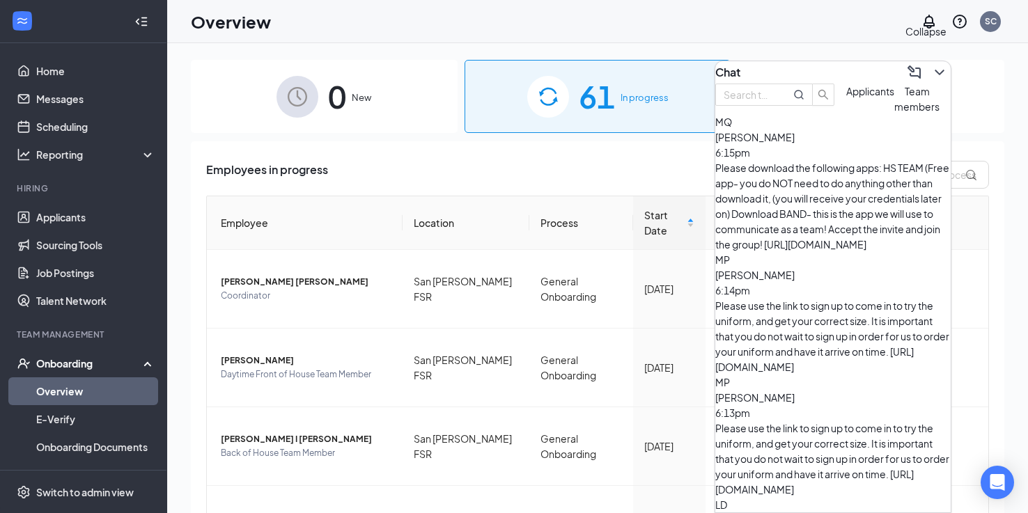
click at [931, 74] on icon "ChevronDown" at bounding box center [939, 72] width 17 height 17
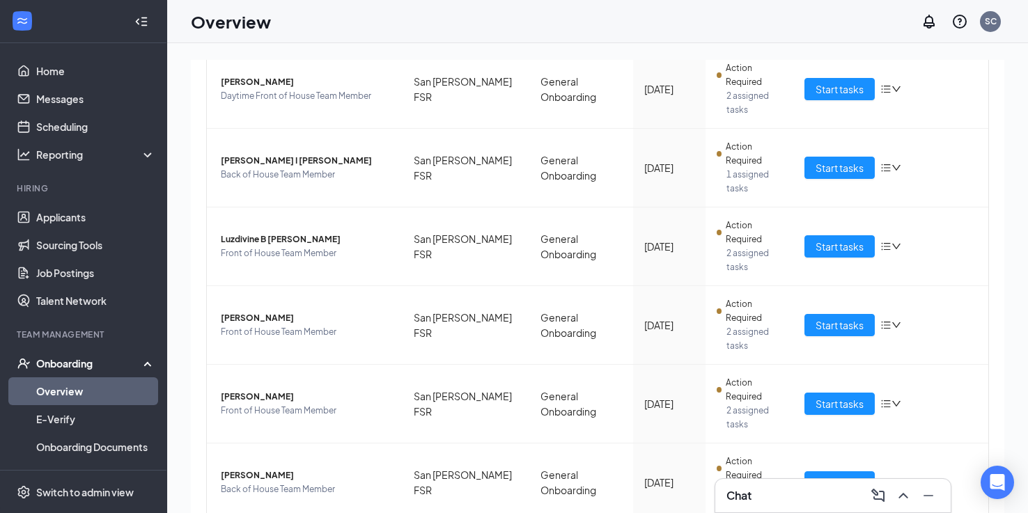
scroll to position [278, 0]
click at [776, 489] on div "Chat" at bounding box center [832, 496] width 213 height 22
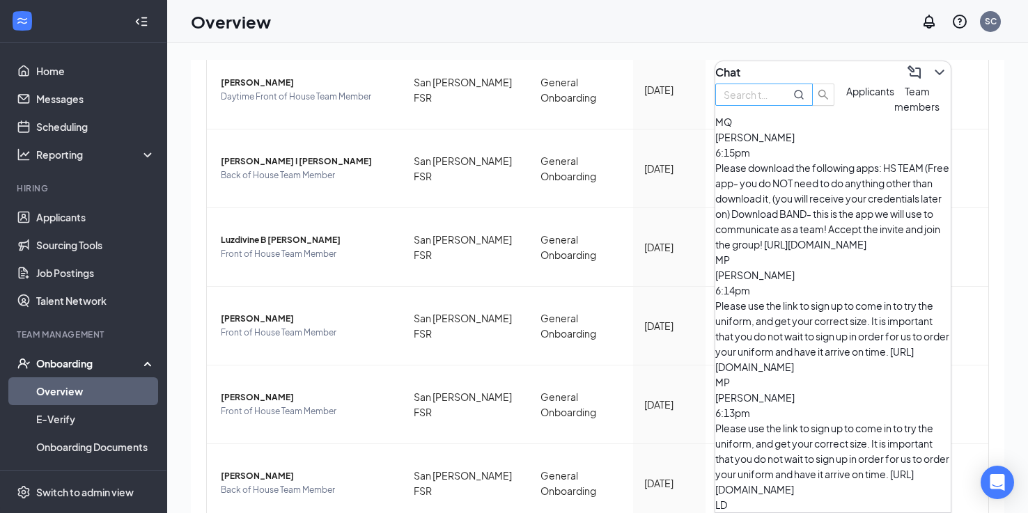
click at [773, 102] on input "text" at bounding box center [748, 94] width 50 height 15
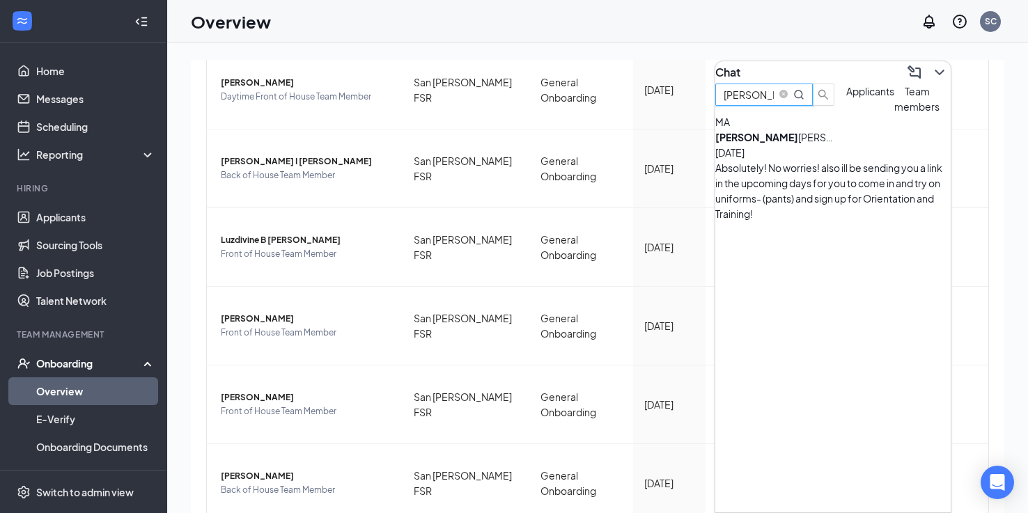
type input "[PERSON_NAME]"
click at [806, 145] on div "[PERSON_NAME]" at bounding box center [777, 136] width 125 height 15
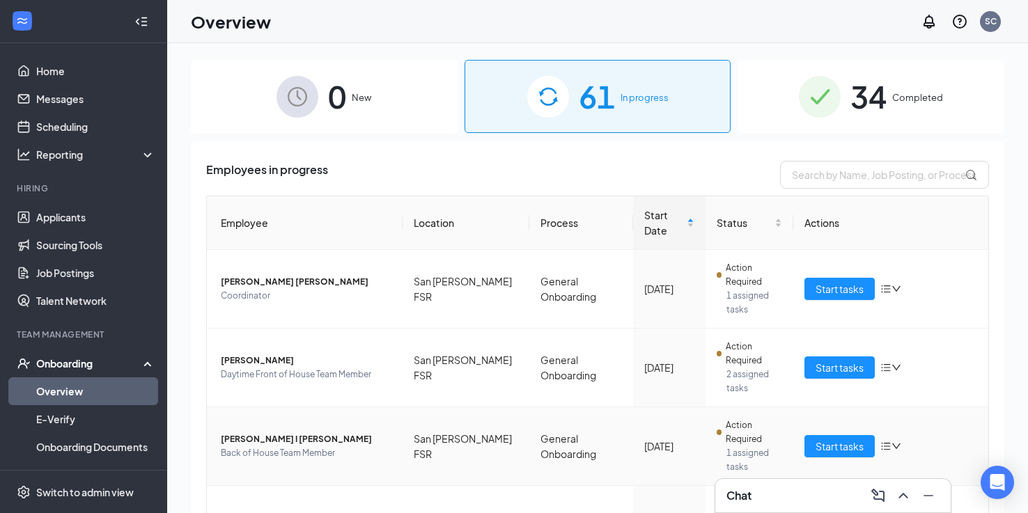
scroll to position [0, 0]
click at [808, 184] on input "text" at bounding box center [884, 175] width 209 height 28
type input "[PERSON_NAME]"
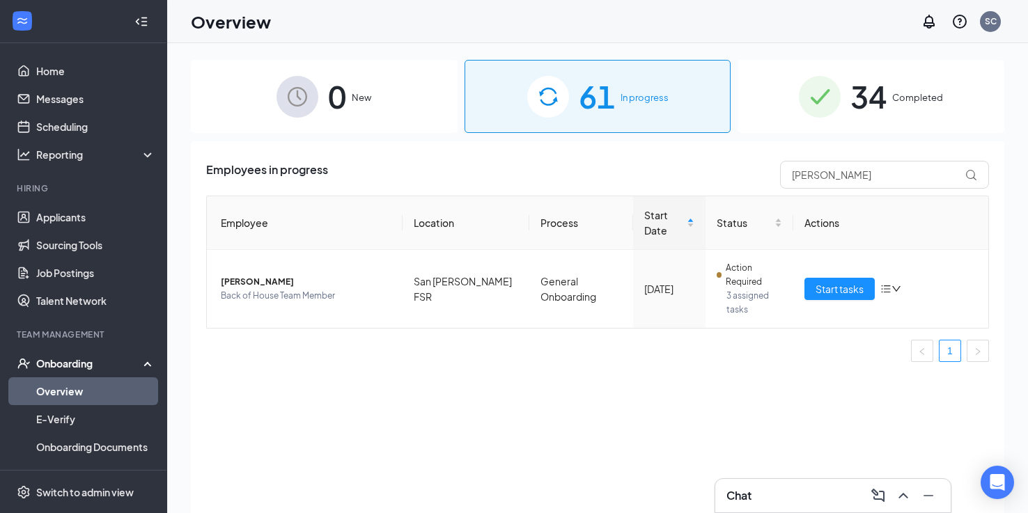
click at [748, 493] on h3 "Chat" at bounding box center [738, 495] width 25 height 15
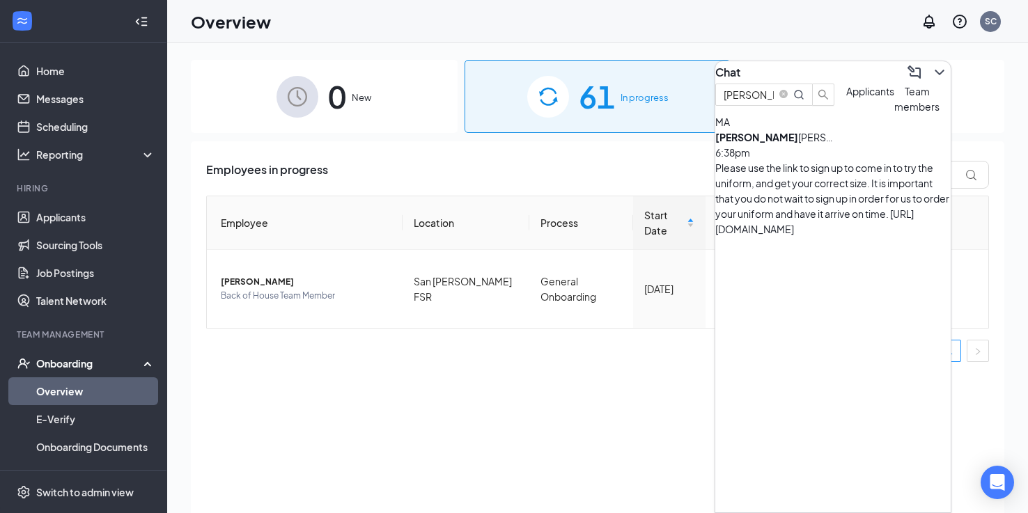
click at [814, 189] on div "Please use the link to sign up to come in to try the uniform, and get your corr…" at bounding box center [832, 198] width 235 height 77
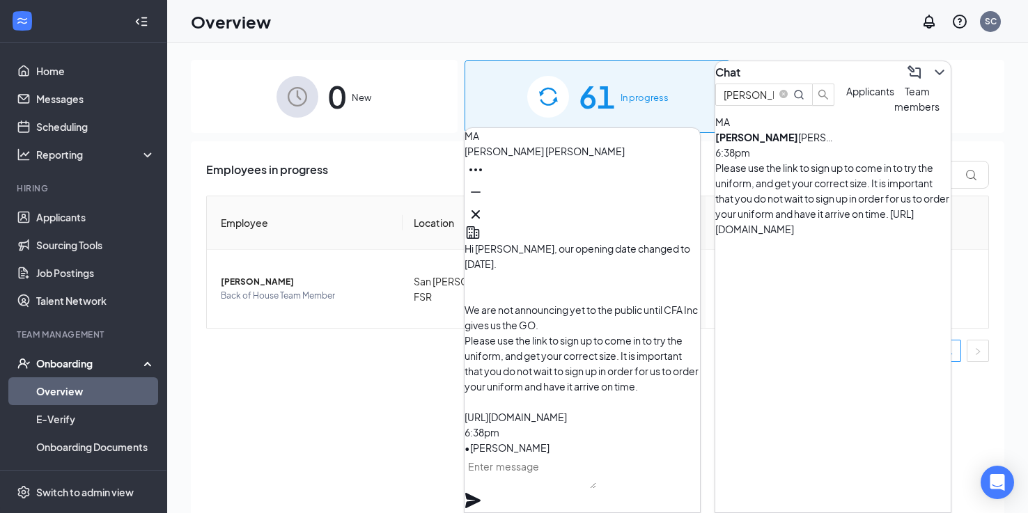
drag, startPoint x: 551, startPoint y: 414, endPoint x: 503, endPoint y: 290, distance: 132.3
click at [503, 333] on div "Please use the link to sign up to come in to try the uniform, and get your corr…" at bounding box center [581, 379] width 235 height 92
copy span "Please use the link to sign up to come in to try the uniform, and get your corr…"
click at [484, 206] on icon "Cross" at bounding box center [475, 214] width 17 height 17
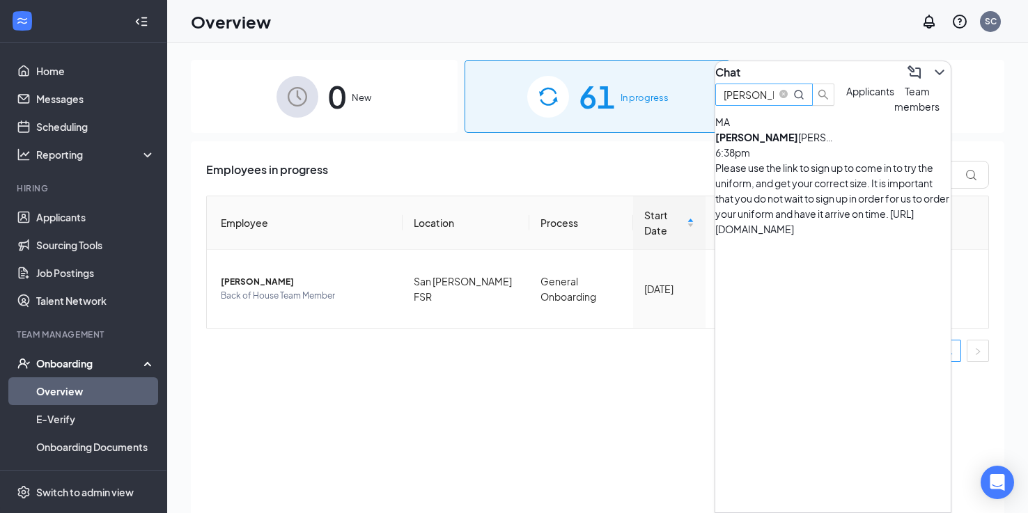
click at [773, 102] on input "[PERSON_NAME]" at bounding box center [748, 94] width 50 height 15
type input "C"
type input "[DEMOGRAPHIC_DATA]"
click at [826, 189] on div "Hi [PERSON_NAME], Please use the link to sign up to come in to try the uniform,…" at bounding box center [832, 198] width 235 height 77
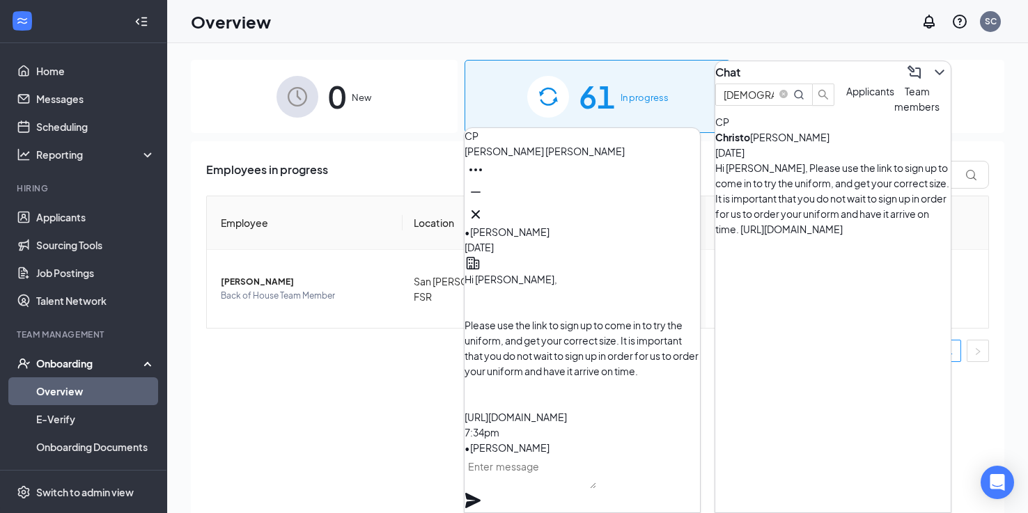
click at [596, 485] on textarea at bounding box center [530, 471] width 132 height 33
paste textarea "Please use the link to sign up to come in to try the uniform, and get your corr…"
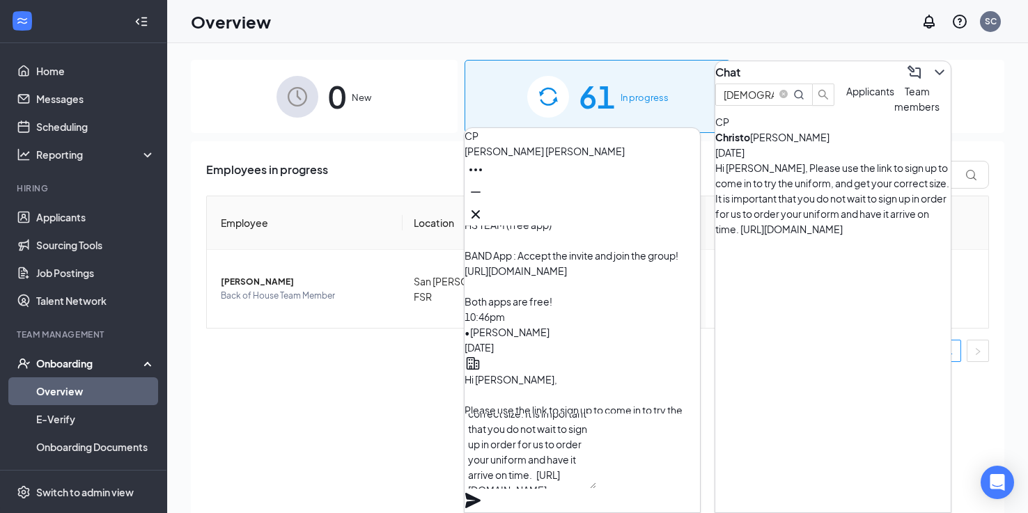
scroll to position [-309, 0]
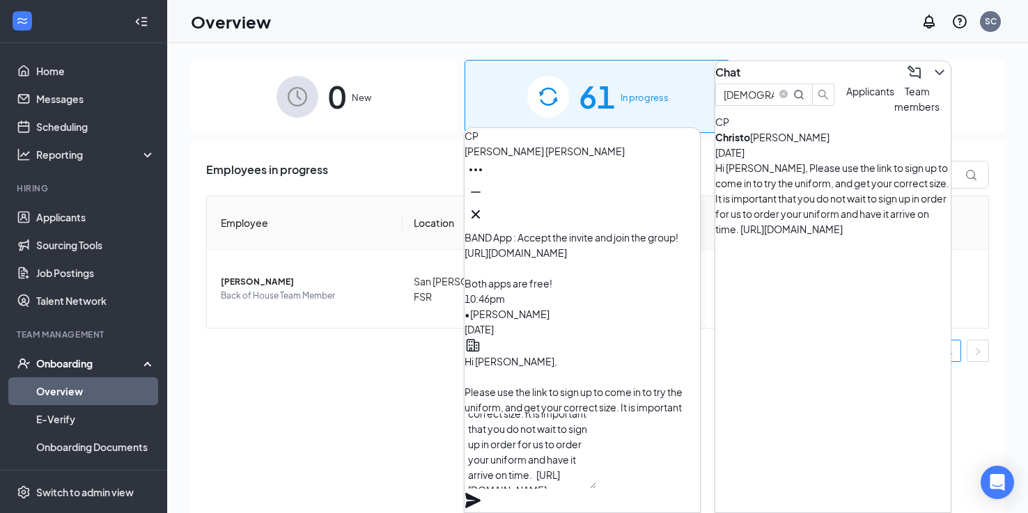
click at [575, 457] on textarea "Please use the link to sign up to come in to try the uniform, and get your corr…" at bounding box center [530, 451] width 132 height 75
type textarea "Please use the link to sign up to come in to try the uniform, and get your corr…"
click at [480, 493] on icon "Plane" at bounding box center [472, 500] width 15 height 15
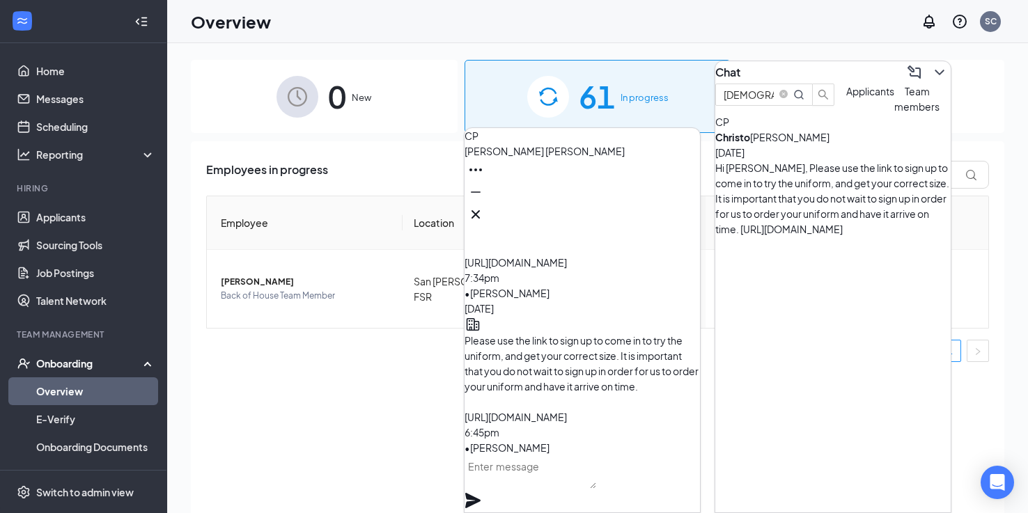
scroll to position [0, 0]
click at [484, 214] on icon "Cross" at bounding box center [475, 214] width 17 height 17
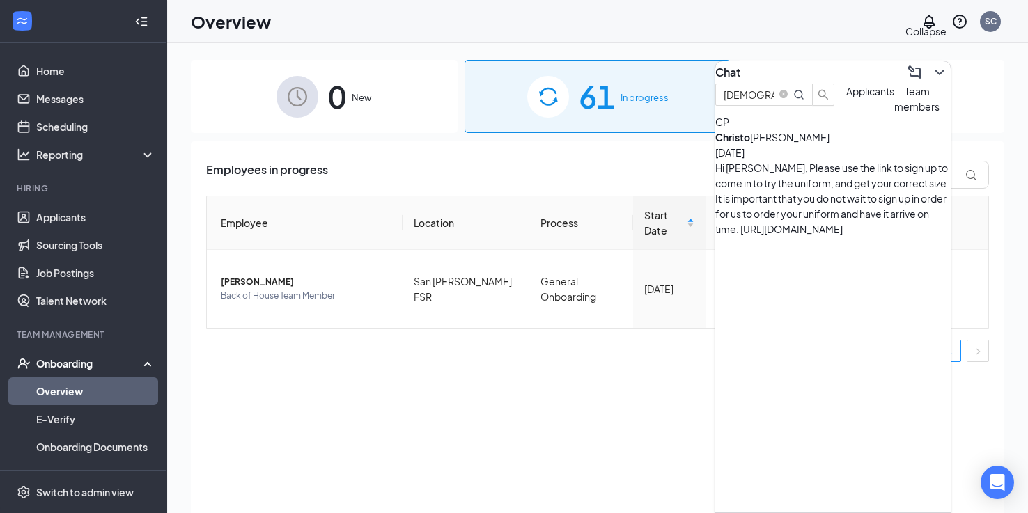
click at [931, 68] on icon "ChevronDown" at bounding box center [939, 72] width 17 height 17
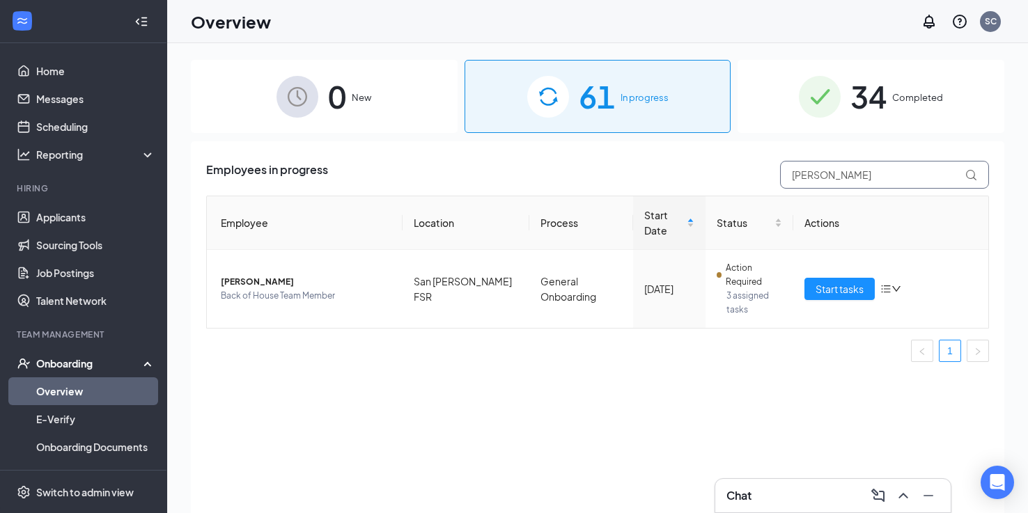
click at [810, 166] on input "[PERSON_NAME]" at bounding box center [884, 175] width 209 height 28
type input "MIA"
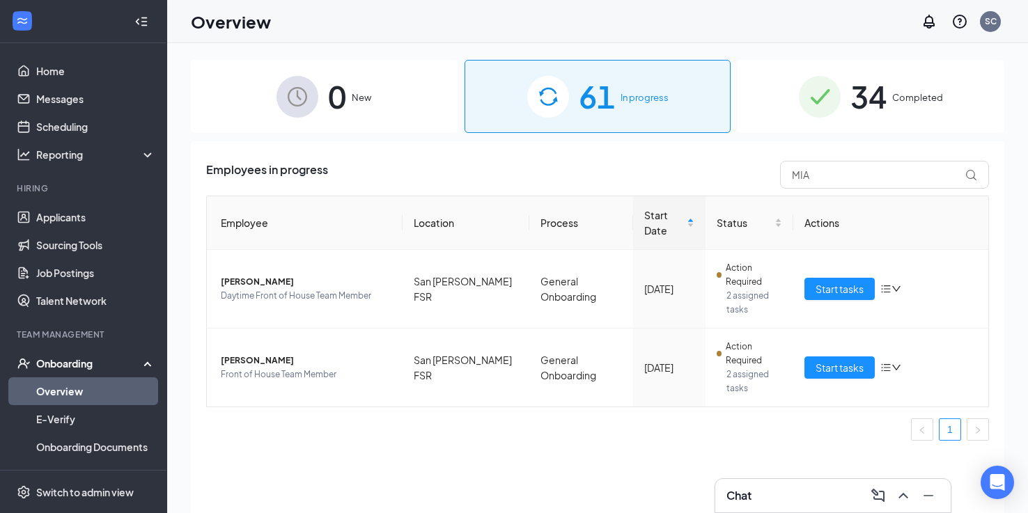
click at [771, 489] on div "Chat" at bounding box center [832, 496] width 213 height 22
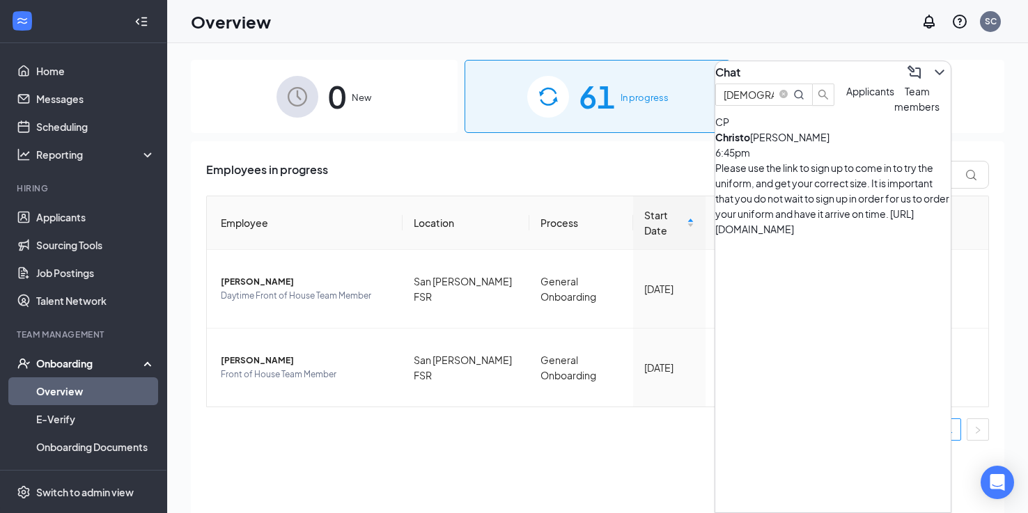
click at [795, 202] on div "[PERSON_NAME] pher [PERSON_NAME] 6:45pm Please use the link to sign up to come …" at bounding box center [832, 175] width 235 height 123
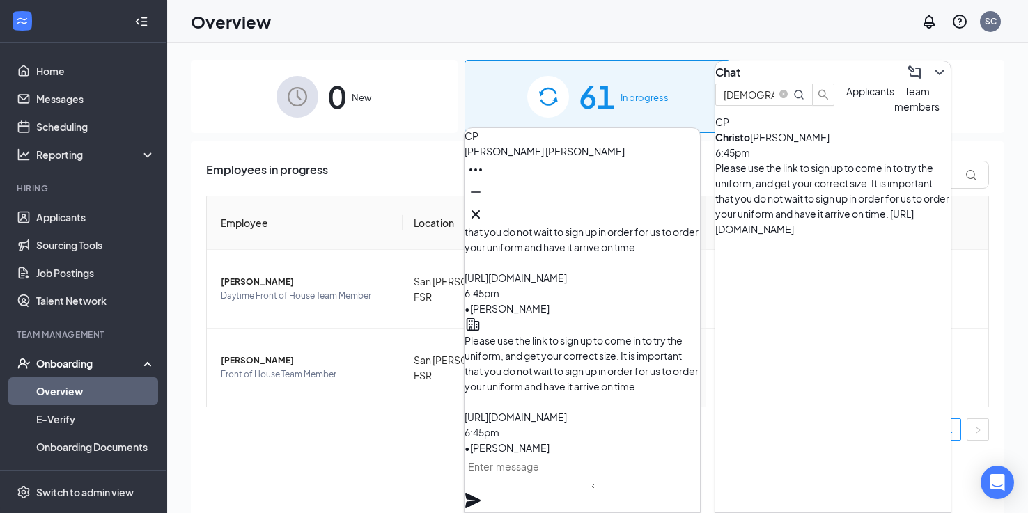
drag, startPoint x: 574, startPoint y: 423, endPoint x: 498, endPoint y: 291, distance: 152.5
click at [498, 333] on div "Please use the link to sign up to come in to try the uniform, and get your corr…" at bounding box center [581, 379] width 235 height 92
copy span "Please use the link to sign up to come in to try the uniform, and get your corr…"
click at [484, 212] on icon "Cross" at bounding box center [475, 214] width 17 height 17
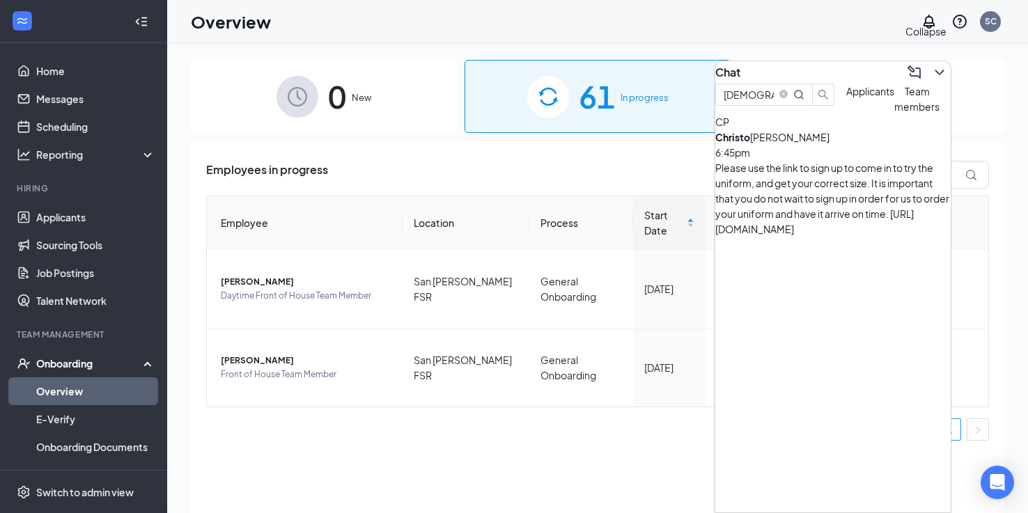
click at [931, 64] on icon "ChevronDown" at bounding box center [939, 72] width 17 height 17
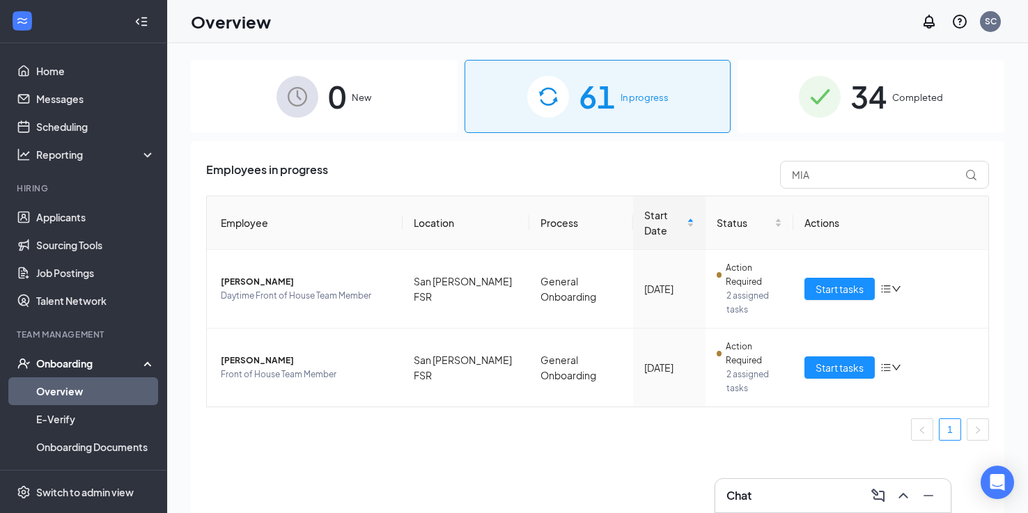
click at [779, 496] on div "Chat" at bounding box center [832, 496] width 213 height 22
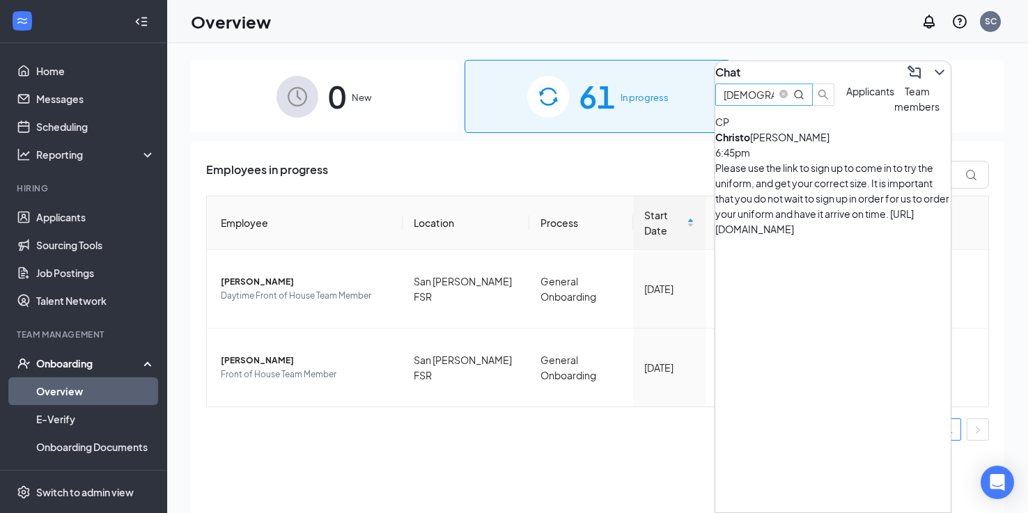
click at [773, 98] on input "[DEMOGRAPHIC_DATA]" at bounding box center [748, 94] width 50 height 15
click at [773, 102] on input "[DEMOGRAPHIC_DATA]" at bounding box center [748, 94] width 50 height 15
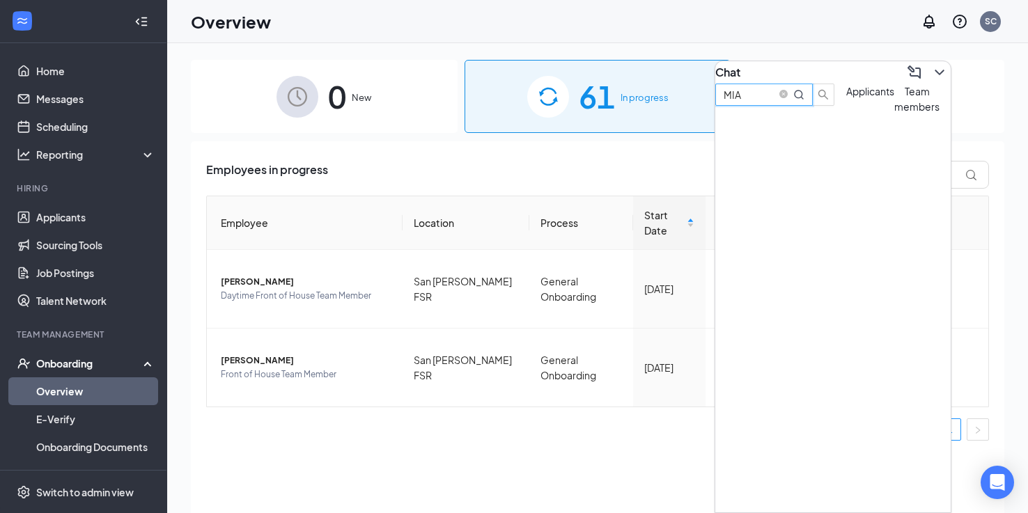
type input "MIA"
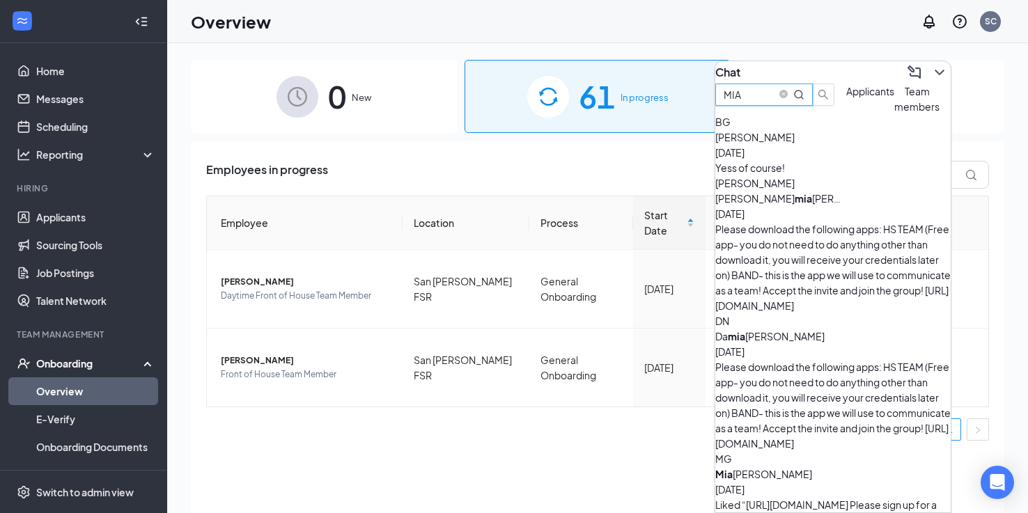
click at [803, 451] on div "MG [PERSON_NAME] [DATE] Liked “[URL][DOMAIN_NAME] Please sign up for a time usi…" at bounding box center [832, 489] width 235 height 77
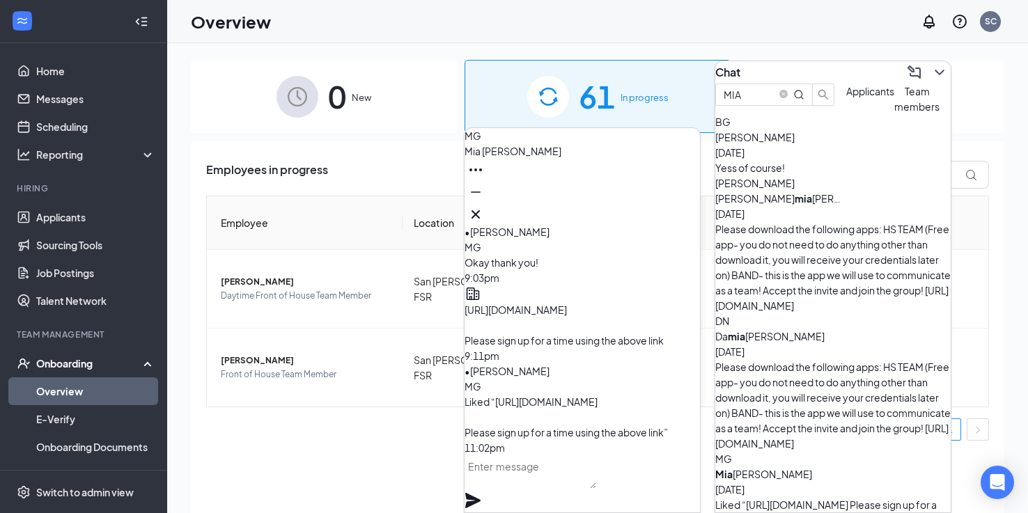
click at [581, 474] on textarea at bounding box center [530, 471] width 132 height 33
paste textarea "Please use the link to sign up to come in to try the uniform, and get your corr…"
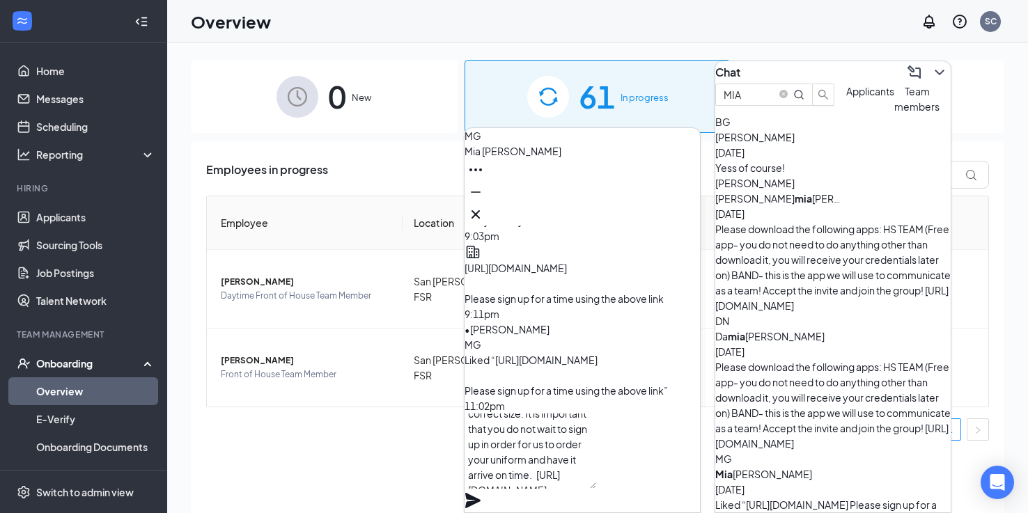
click at [580, 460] on textarea "Please use the link to sign up to come in to try the uniform, and get your corr…" at bounding box center [530, 451] width 132 height 75
type textarea "Please use the link to sign up to come in to try the uniform, and get your corr…"
click at [480, 493] on icon "Plane" at bounding box center [472, 500] width 15 height 15
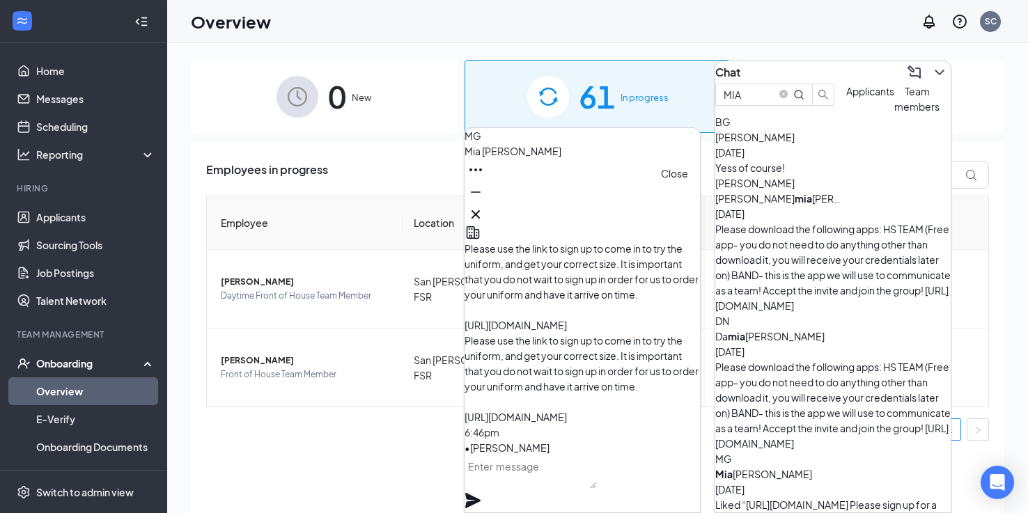
click at [487, 203] on button at bounding box center [475, 214] width 22 height 22
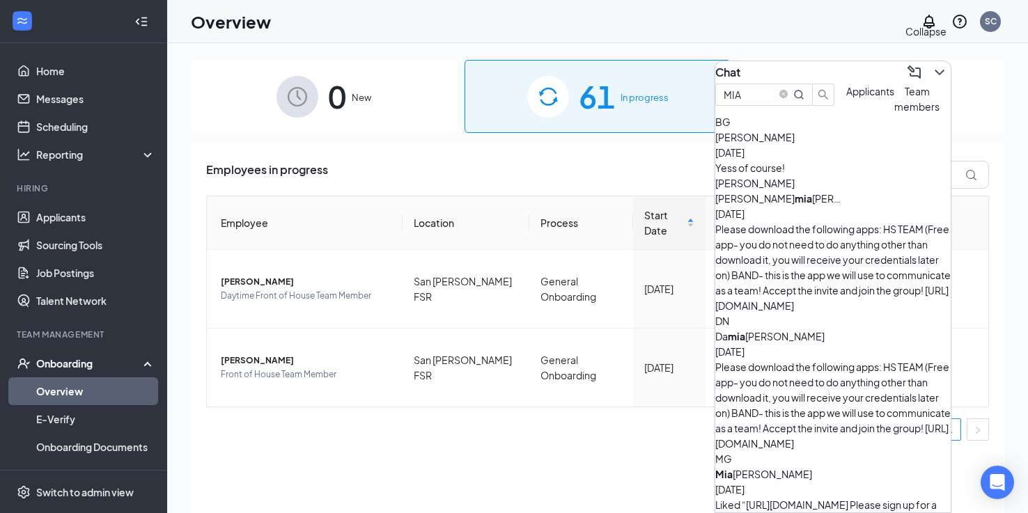
click at [936, 64] on icon "ChevronDown" at bounding box center [939, 72] width 17 height 17
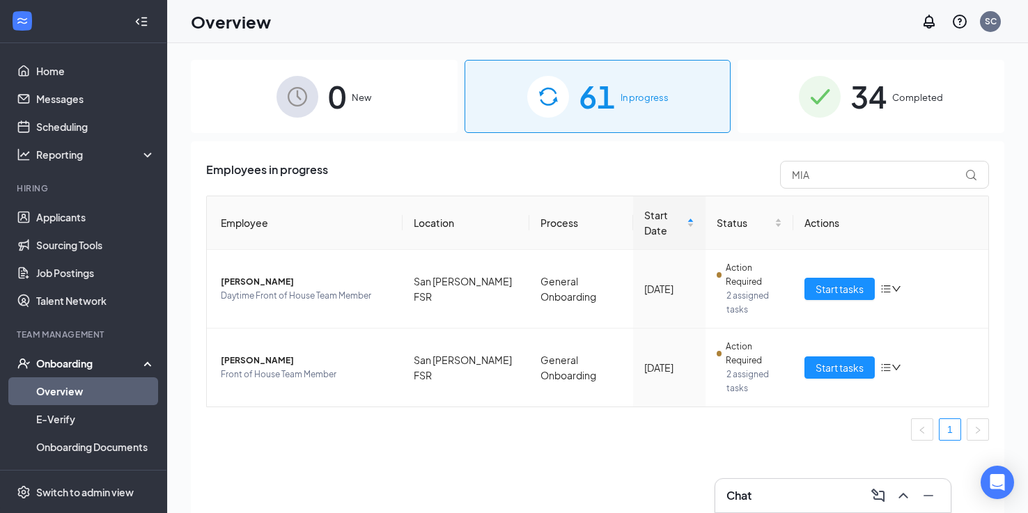
click at [801, 495] on div "Chat" at bounding box center [832, 496] width 213 height 22
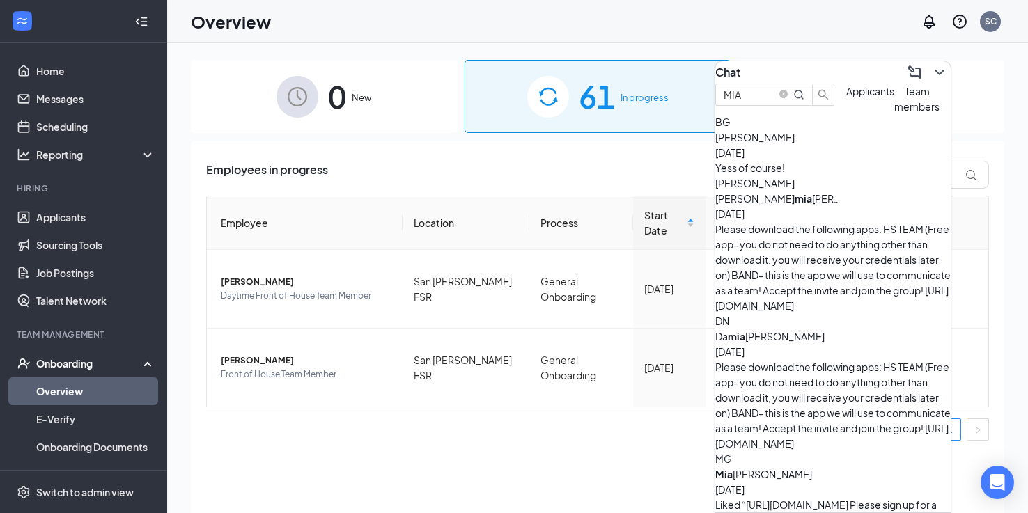
click at [812, 236] on div "Please download the following apps: HS TEAM (Free app- you do not need to do an…" at bounding box center [832, 267] width 235 height 92
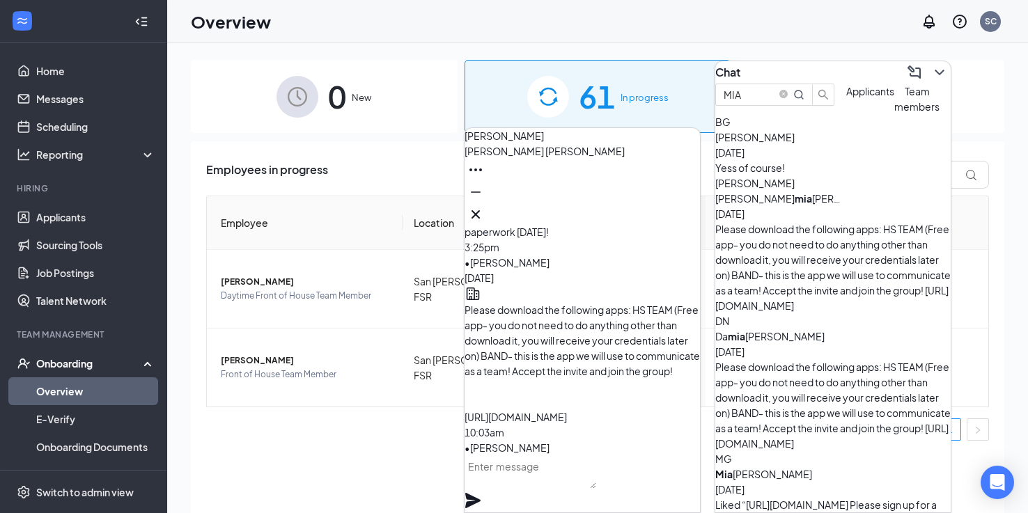
drag, startPoint x: 542, startPoint y: 414, endPoint x: 501, endPoint y: 252, distance: 166.5
click at [501, 302] on div "Please download the following apps: HS TEAM (Free app- you do not need to do an…" at bounding box center [581, 363] width 235 height 123
copy span "Please download the following apps: HS TEAM (Free app- you do not need to do an…"
click at [480, 210] on icon "Cross" at bounding box center [475, 214] width 8 height 8
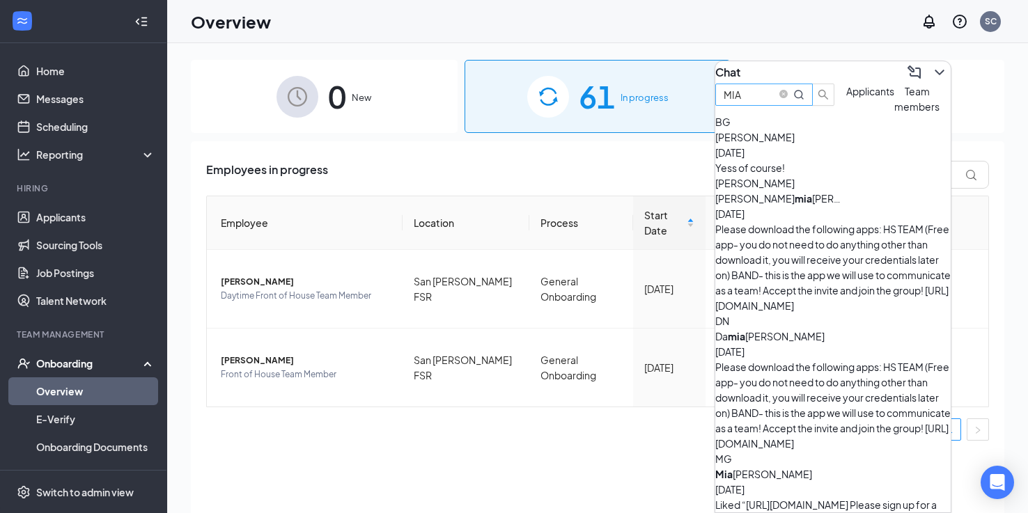
click at [773, 102] on input "MIA" at bounding box center [748, 94] width 50 height 15
click at [787, 98] on icon "close-circle" at bounding box center [783, 94] width 8 height 8
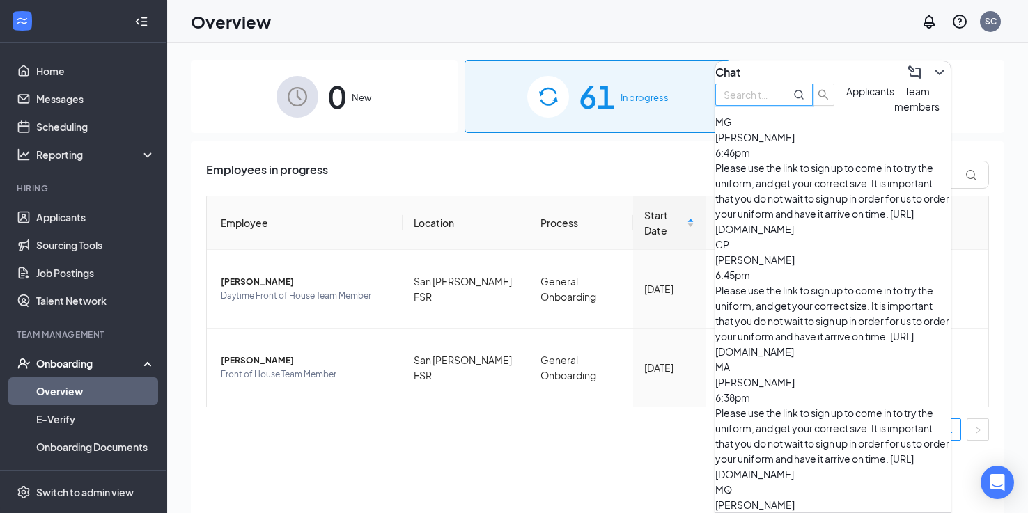
click at [836, 160] on div "[PERSON_NAME] 6:46pm" at bounding box center [832, 144] width 235 height 31
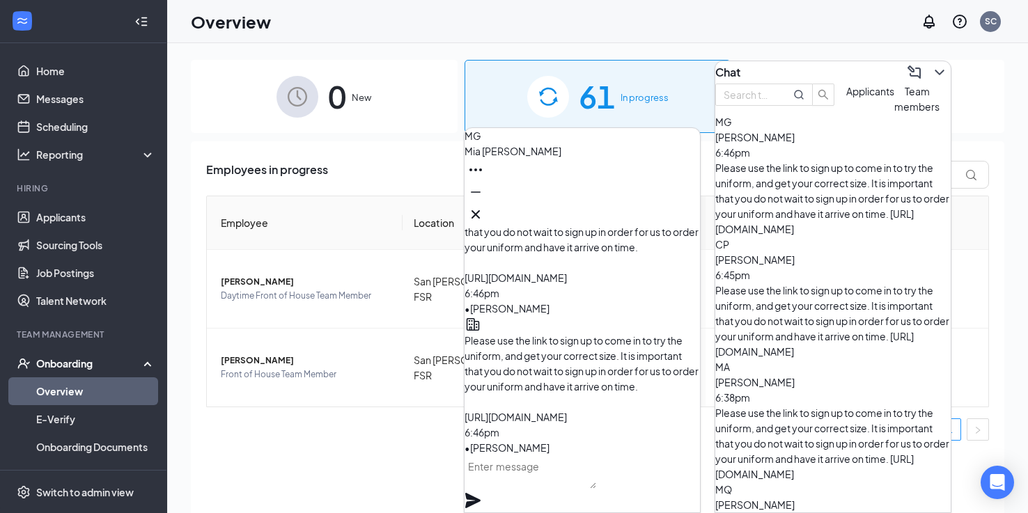
click at [525, 488] on textarea at bounding box center [530, 471] width 132 height 33
paste textarea "Please download the following apps: HS TEAM (Free app- you do not need to do an…"
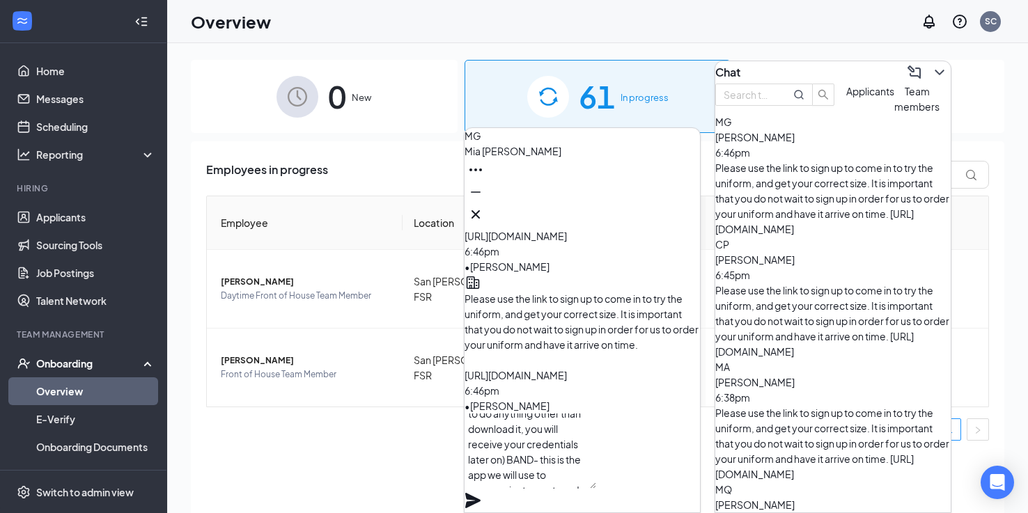
click at [596, 460] on textarea "Please download the following apps: HS TEAM (Free app- you do not need to do an…" at bounding box center [530, 451] width 132 height 75
click at [526, 450] on textarea "Please download the following apps: HS TEAM (Free app- you do not need to do an…" at bounding box center [530, 451] width 132 height 75
click at [596, 446] on textarea "Please download the following apps: HS TEAM (Free app- you do not need to do an…" at bounding box center [530, 451] width 132 height 75
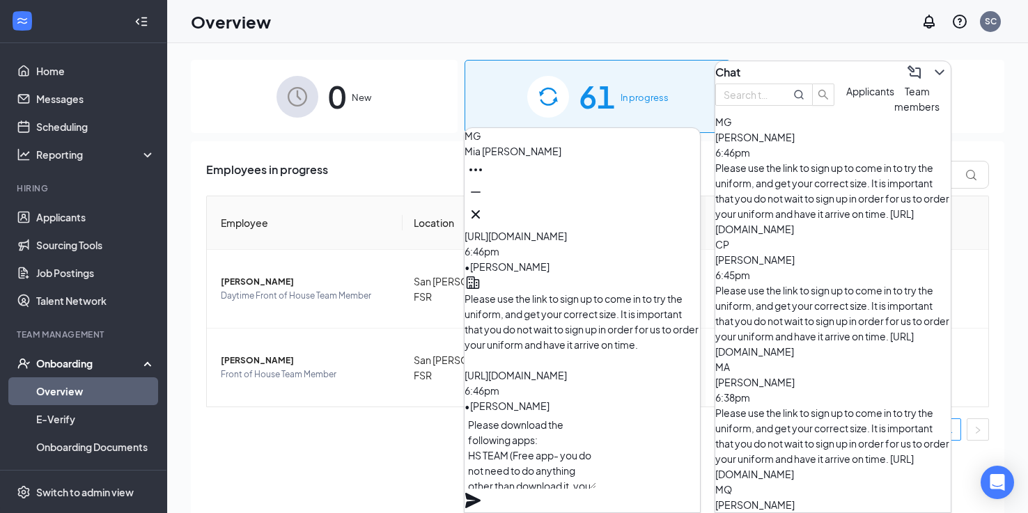
type textarea "Please download the following apps: HS TEAM (Free app- you do not need to do an…"
click at [480, 493] on icon "Plane" at bounding box center [472, 500] width 15 height 15
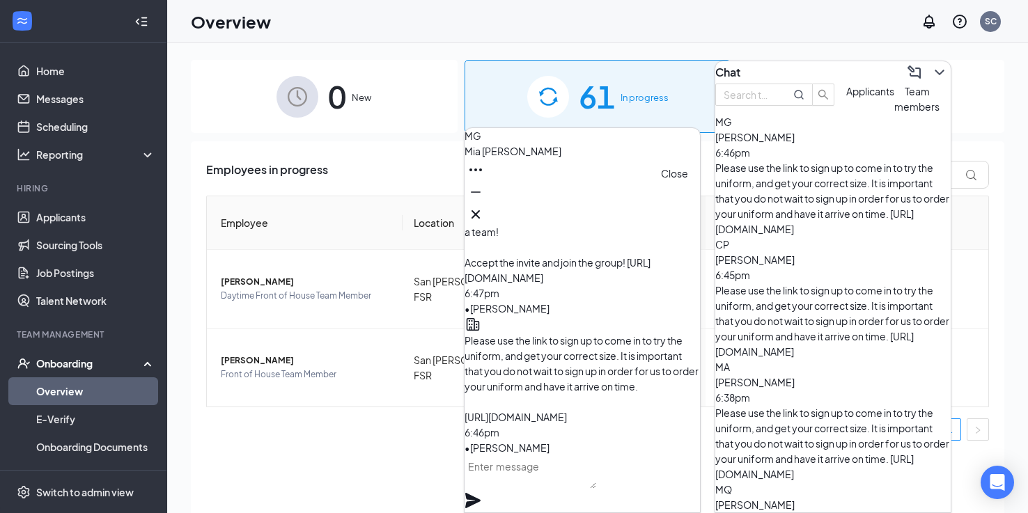
click at [480, 210] on icon "Cross" at bounding box center [475, 214] width 8 height 8
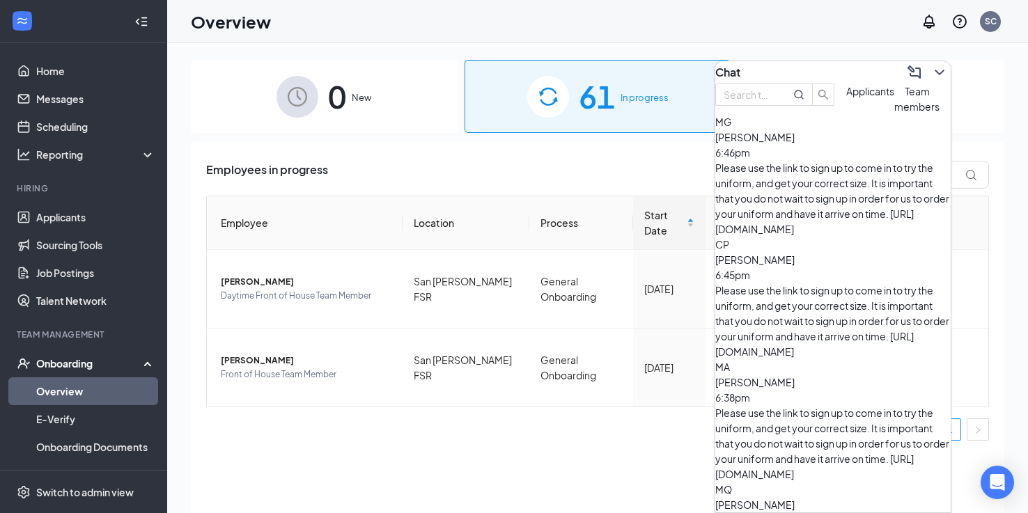
click at [928, 80] on div "Chat" at bounding box center [832, 72] width 235 height 22
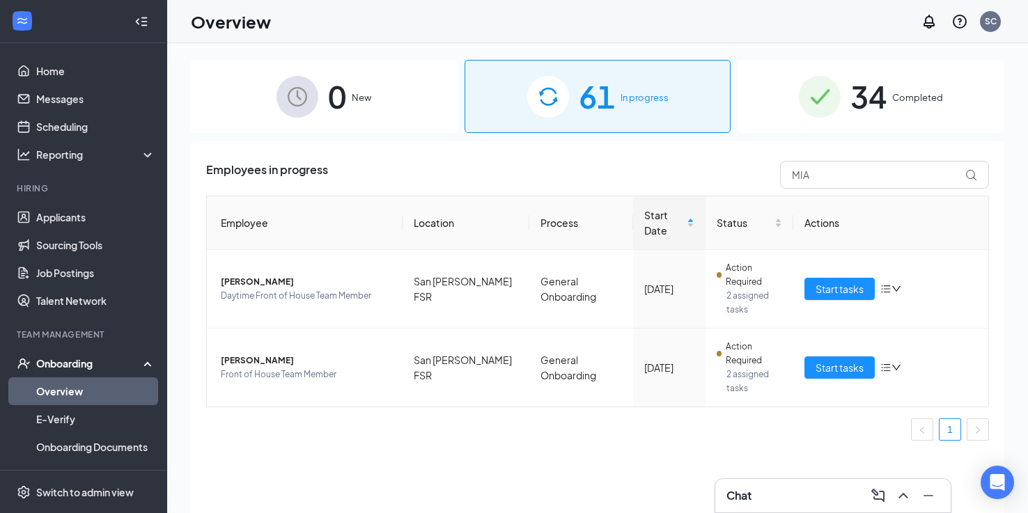
click at [812, 78] on img at bounding box center [820, 97] width 42 height 42
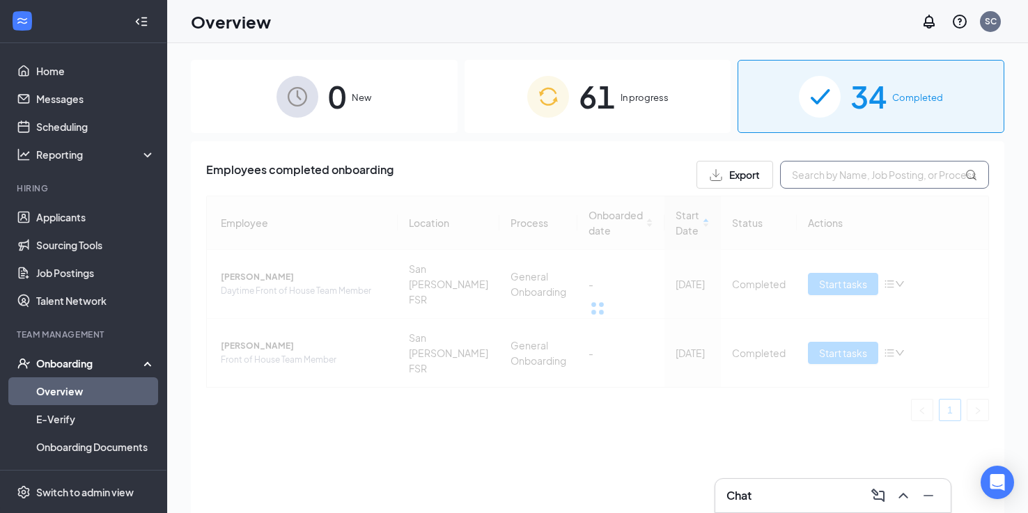
click at [810, 176] on input "text" at bounding box center [884, 175] width 209 height 28
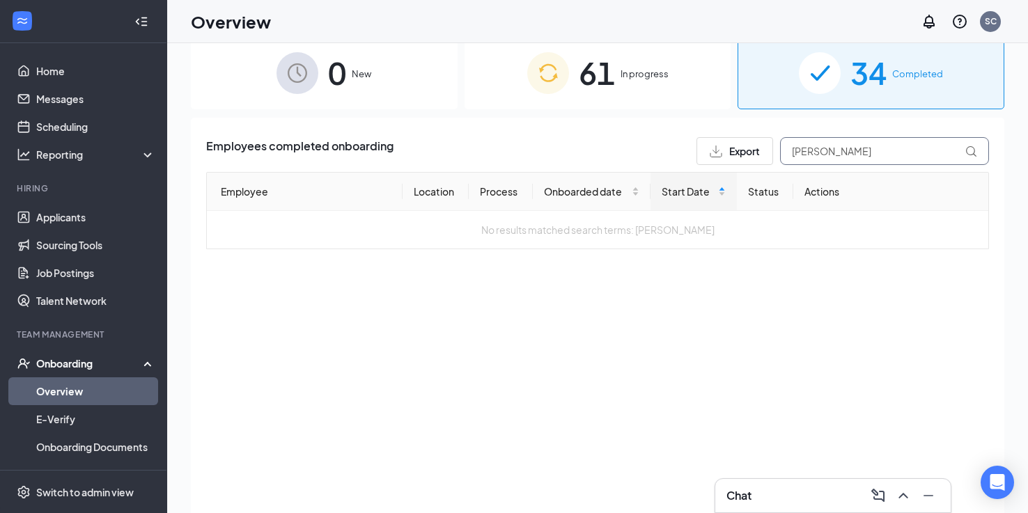
scroll to position [33, 0]
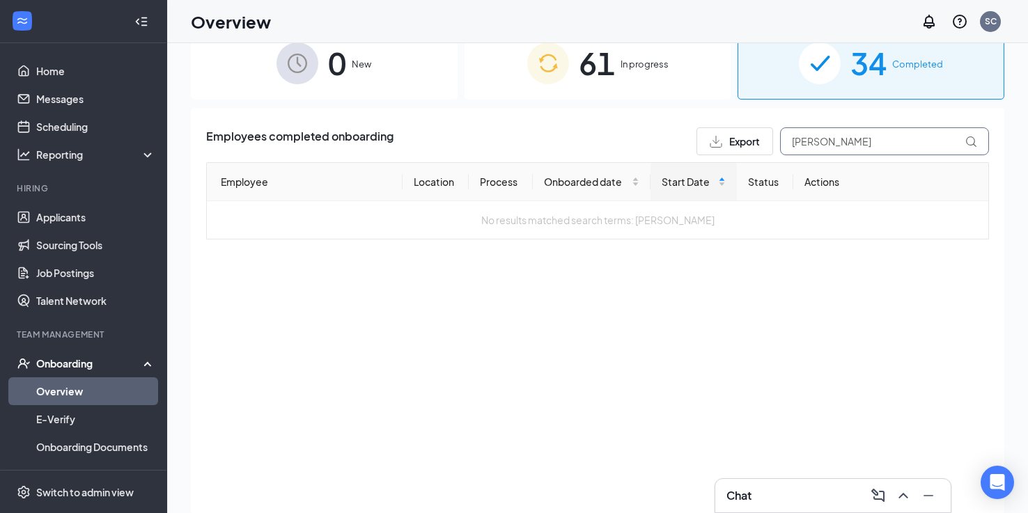
click at [847, 143] on input "[PERSON_NAME]" at bounding box center [884, 141] width 209 height 28
type input "[PERSON_NAME]"
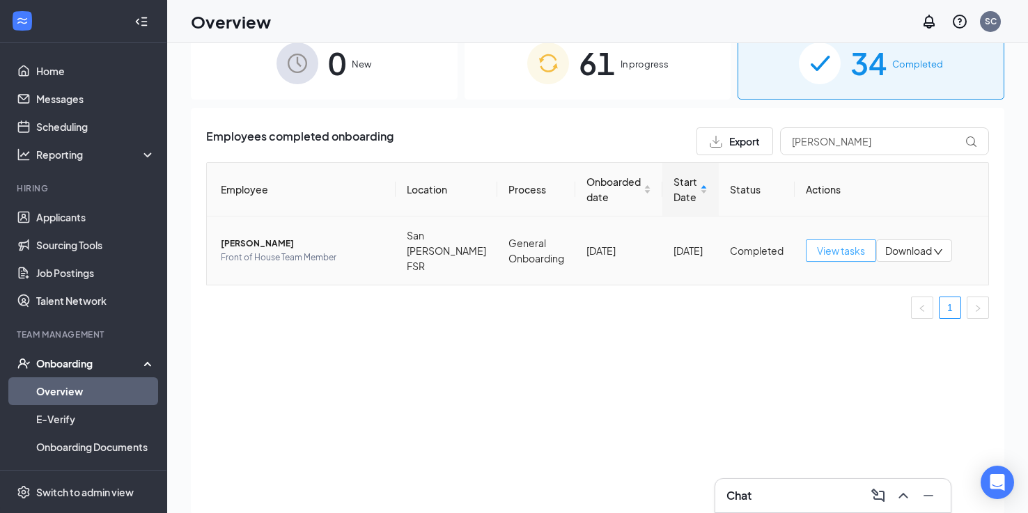
click at [842, 253] on span "View tasks" at bounding box center [841, 250] width 48 height 15
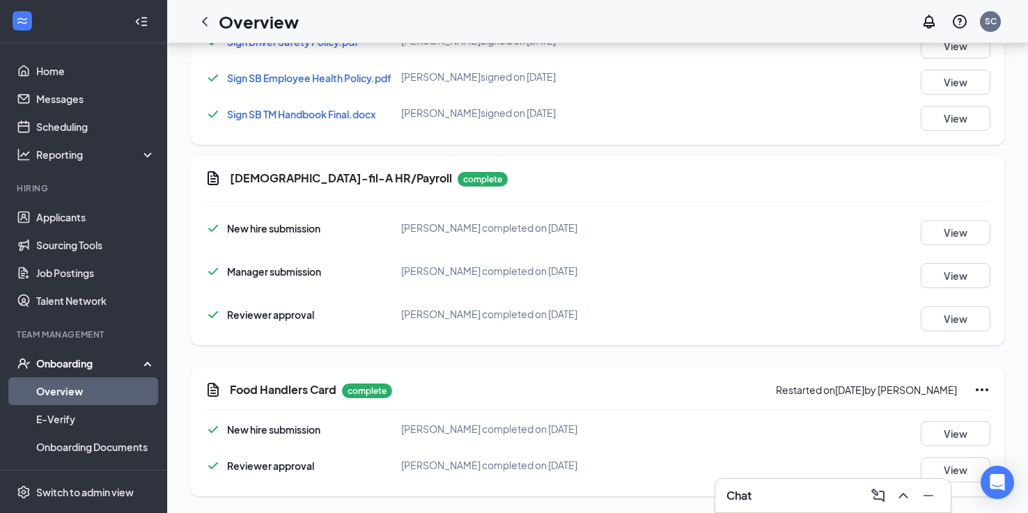
scroll to position [936, 0]
click at [943, 466] on button "View" at bounding box center [955, 469] width 70 height 25
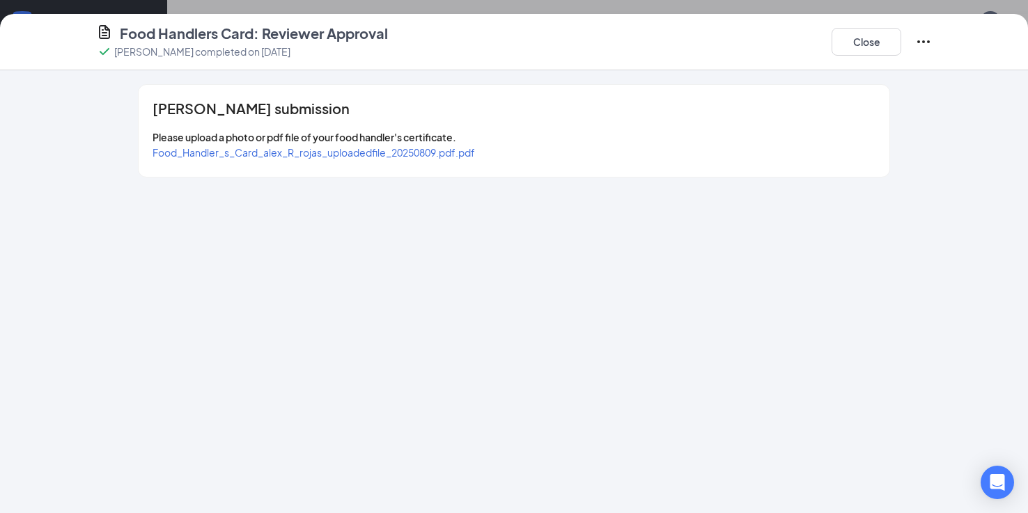
click at [453, 157] on span "Food_Handler_s_Card_alex_R_rojas_uploadedfile_20250809.pdf.pdf" at bounding box center [313, 152] width 322 height 13
click at [861, 29] on button "Close" at bounding box center [866, 42] width 70 height 28
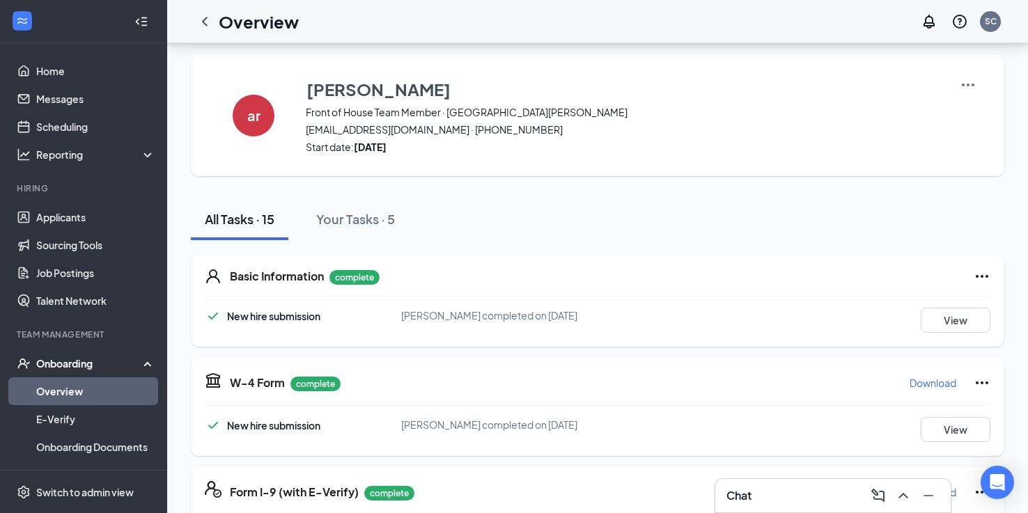
scroll to position [0, 0]
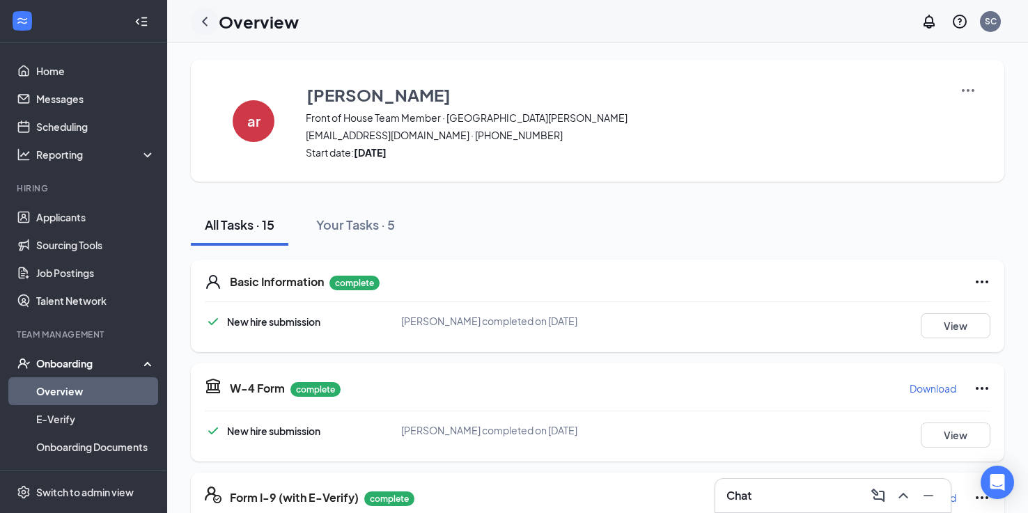
click at [206, 23] on icon "ChevronLeft" at bounding box center [204, 21] width 17 height 17
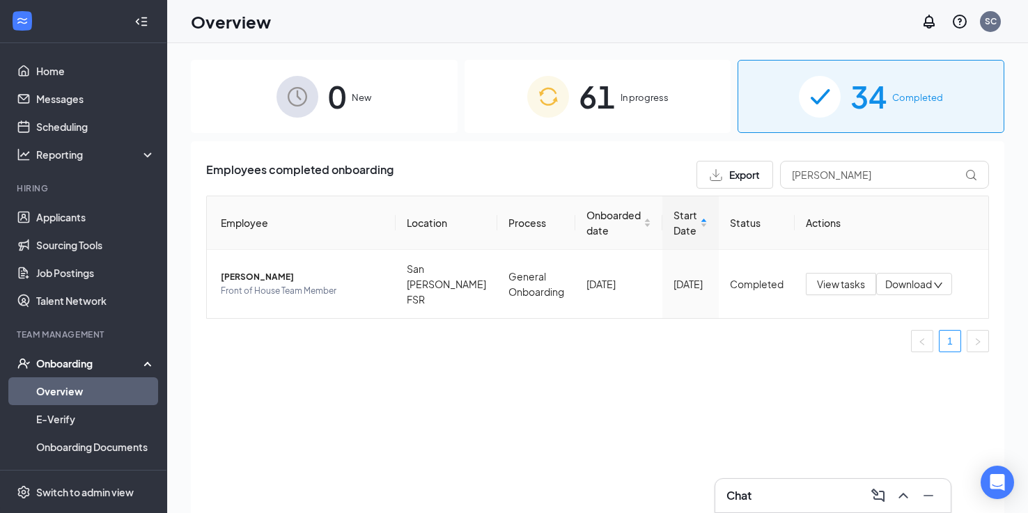
click at [598, 130] on div "61 In progress" at bounding box center [597, 96] width 267 height 73
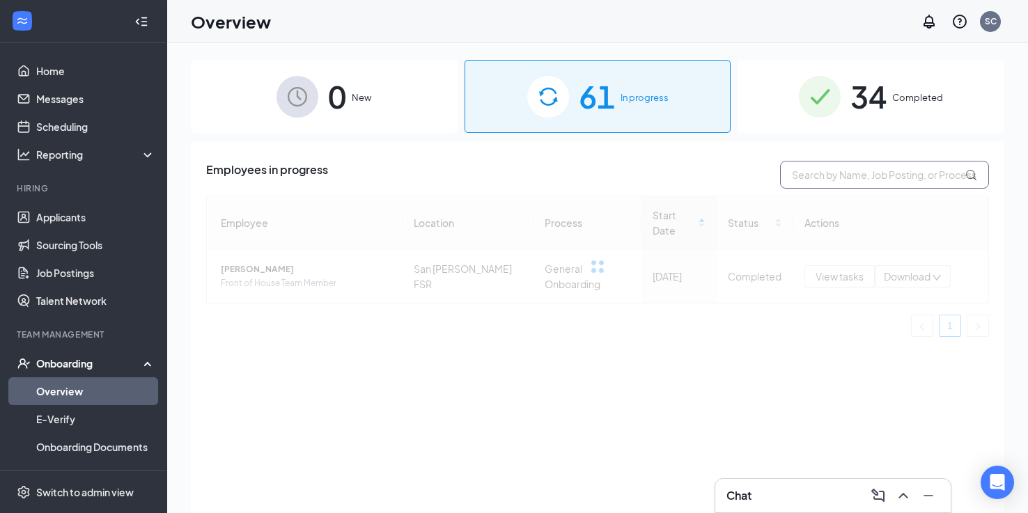
click at [799, 183] on input "text" at bounding box center [884, 175] width 209 height 28
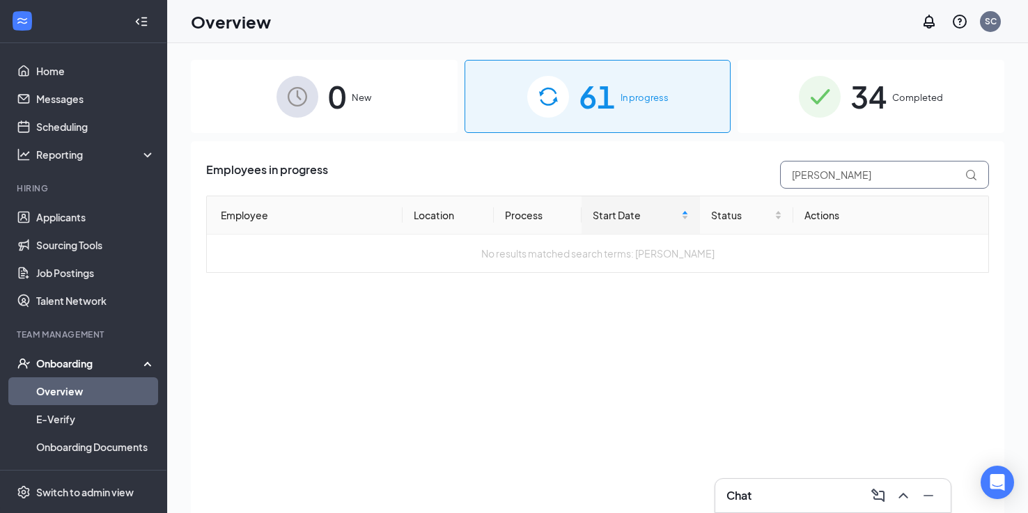
type input "BRIA"
click at [916, 125] on div "34 Completed" at bounding box center [870, 96] width 267 height 73
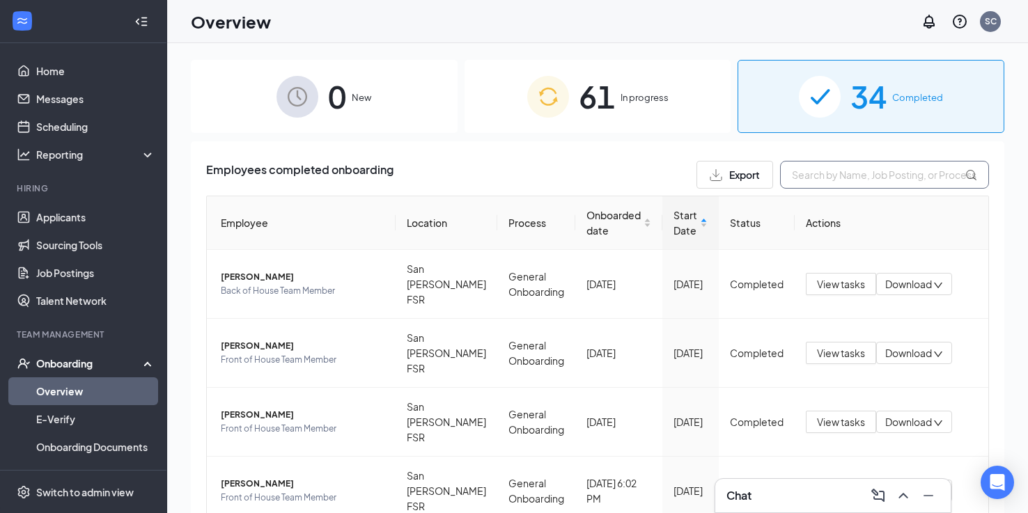
click at [831, 180] on input "text" at bounding box center [884, 175] width 209 height 28
type input "BRIANNA"
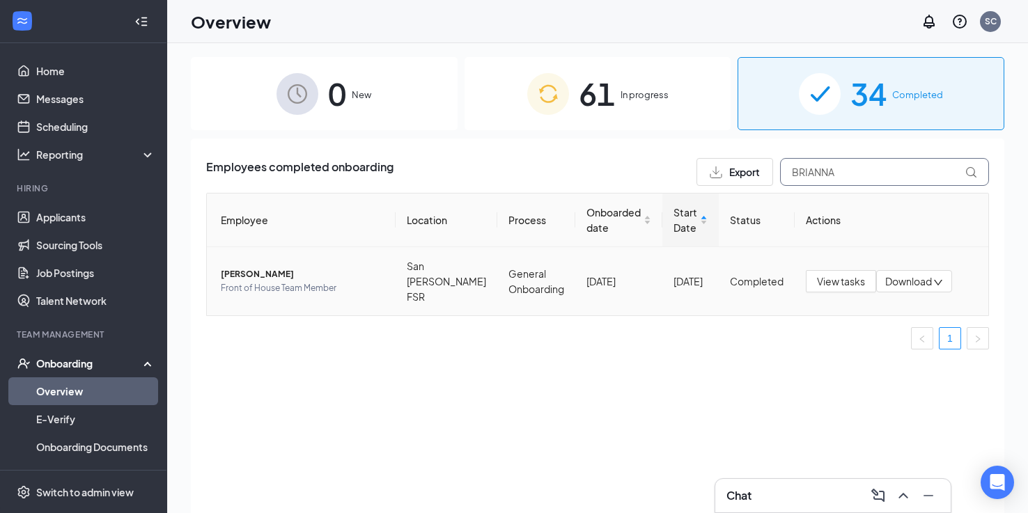
scroll to position [18, 0]
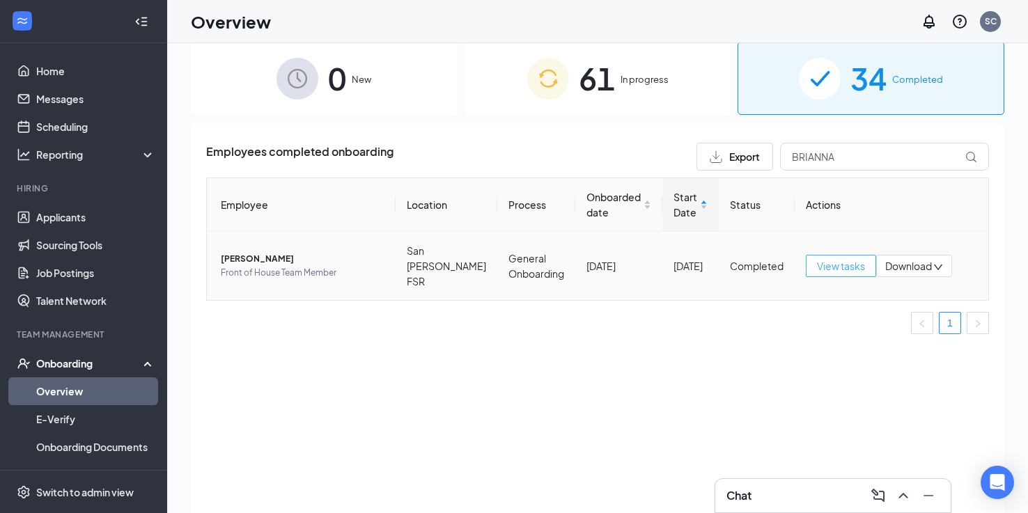
click at [857, 269] on span "View tasks" at bounding box center [841, 265] width 48 height 15
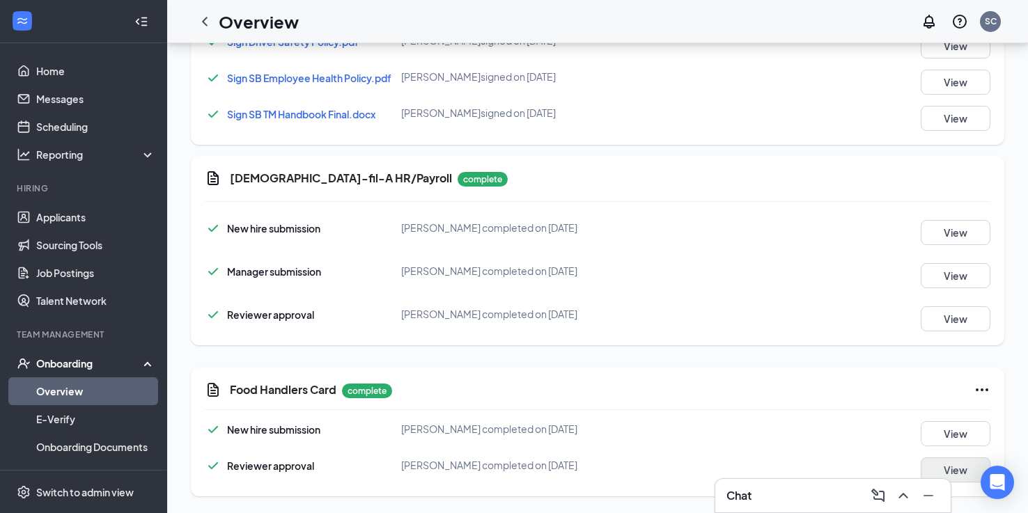
scroll to position [936, 0]
click at [936, 462] on button "View" at bounding box center [955, 469] width 70 height 25
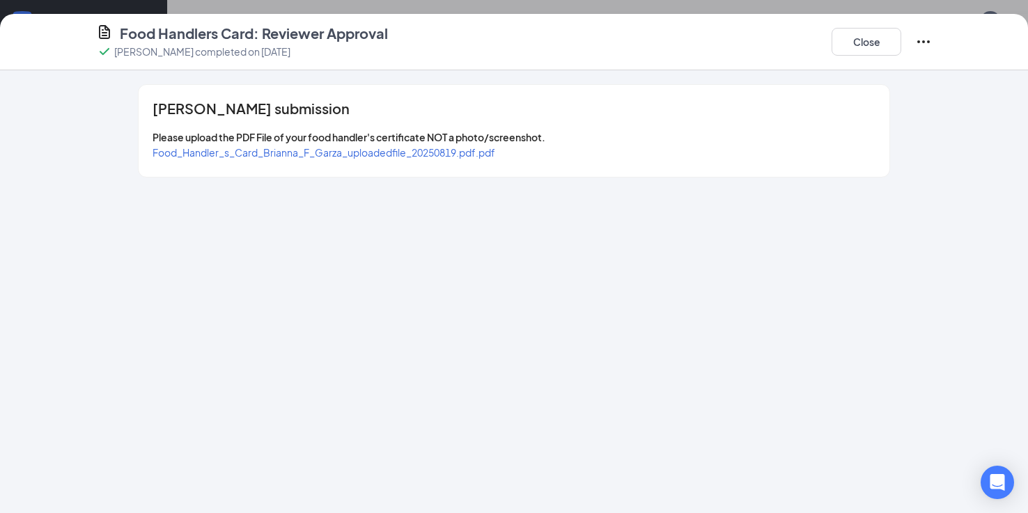
click at [443, 152] on span "Food_Handler_s_Card_Brianna_F_Garza_uploadedfile_20250819.pdf.pdf" at bounding box center [323, 152] width 343 height 13
click at [884, 38] on button "Close" at bounding box center [866, 42] width 70 height 28
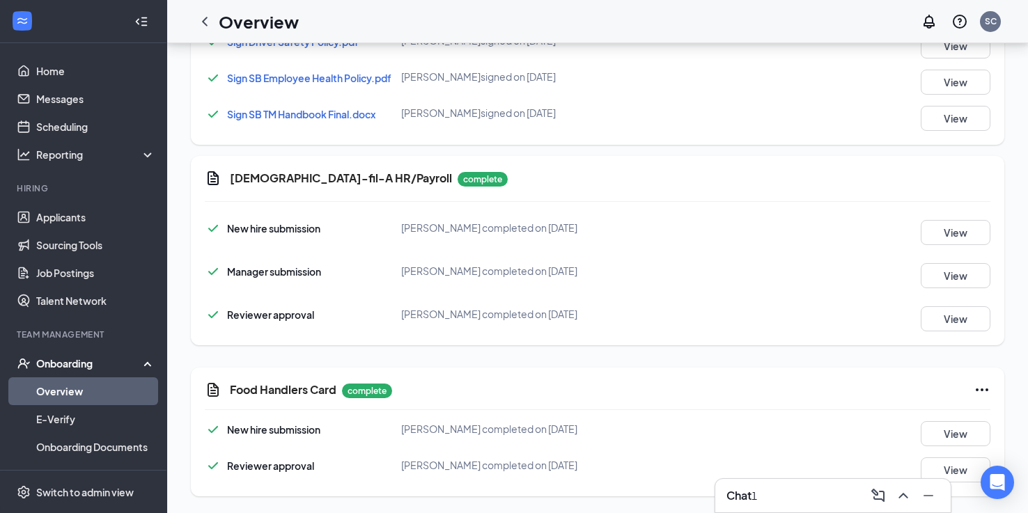
scroll to position [246, 0]
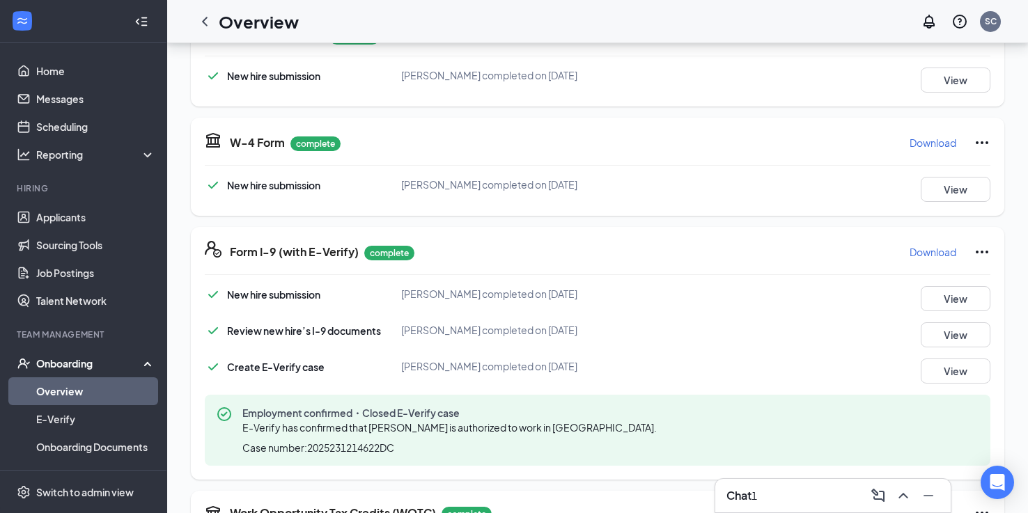
click at [822, 487] on div "Chat 1" at bounding box center [832, 496] width 213 height 22
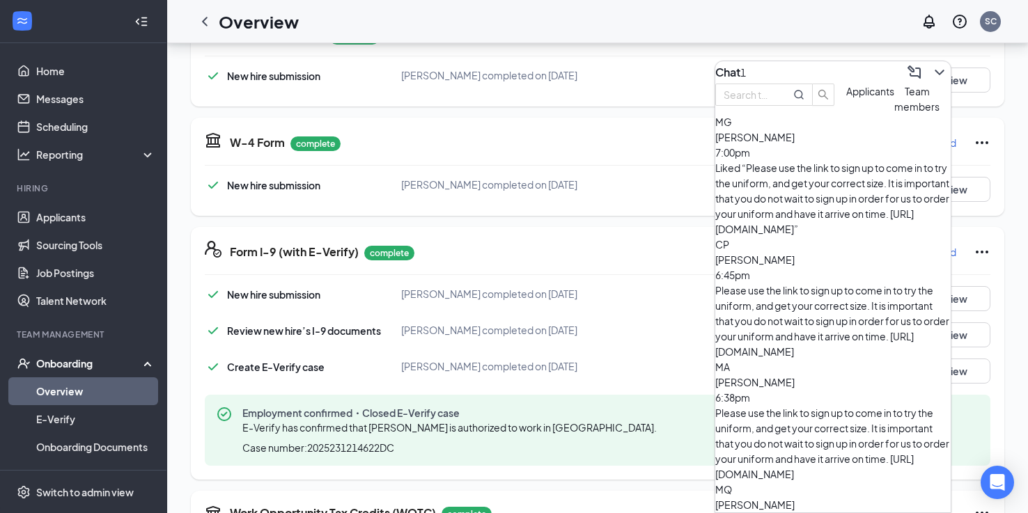
click at [794, 202] on div "MG [PERSON_NAME] 7:00pm Liked “Please use the link to sign up to come in to try…" at bounding box center [832, 175] width 235 height 123
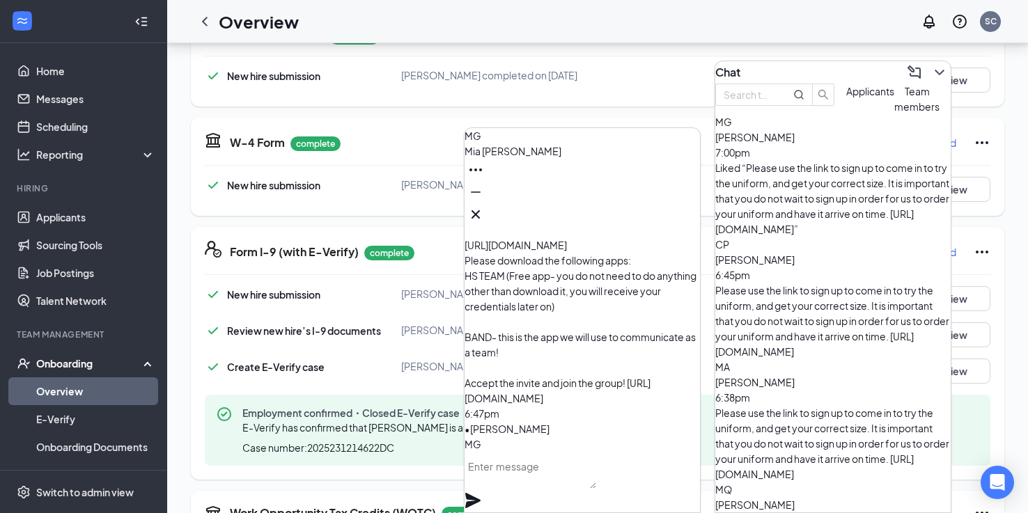
scroll to position [-411, 0]
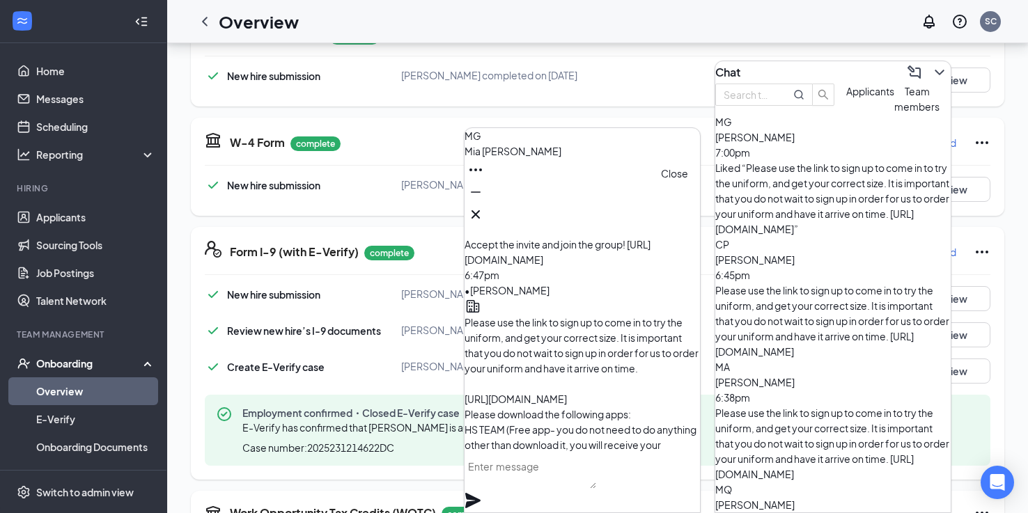
click at [484, 207] on icon "Cross" at bounding box center [475, 214] width 17 height 17
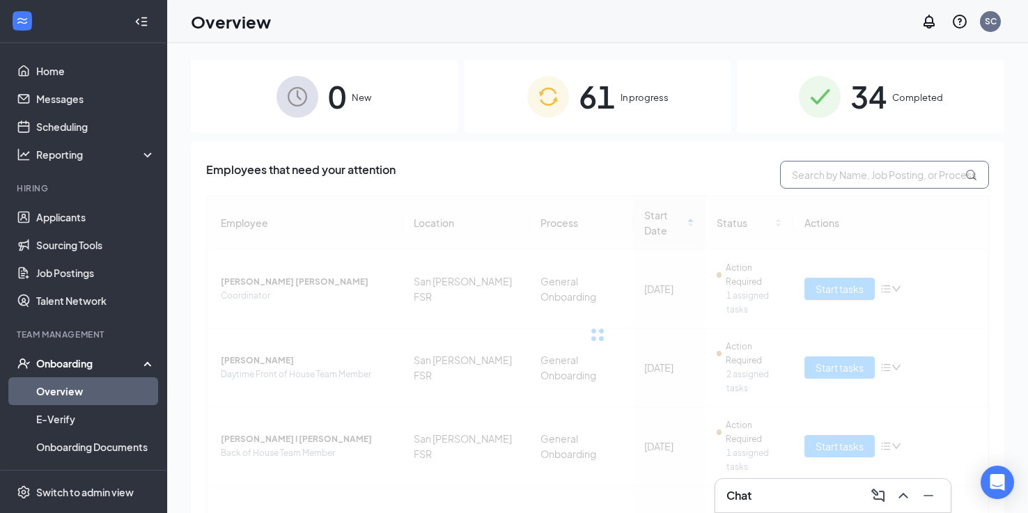
click at [816, 183] on input "text" at bounding box center [884, 175] width 209 height 28
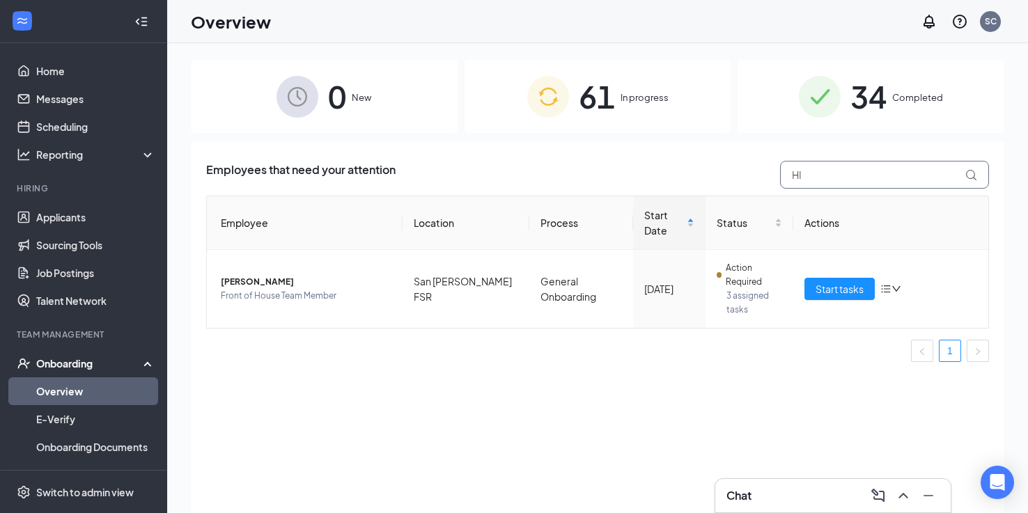
type input "H"
type input "I"
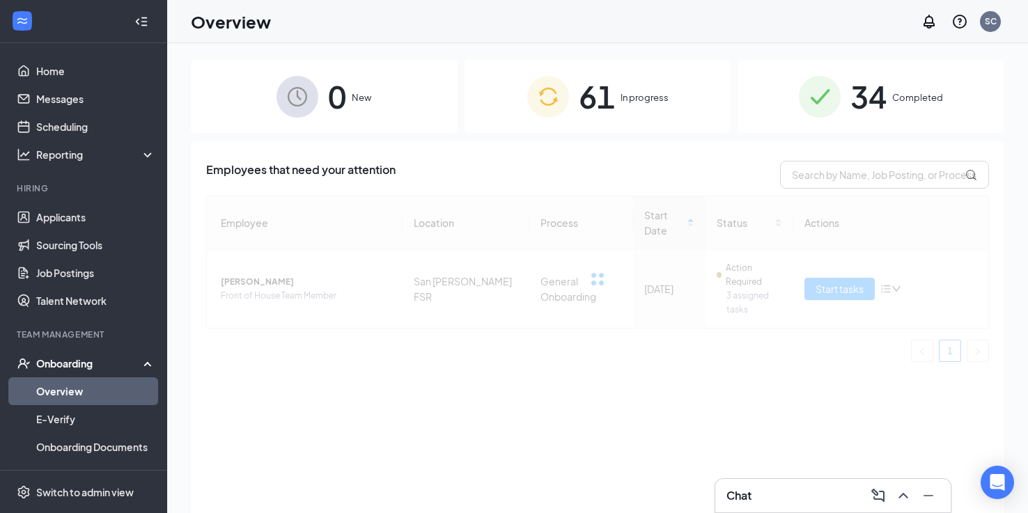
click at [756, 100] on div "34 Completed" at bounding box center [870, 96] width 267 height 73
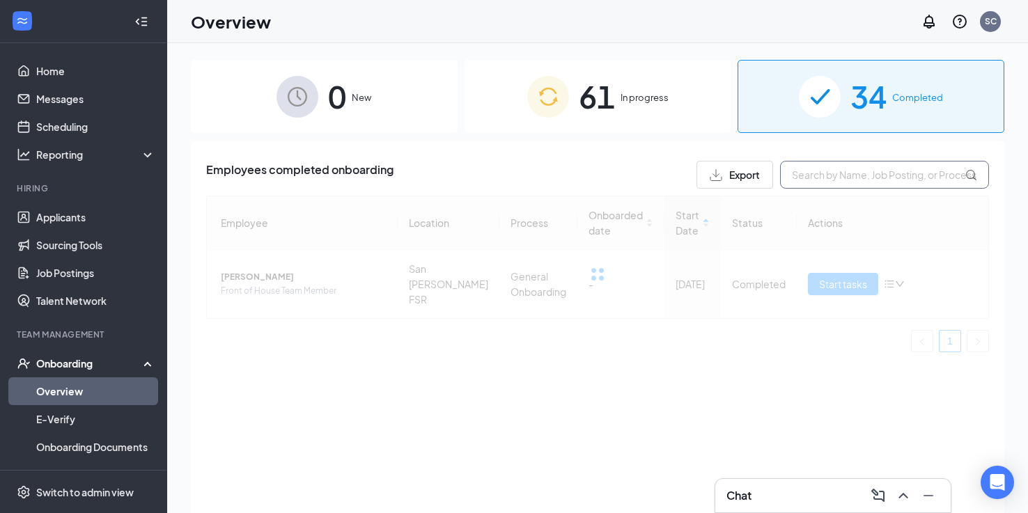
click at [794, 173] on input "text" at bounding box center [884, 175] width 209 height 28
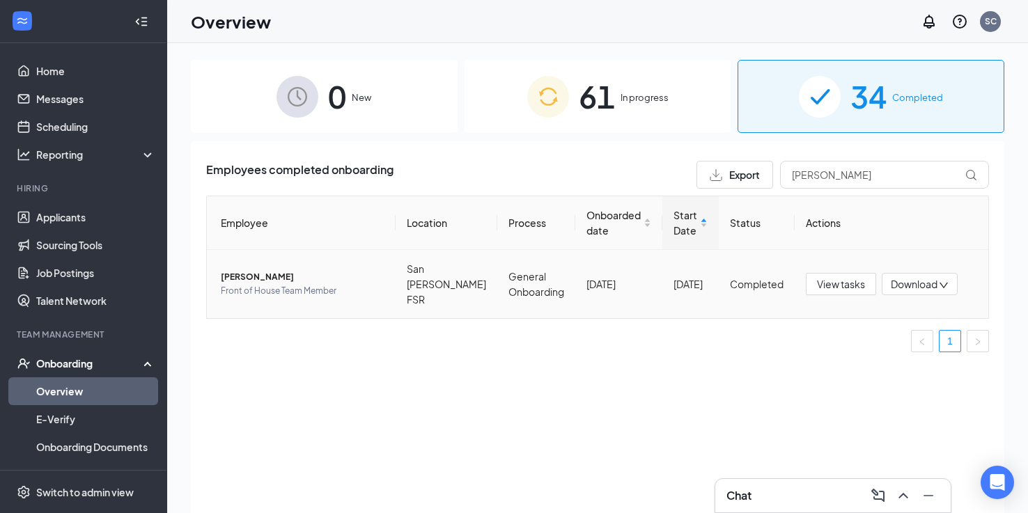
click at [292, 280] on span "Hirvin L Torres Bueno" at bounding box center [303, 277] width 164 height 14
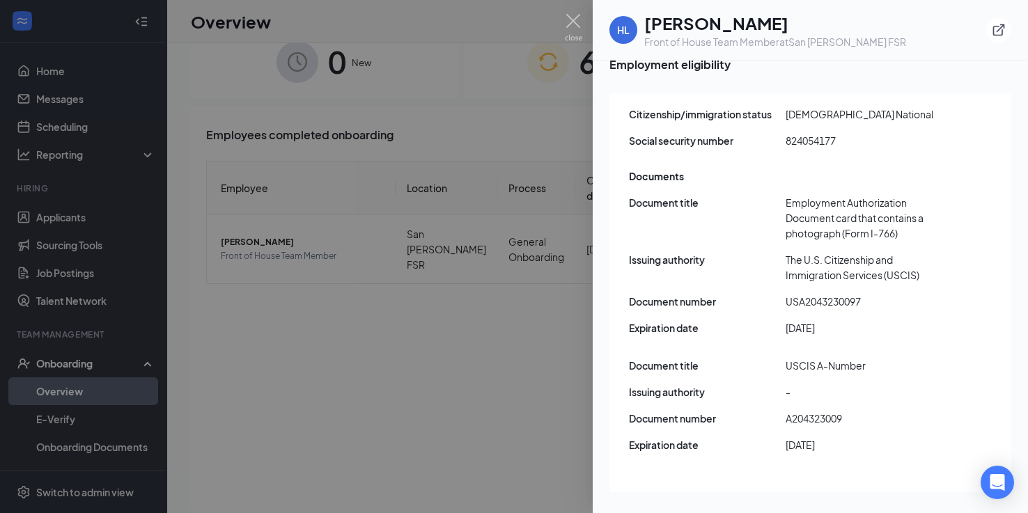
scroll to position [1769, 0]
click at [576, 23] on img at bounding box center [573, 27] width 17 height 27
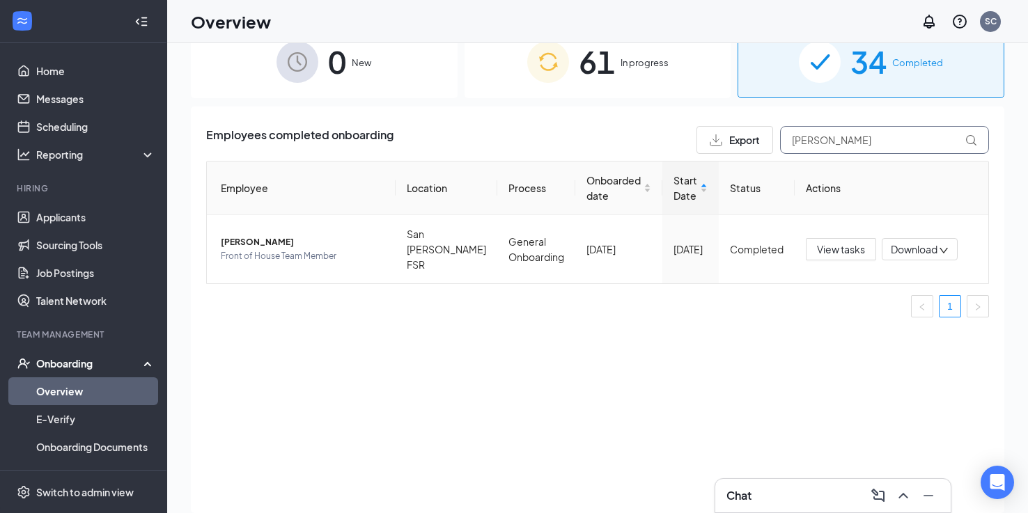
click at [823, 130] on input "HIRVIN" at bounding box center [884, 140] width 209 height 28
type input "ROCHA"
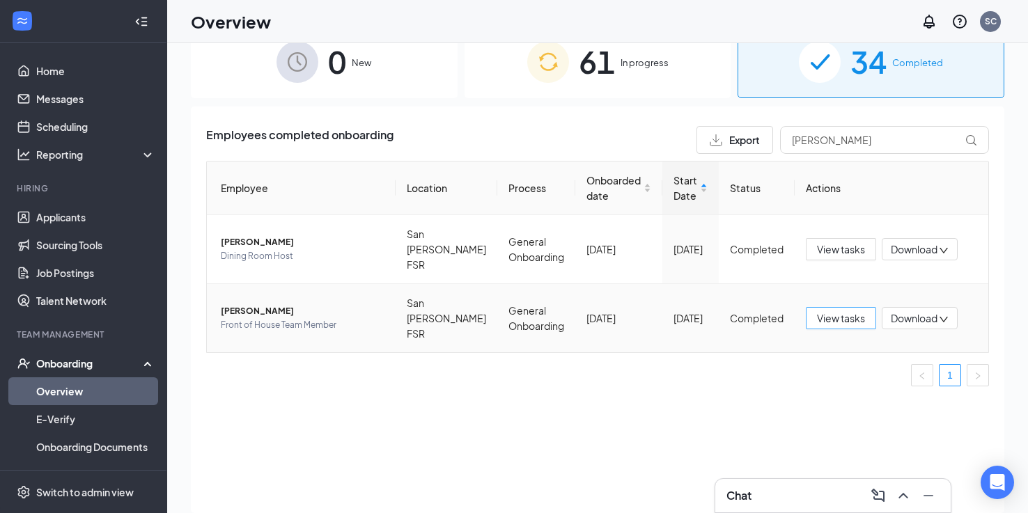
click at [856, 327] on button "View tasks" at bounding box center [841, 318] width 70 height 22
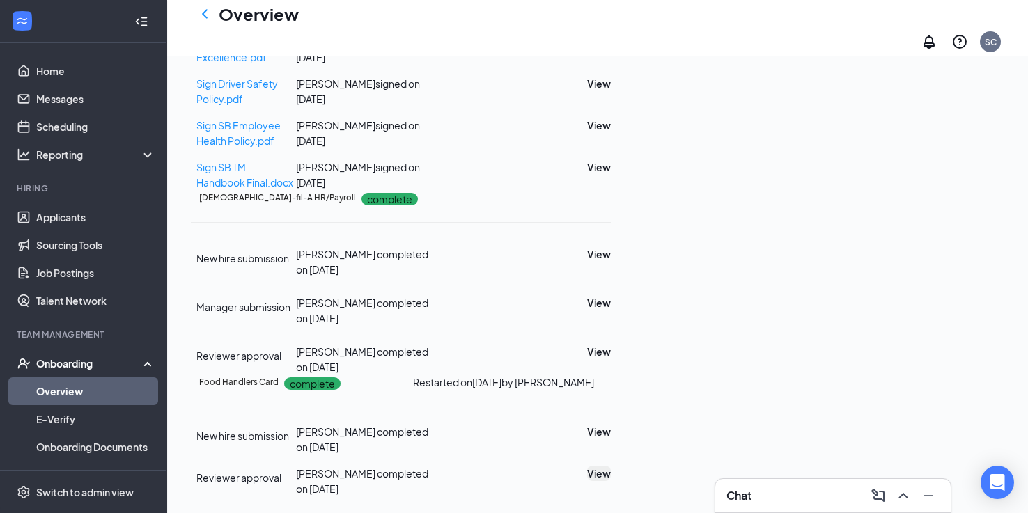
scroll to position [936, 0]
click at [611, 466] on button "View" at bounding box center [599, 473] width 24 height 15
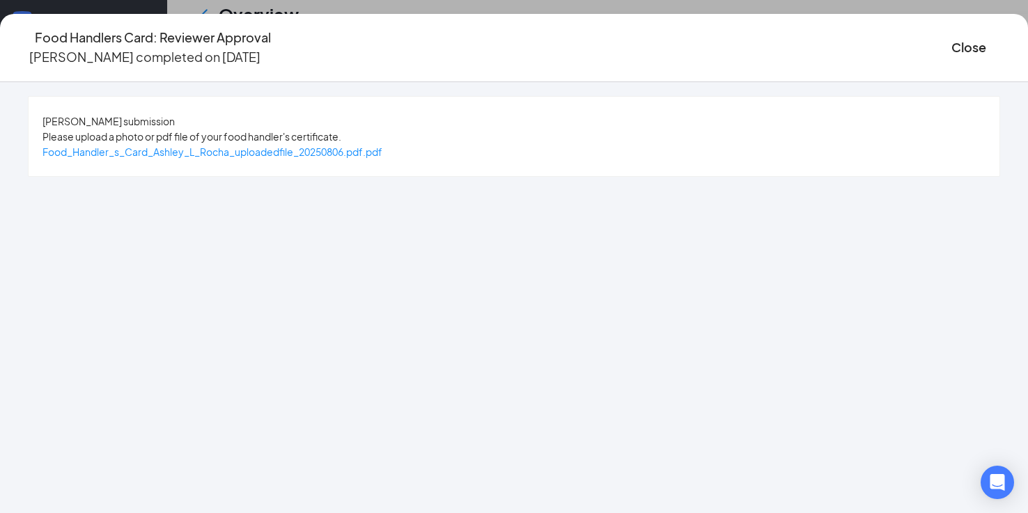
click at [382, 159] on div "Food_Handler_s_Card_Ashley_L_Rocha_uploadedfile_20250806.pdf.pdf" at bounding box center [212, 151] width 340 height 15
click at [382, 155] on span "Food_Handler_s_Card_Ashley_L_Rocha_uploadedfile_20250806.pdf.pdf" at bounding box center [212, 152] width 340 height 13
